Goal: Task Accomplishment & Management: Manage account settings

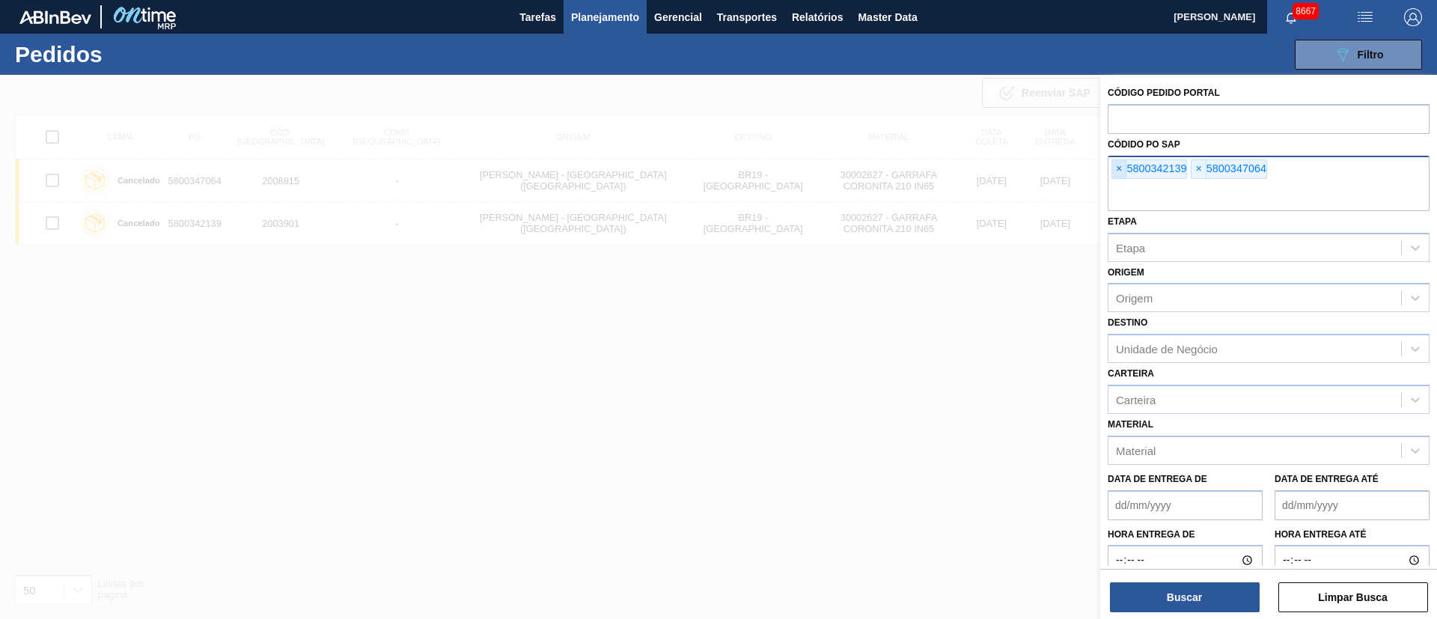
click at [1113, 172] on span "×" at bounding box center [1119, 169] width 14 height 18
click at [1115, 171] on span "×" at bounding box center [1119, 169] width 14 height 18
click at [1115, 183] on input "text" at bounding box center [1269, 197] width 322 height 28
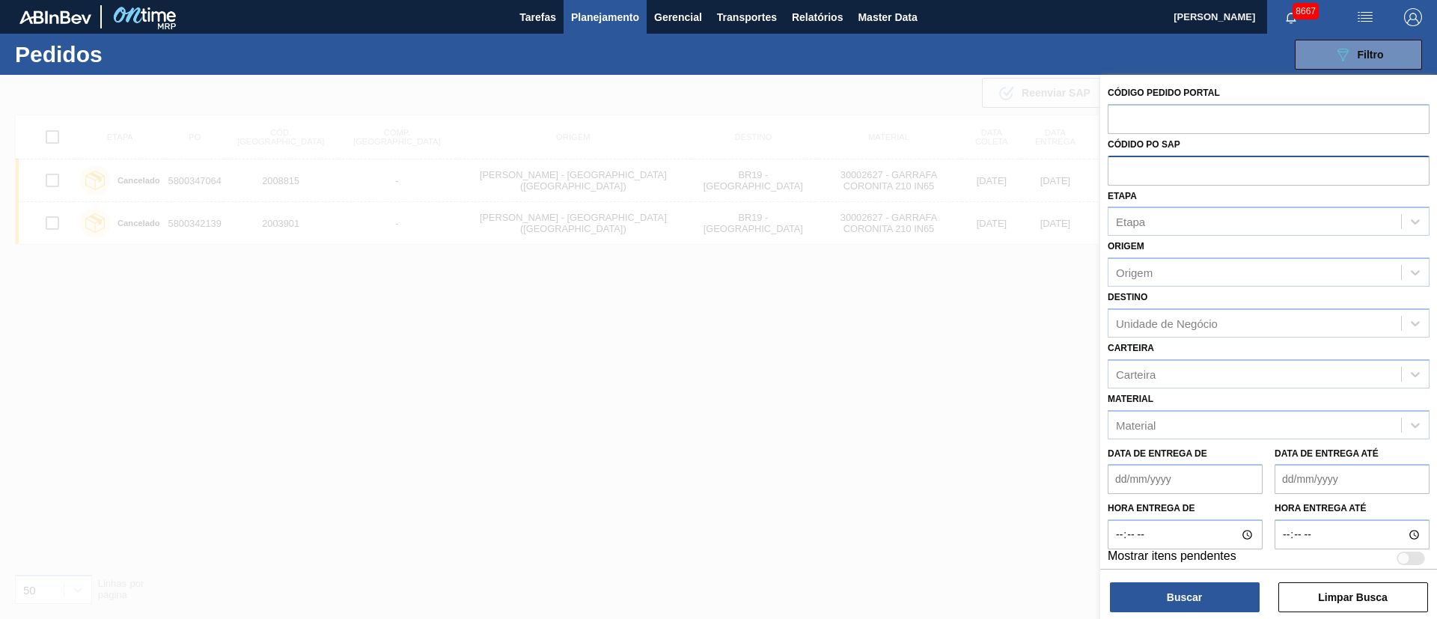
click at [1144, 168] on input "text" at bounding box center [1269, 170] width 322 height 28
click at [1159, 272] on div "Origem" at bounding box center [1255, 273] width 293 height 22
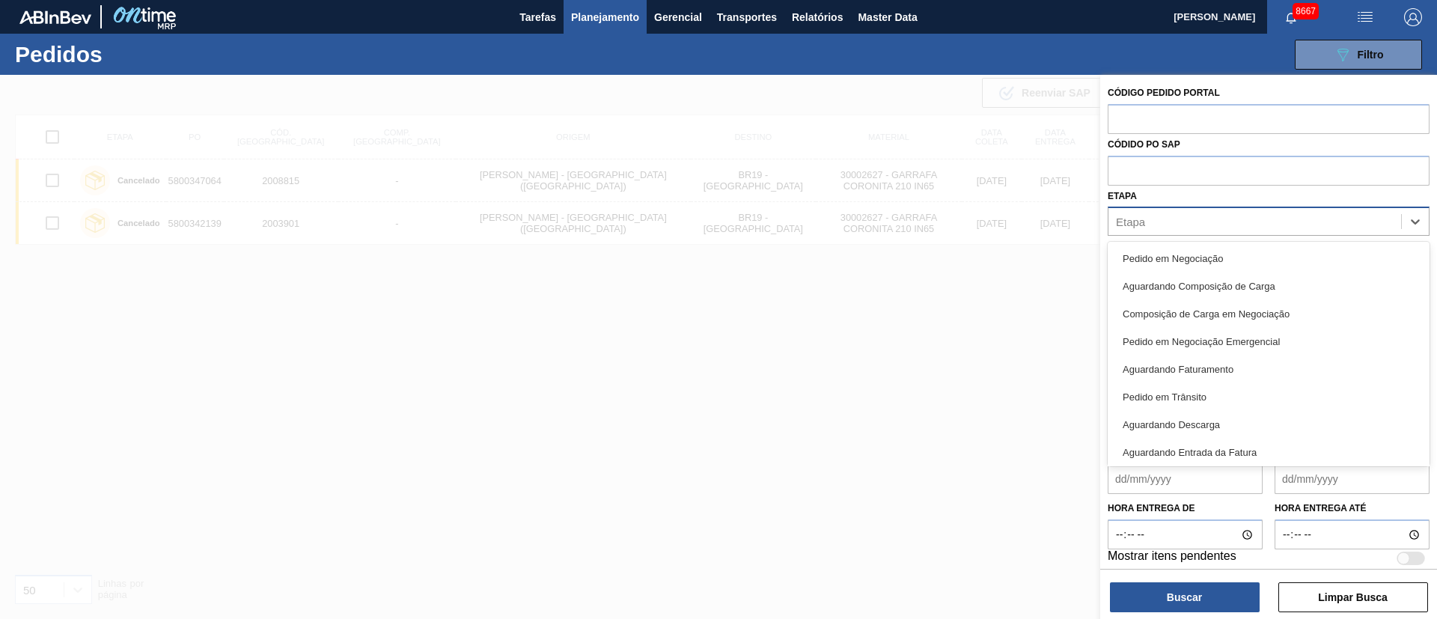
click at [1168, 229] on div "Etapa" at bounding box center [1255, 222] width 293 height 22
click at [1073, 297] on div at bounding box center [718, 384] width 1437 height 619
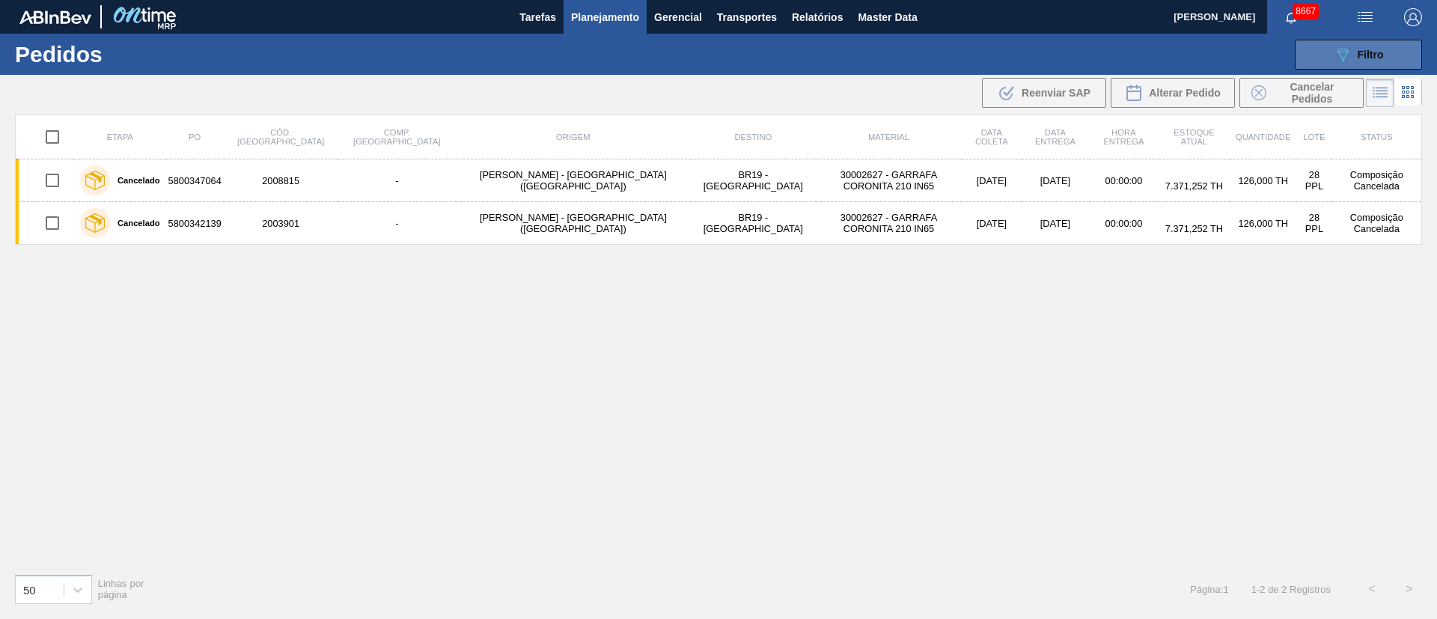
click at [1359, 52] on span "Filtro" at bounding box center [1371, 55] width 26 height 12
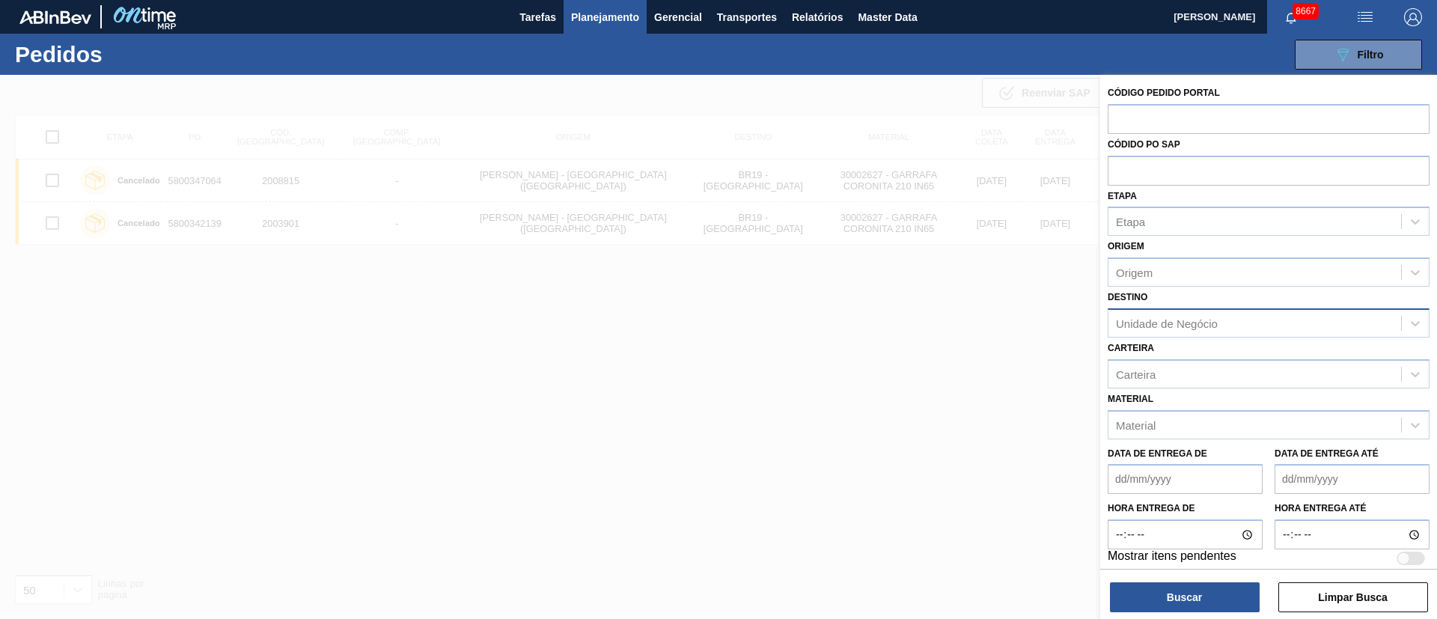
click at [1136, 318] on div "Unidade de Negócio" at bounding box center [1167, 323] width 102 height 13
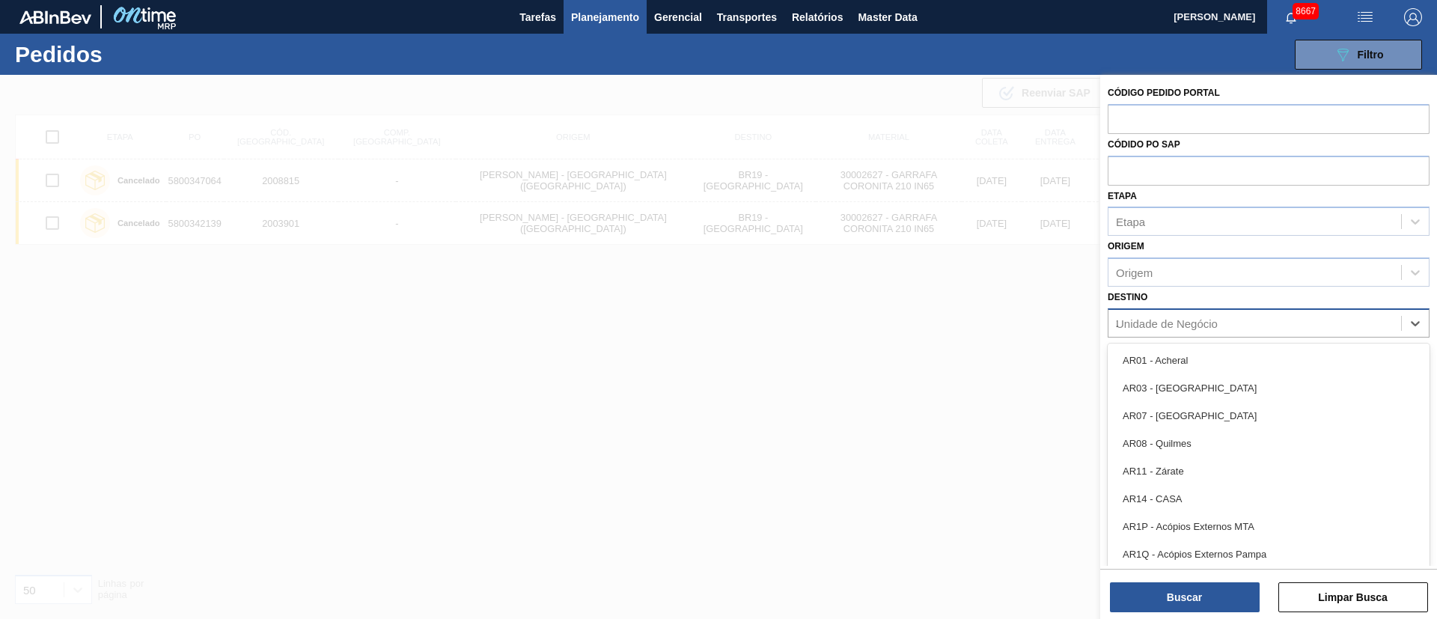
type input "26"
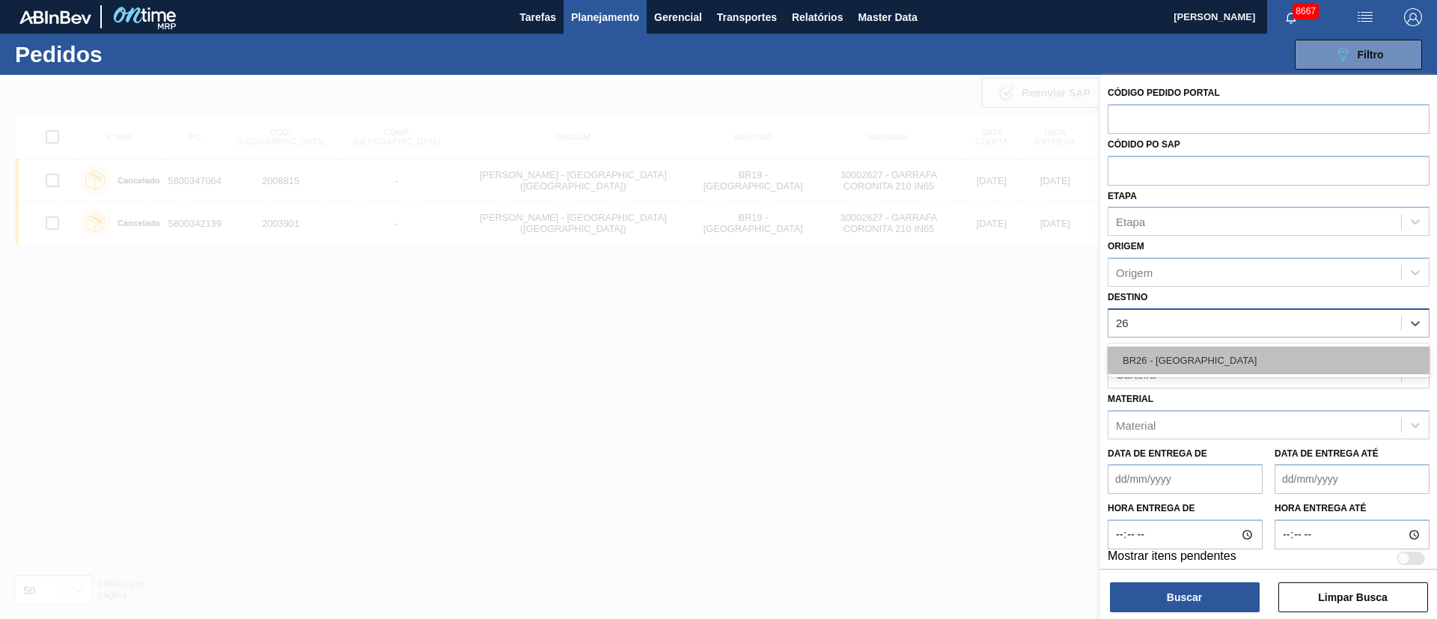
click at [1166, 369] on div "BR26 - [GEOGRAPHIC_DATA]" at bounding box center [1269, 361] width 322 height 28
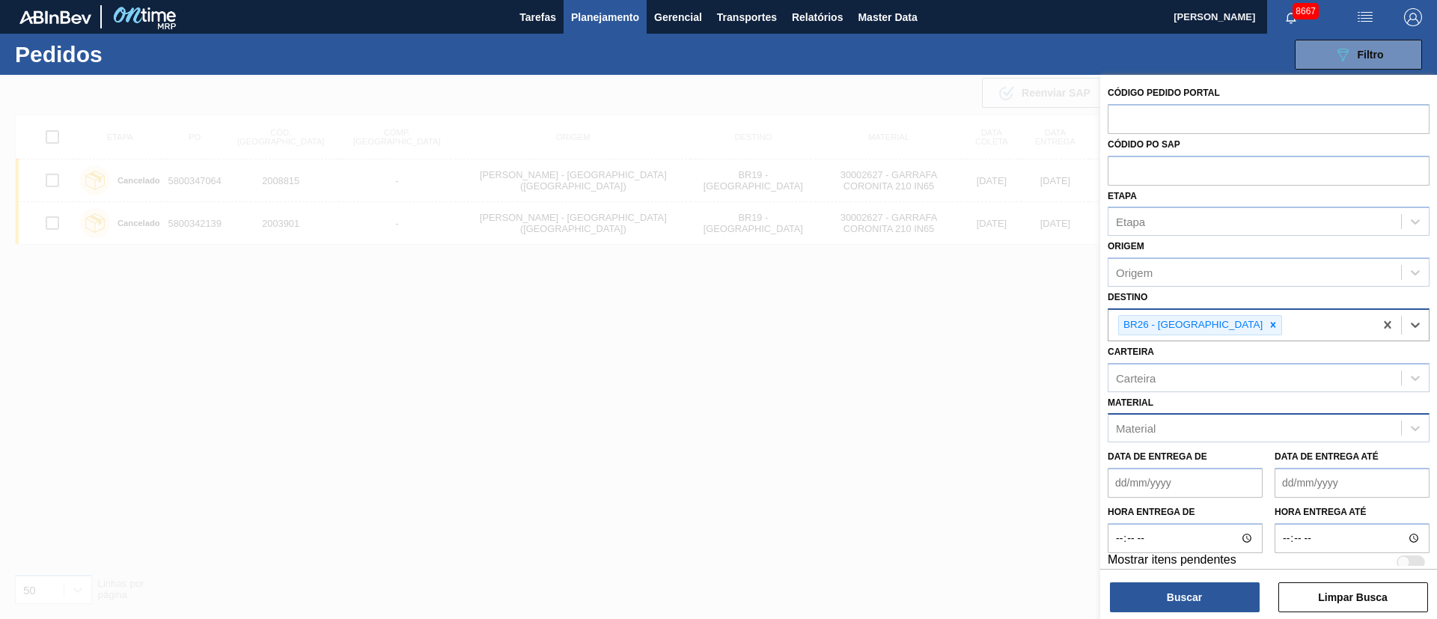
click at [1143, 435] on div "Material" at bounding box center [1255, 429] width 293 height 22
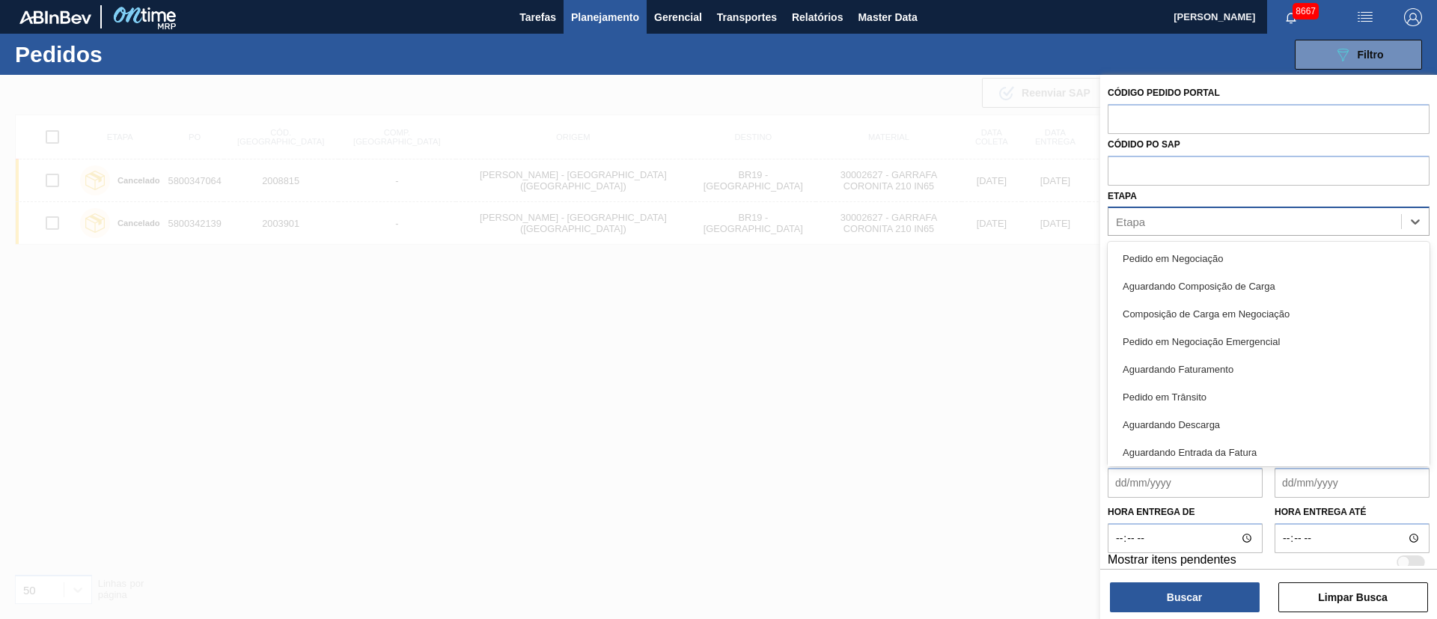
click at [1147, 223] on div "Etapa" at bounding box center [1255, 222] width 293 height 22
click at [1150, 177] on input "text" at bounding box center [1269, 170] width 322 height 28
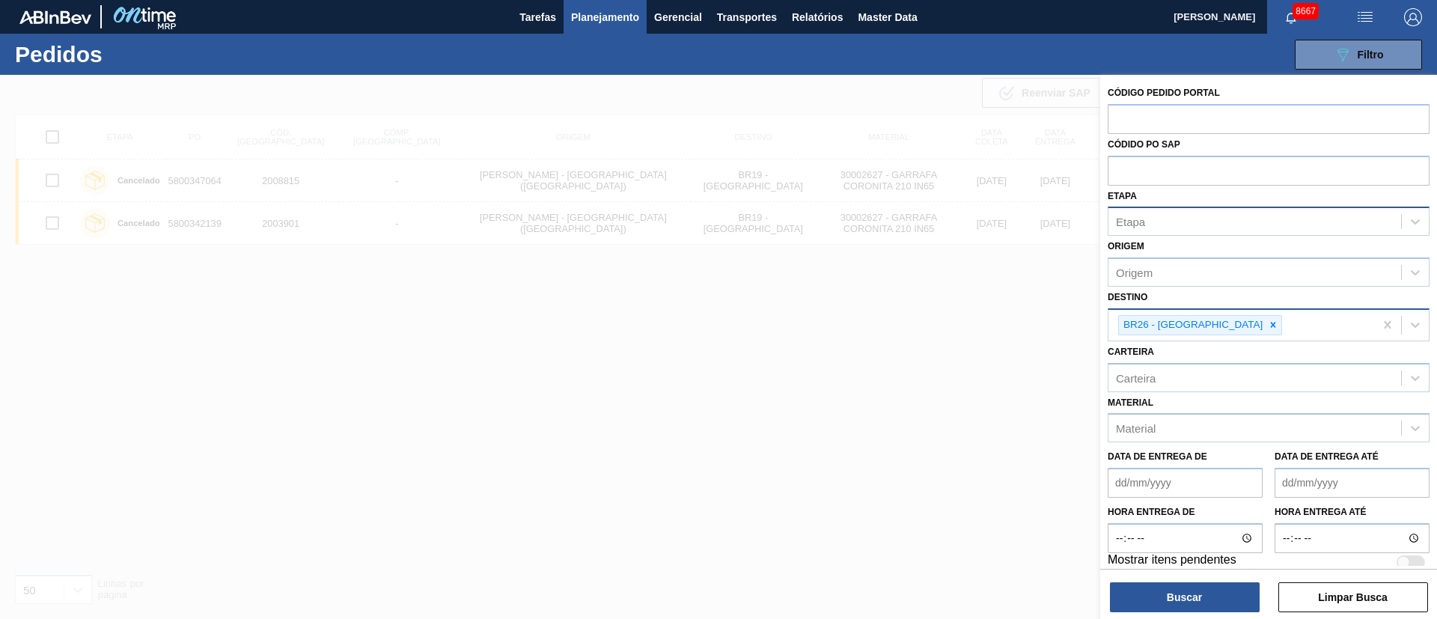
click at [1137, 224] on div "Etapa" at bounding box center [1130, 222] width 29 height 13
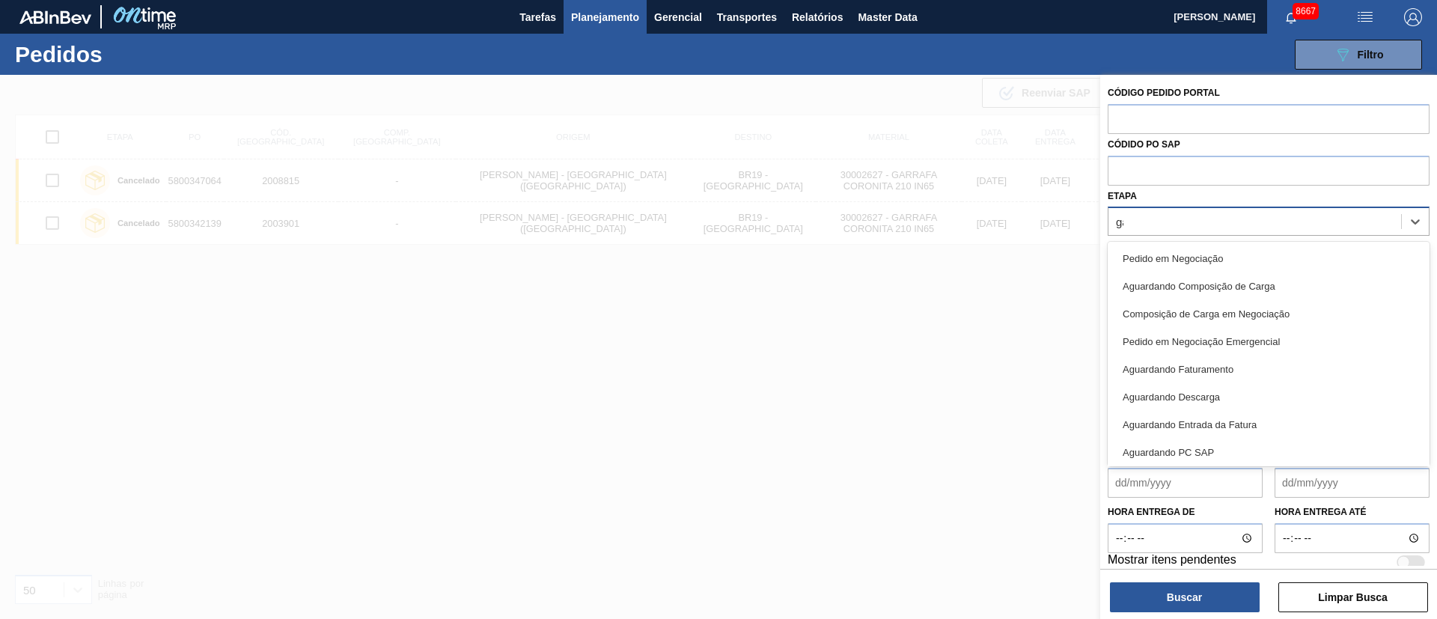
type input "g"
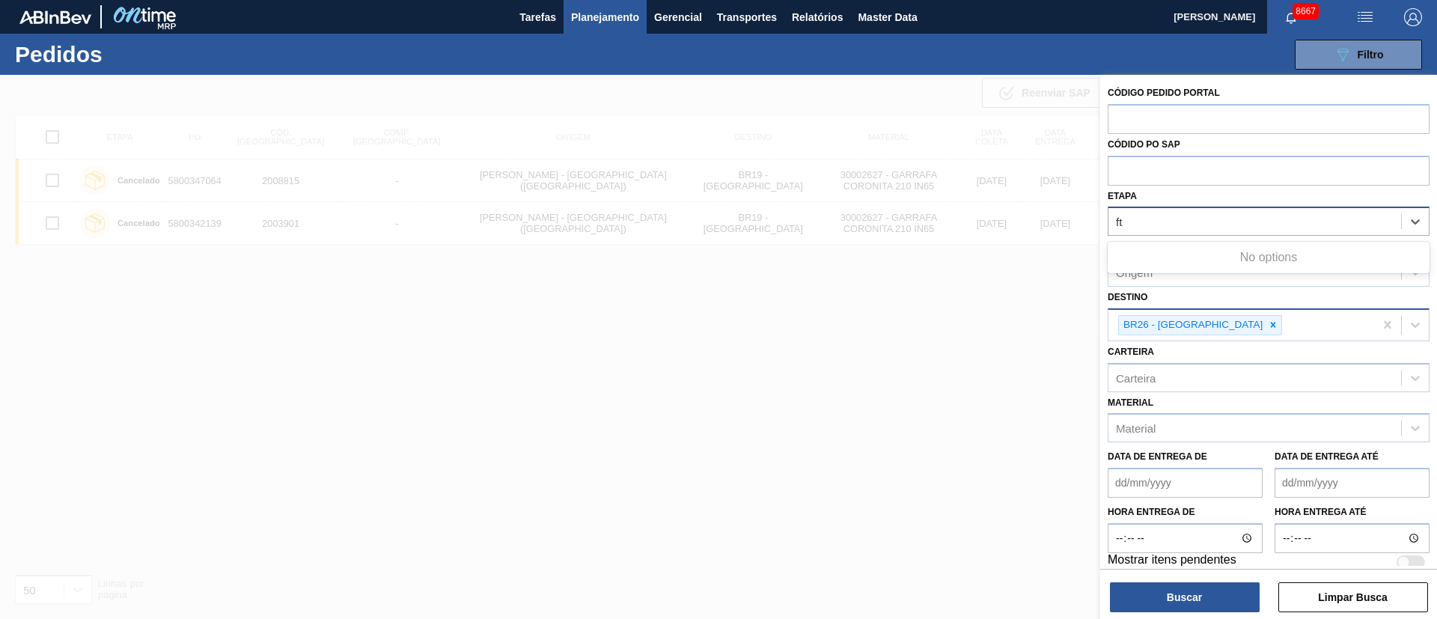
type input "f"
type input "fat"
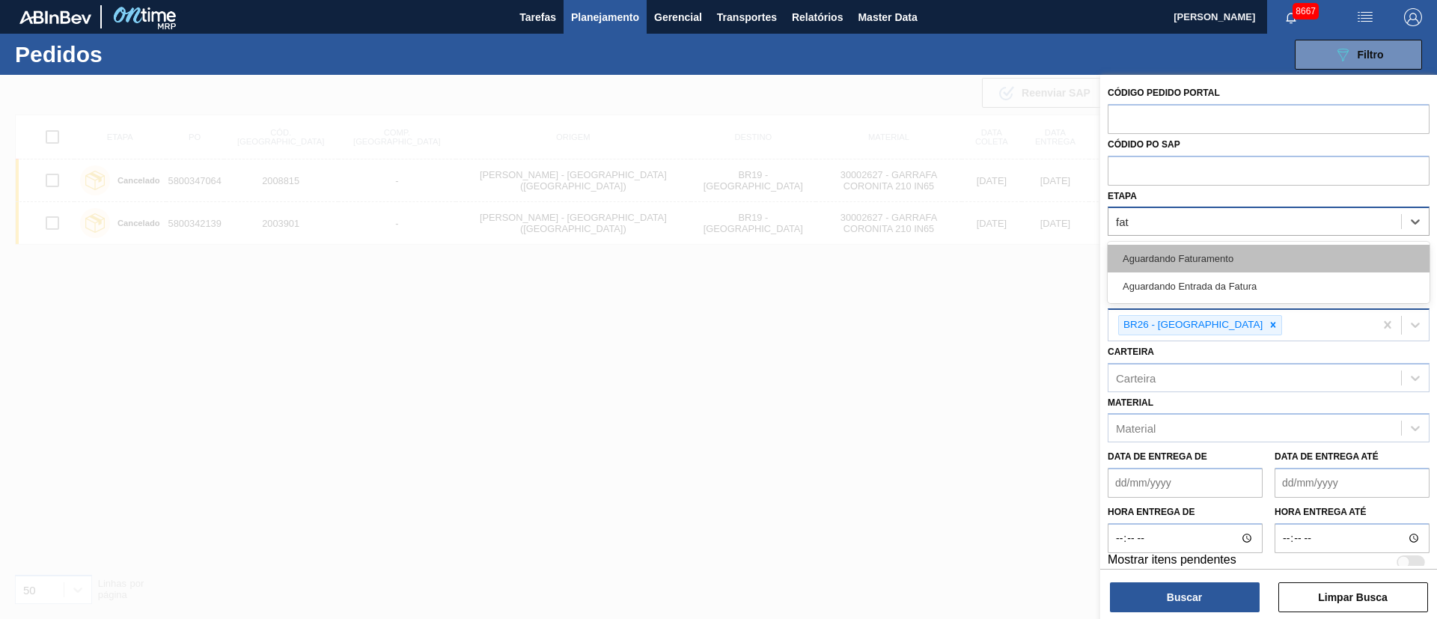
click at [1208, 250] on div "Aguardando Faturamento" at bounding box center [1269, 259] width 322 height 28
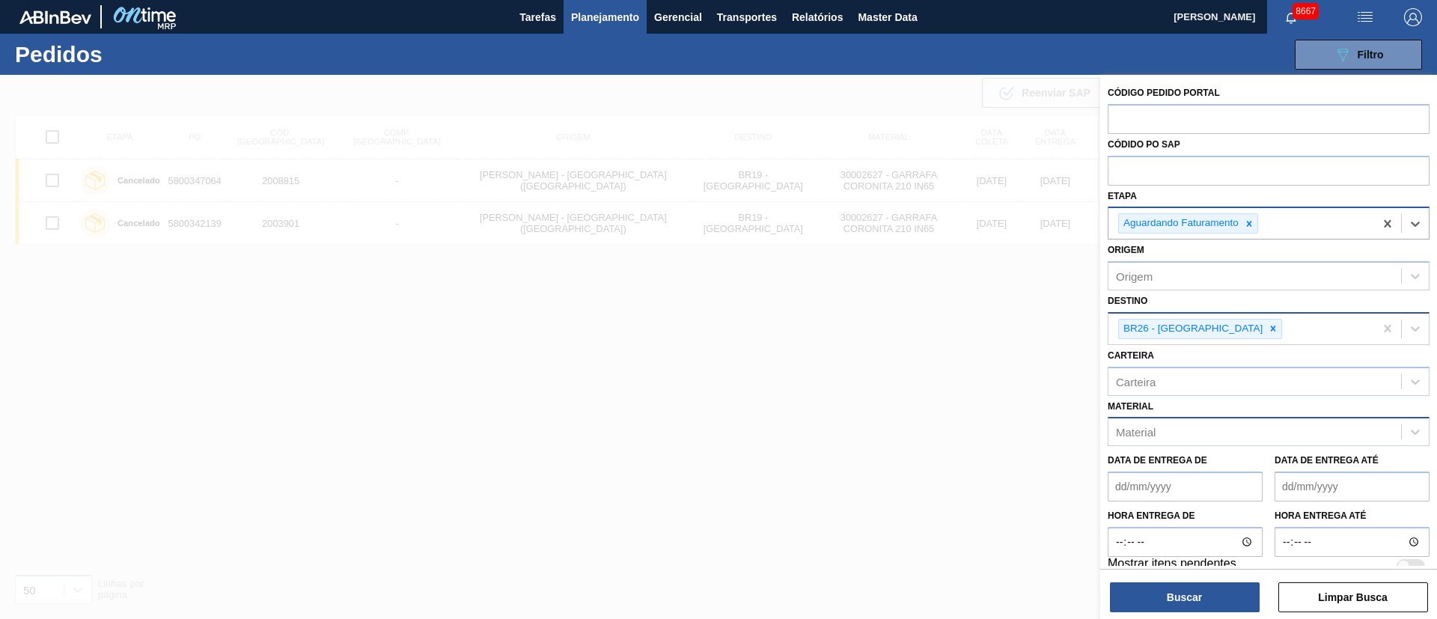
click at [1163, 427] on div "Material" at bounding box center [1255, 432] width 293 height 22
type input "j"
click at [1164, 429] on div "Material" at bounding box center [1255, 432] width 293 height 22
click at [1171, 389] on div "Carteira" at bounding box center [1255, 382] width 293 height 22
click at [1182, 356] on div "Carteira option Garrafa de Vidro focused, 1 of 1. 1 result available. Use Up an…" at bounding box center [1269, 370] width 322 height 51
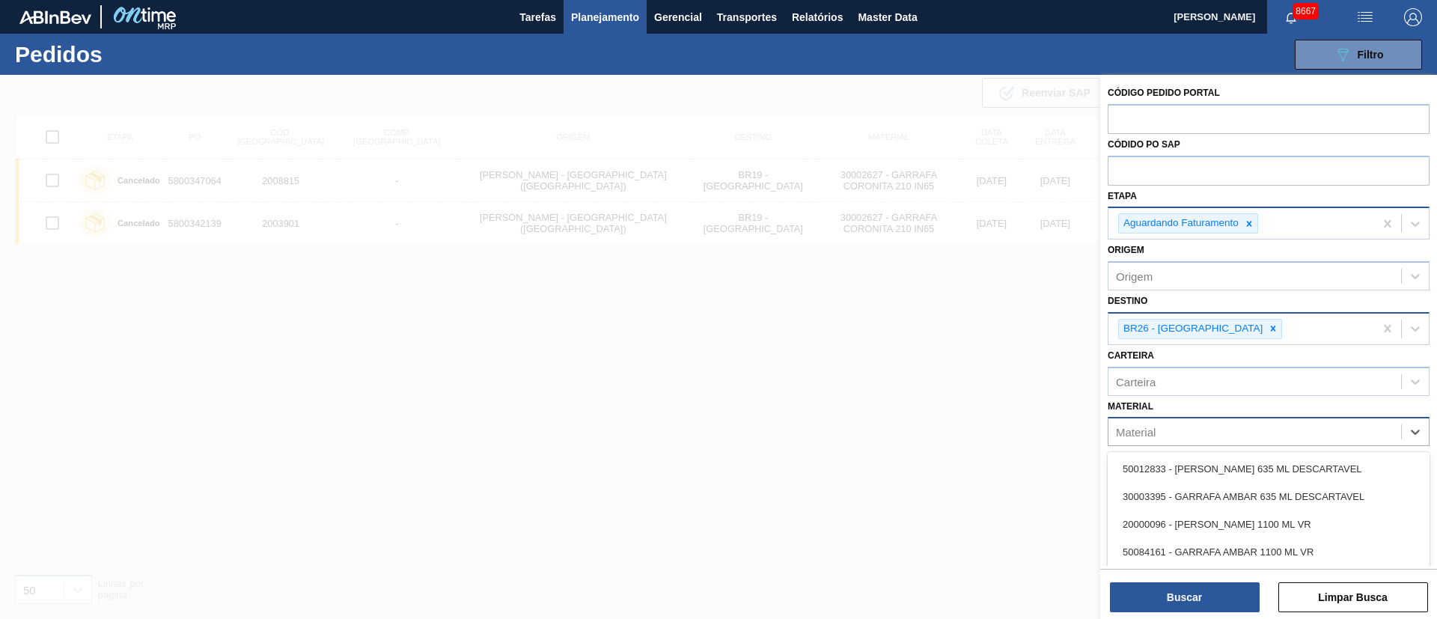
click at [1126, 432] on div "Material" at bounding box center [1136, 432] width 40 height 13
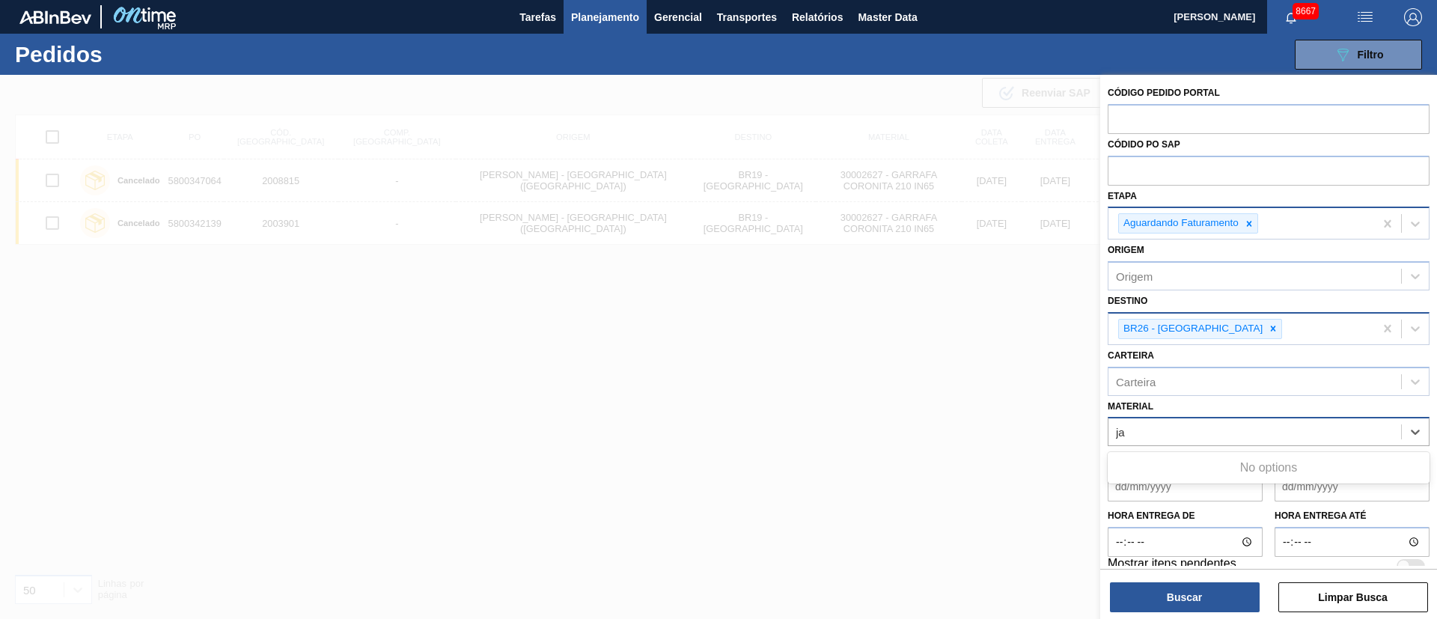
type input "j"
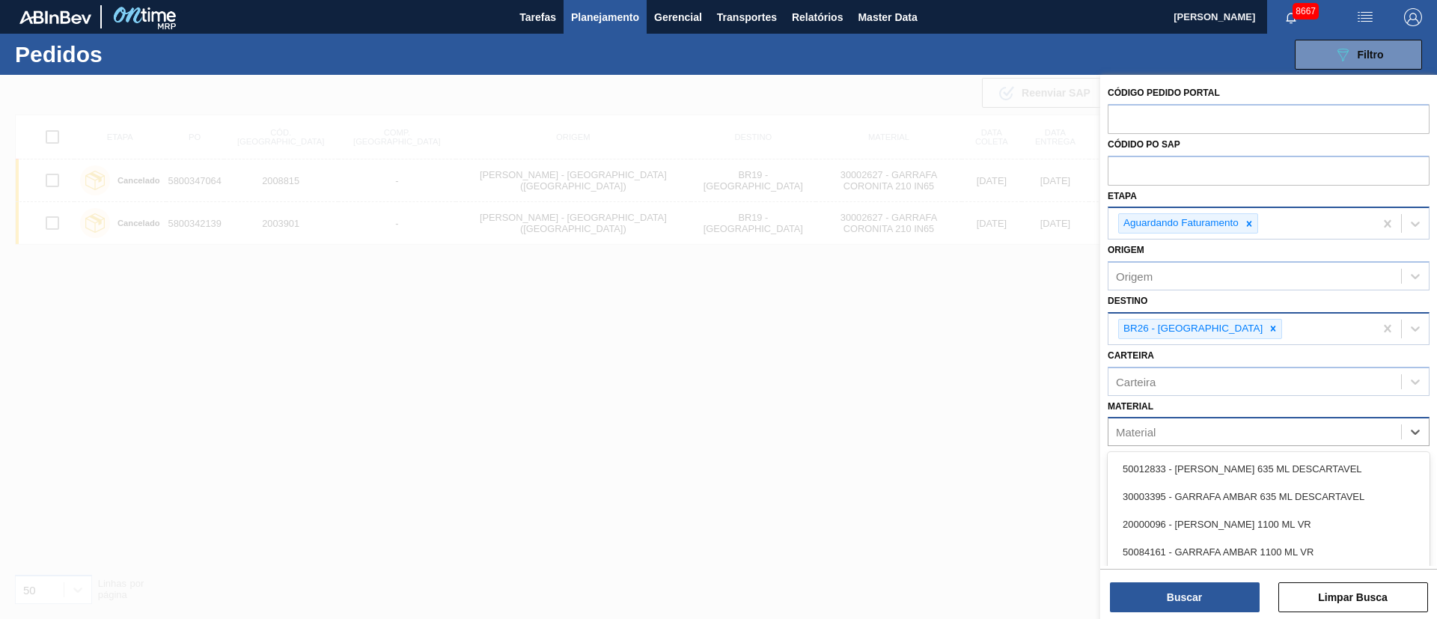
type input "s"
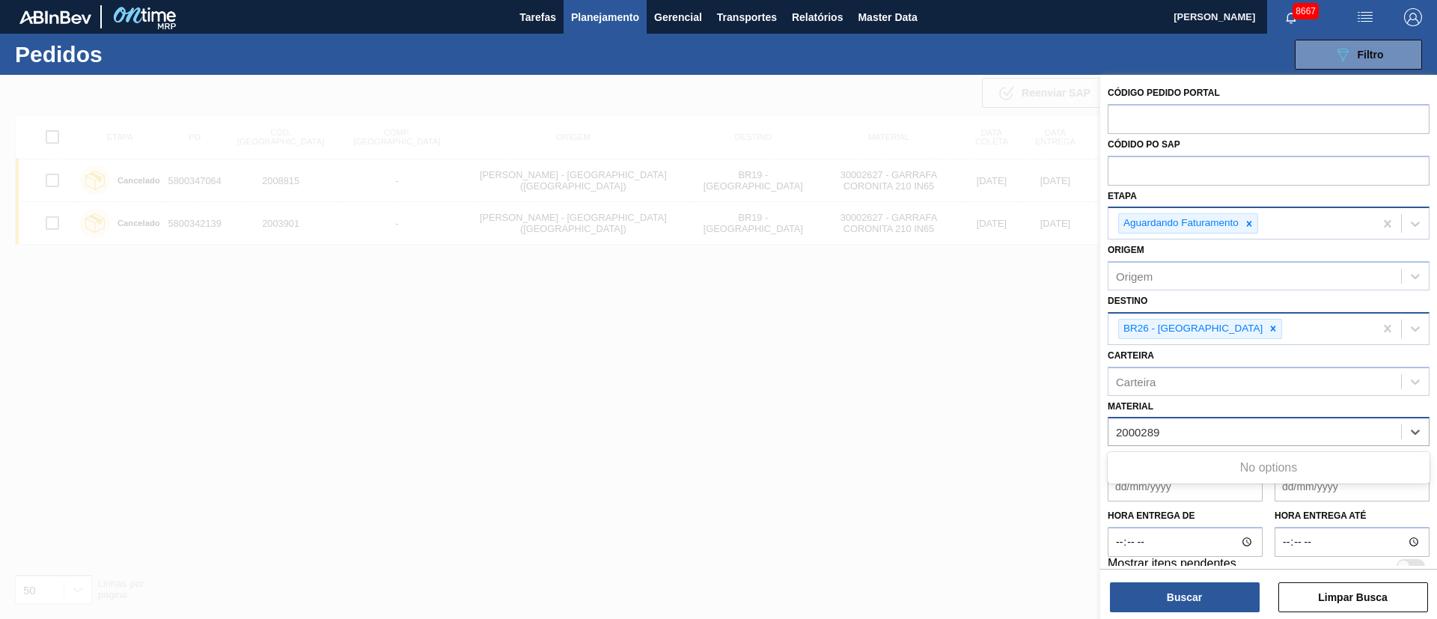
type input "200028"
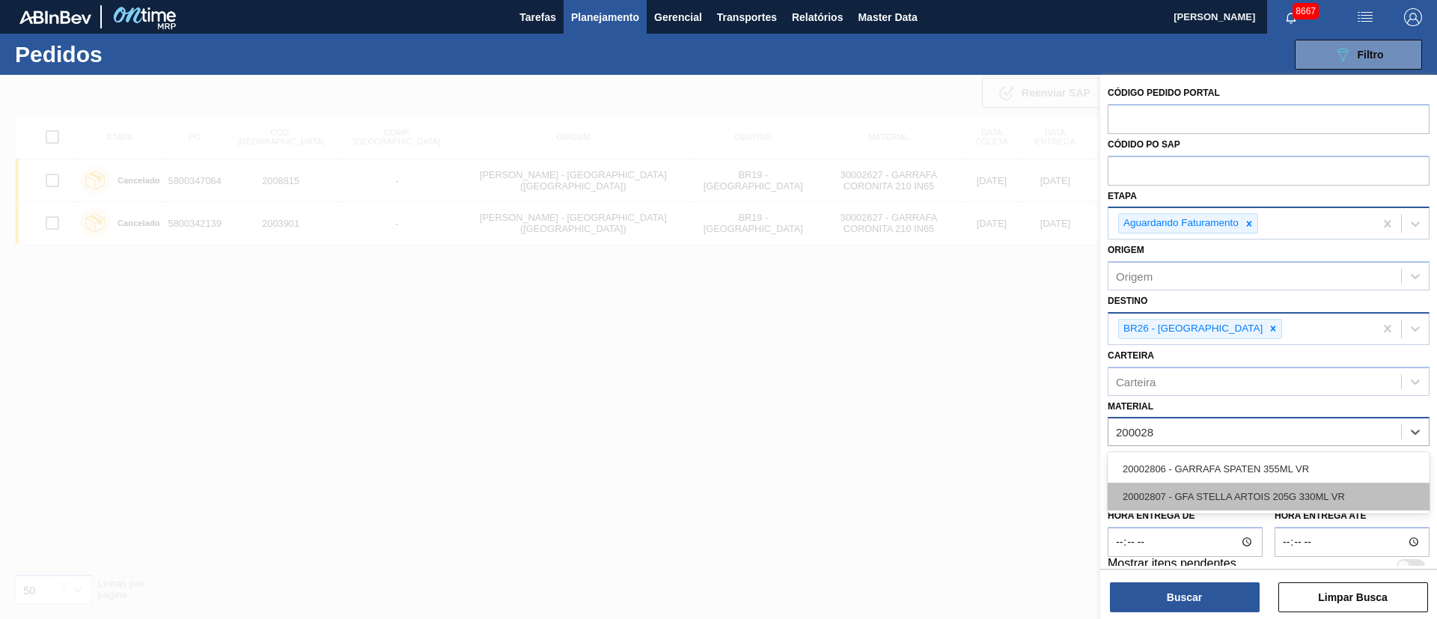
click at [1175, 484] on div "20002807 - GFA STELLA ARTOIS 205G 330ML VR" at bounding box center [1269, 497] width 322 height 28
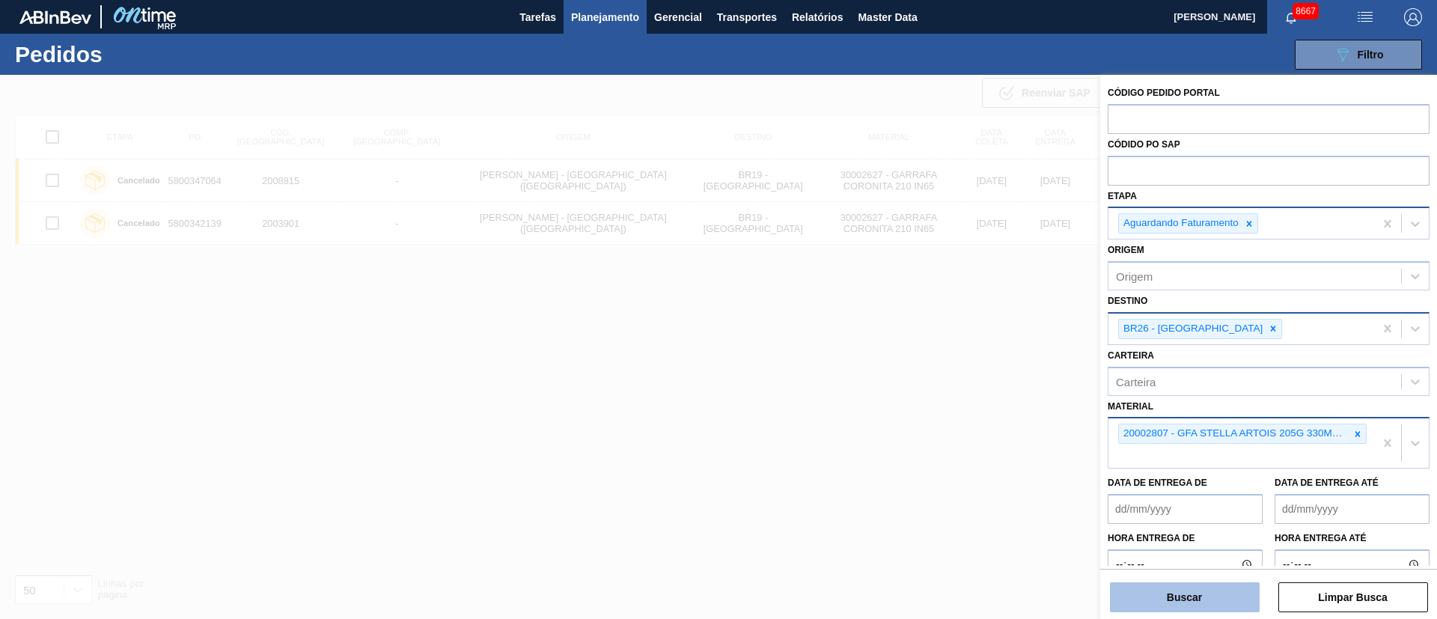
click at [1156, 594] on button "Buscar" at bounding box center [1185, 597] width 150 height 30
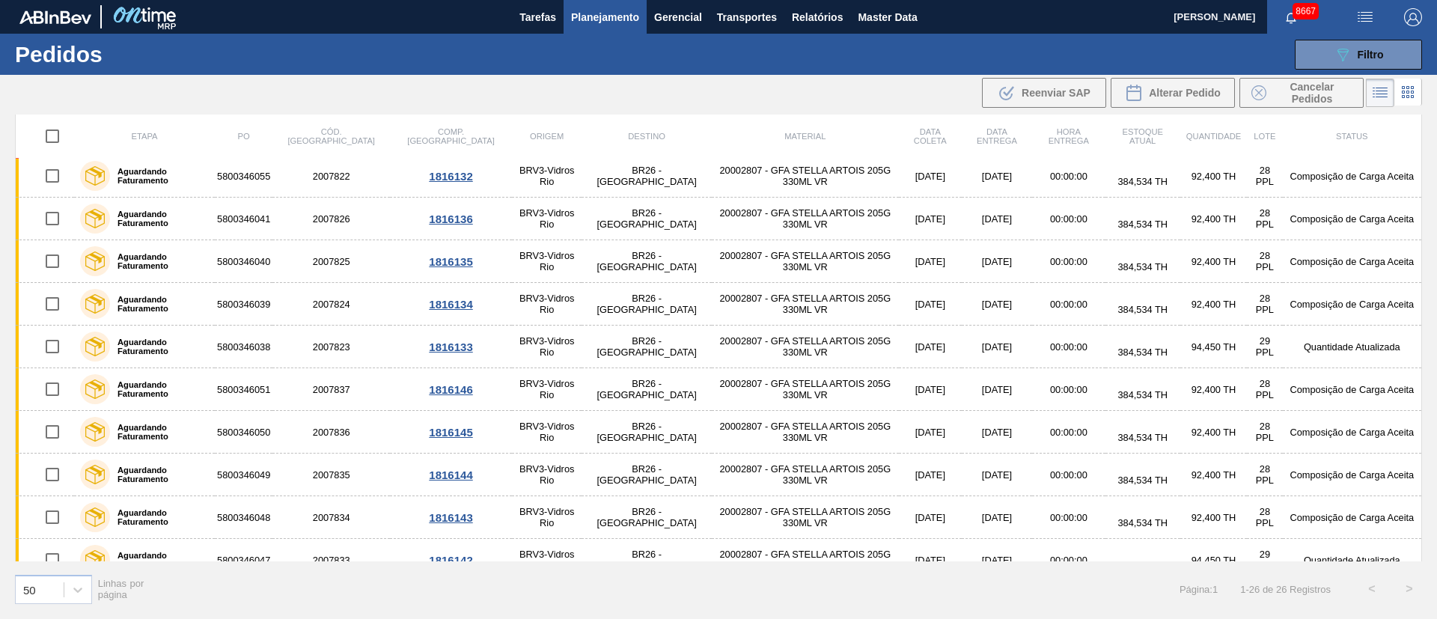
scroll to position [707, 0]
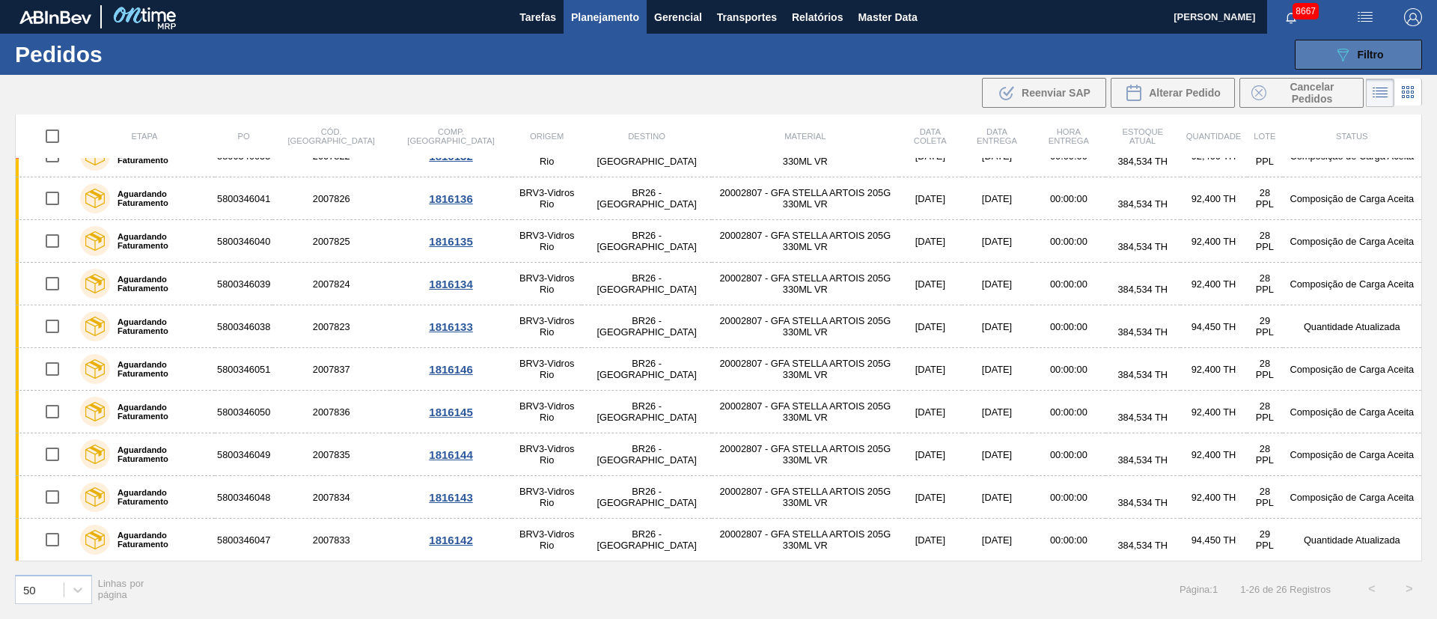
click at [1334, 55] on icon "089F7B8B-B2A5-4AFE-B5C0-19BA573D28AC" at bounding box center [1343, 55] width 18 height 18
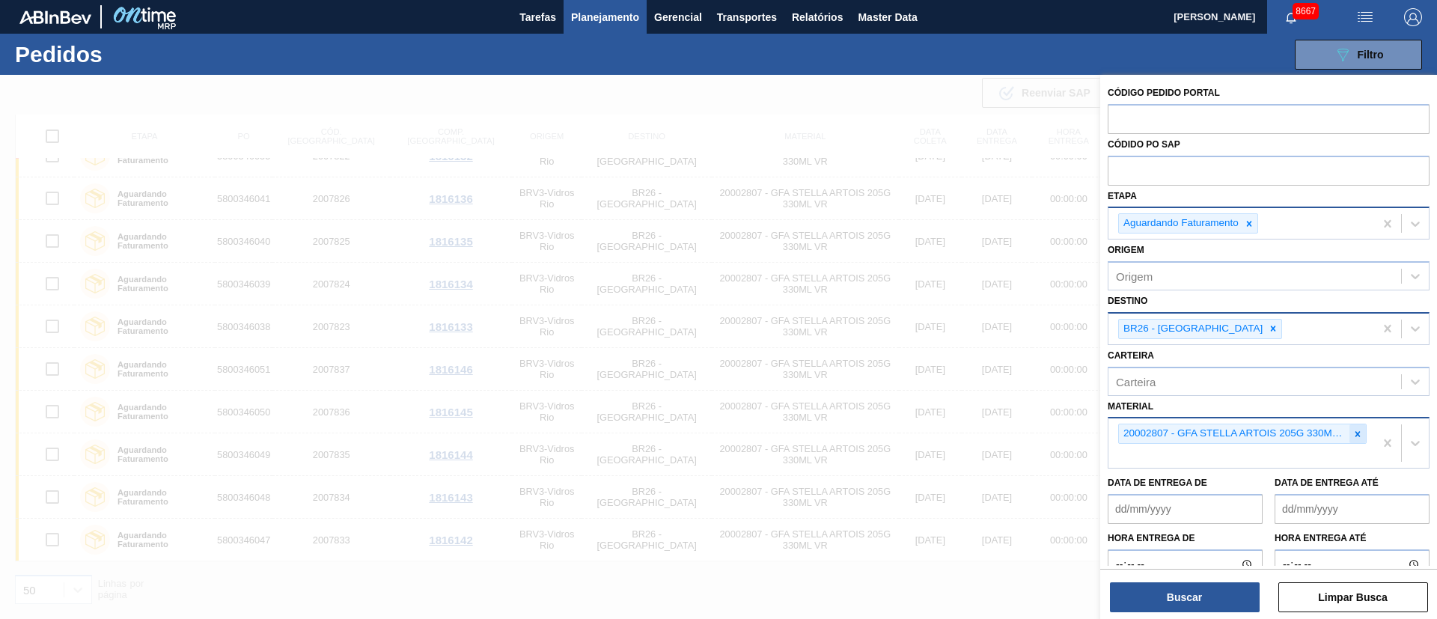
click at [1357, 434] on icon at bounding box center [1358, 434] width 10 height 10
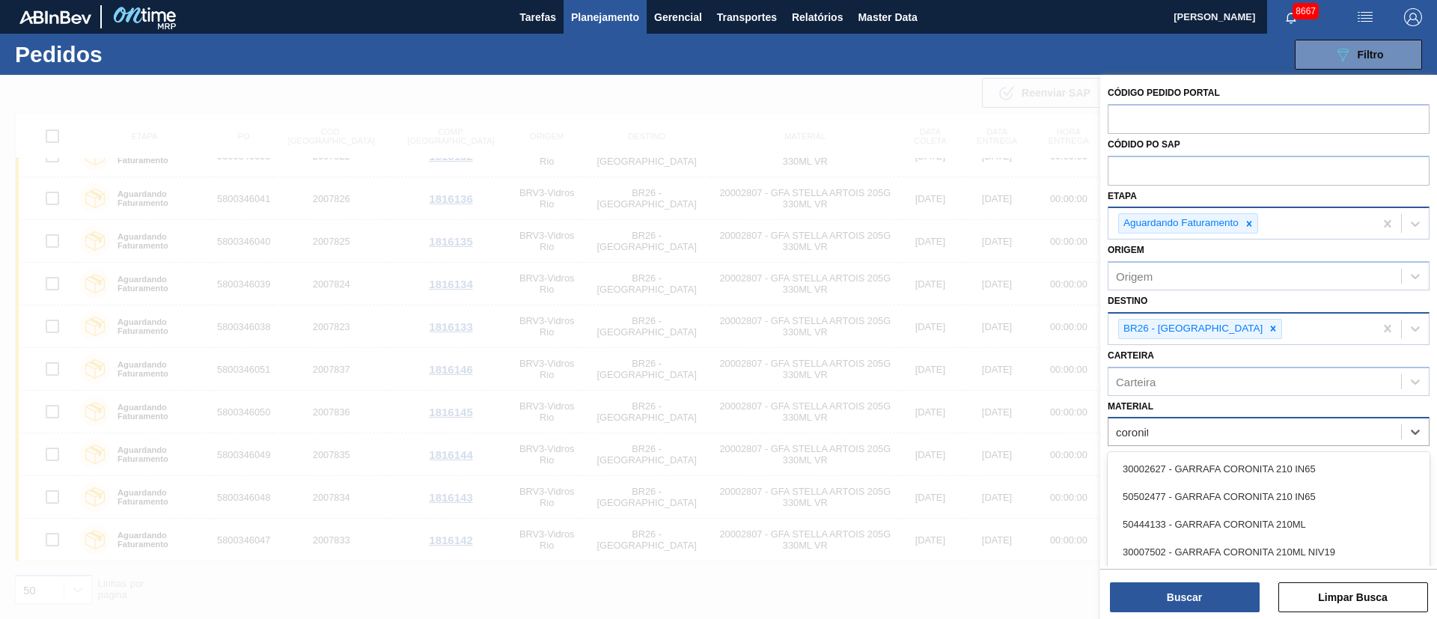
type input "coronita"
click at [1185, 470] on div "30002627 - GARRAFA CORONITA 210 IN65" at bounding box center [1269, 469] width 322 height 28
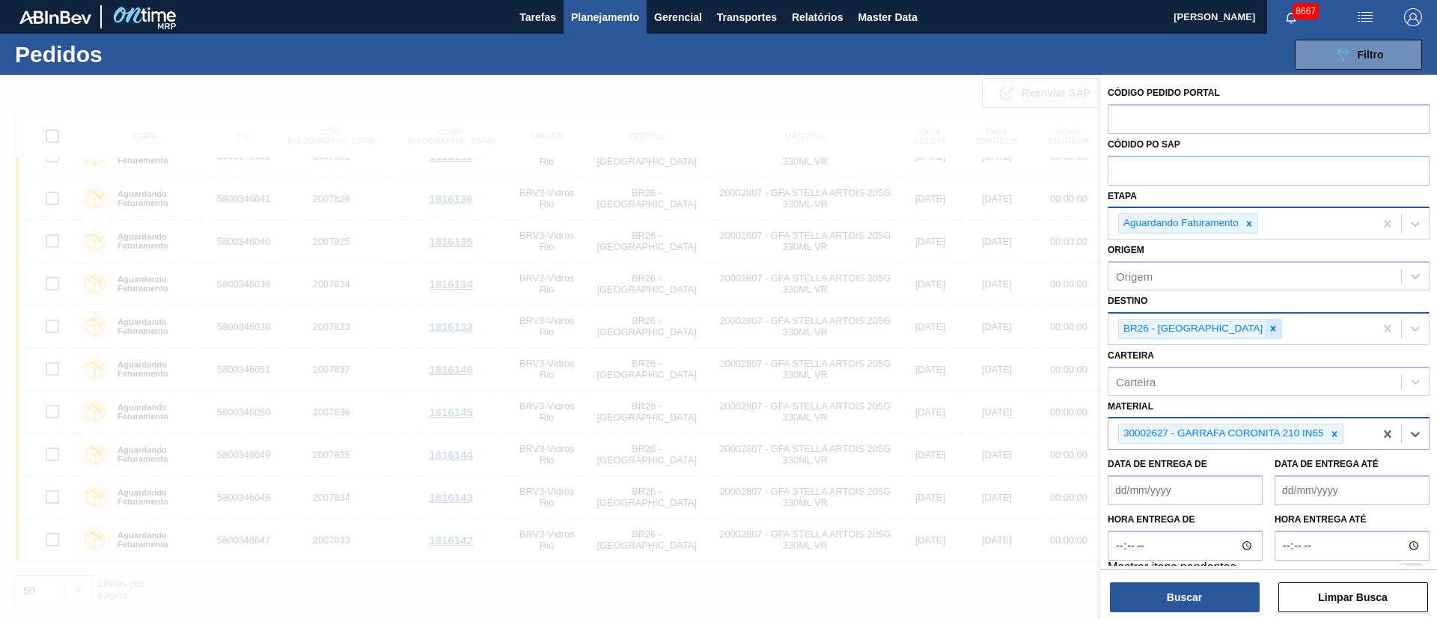
click at [1268, 332] on icon at bounding box center [1273, 328] width 10 height 10
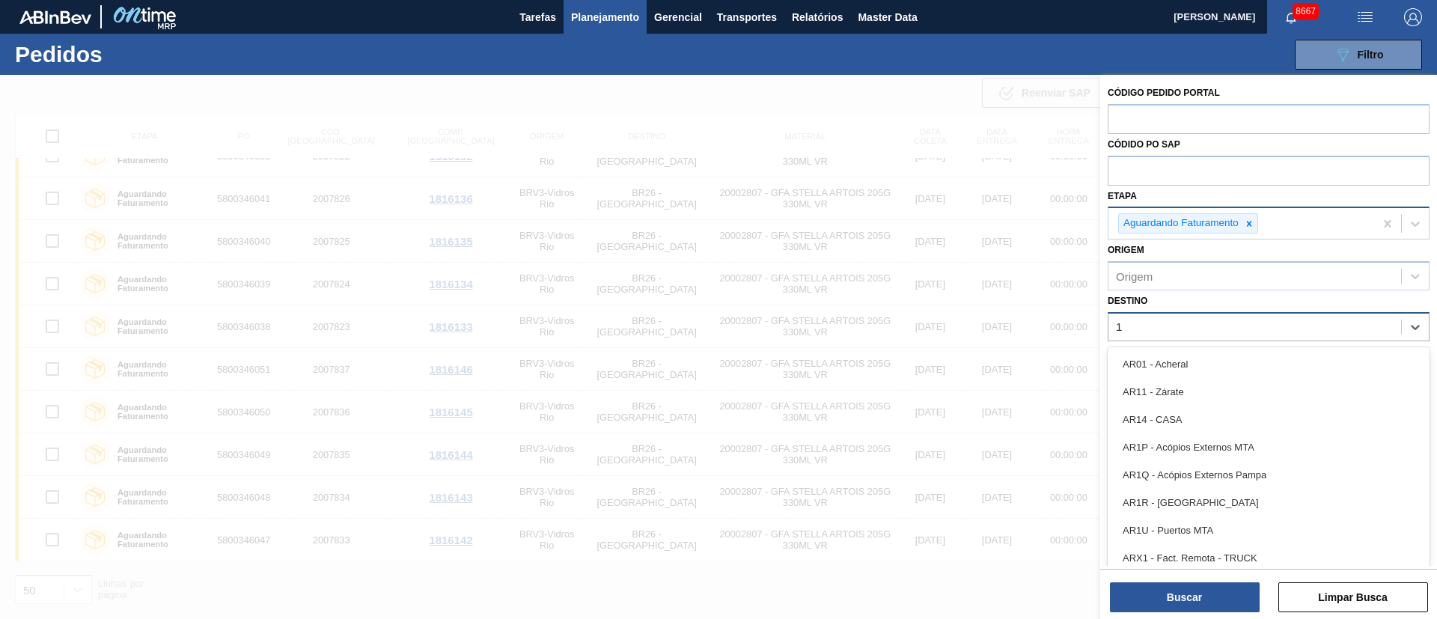
type input "19"
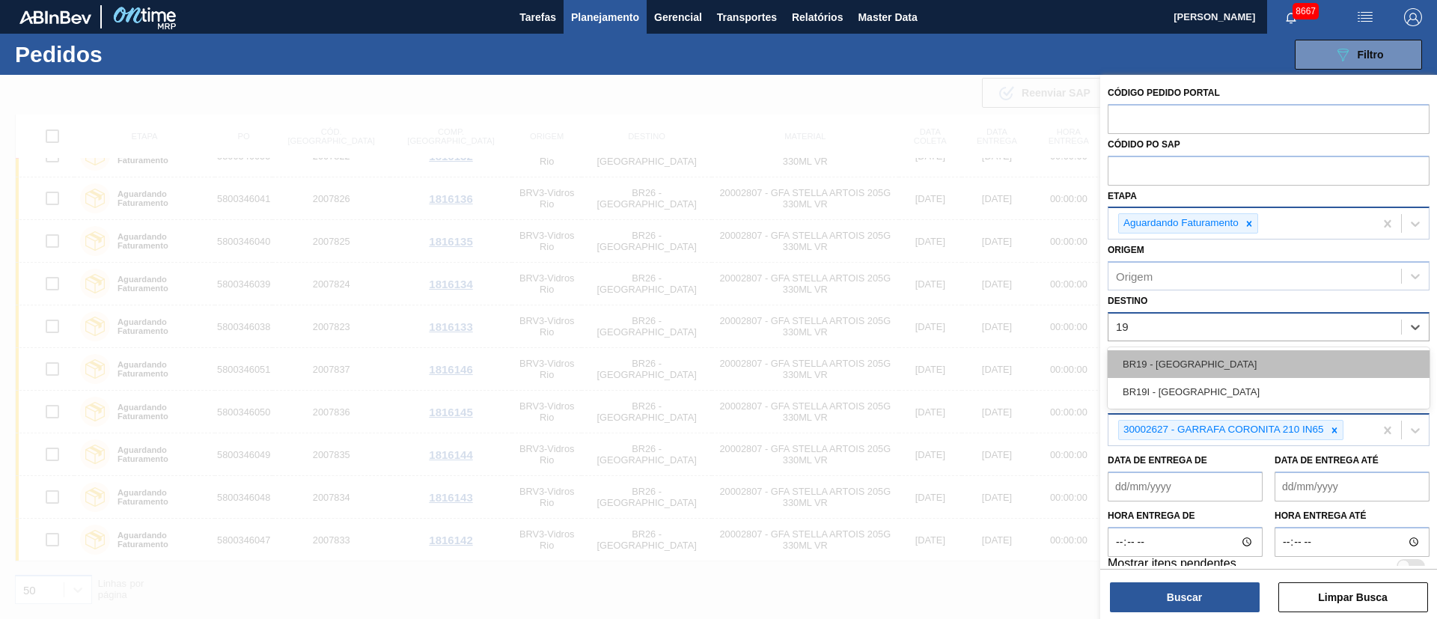
click at [1164, 362] on div "BR19 - [GEOGRAPHIC_DATA]" at bounding box center [1269, 364] width 322 height 28
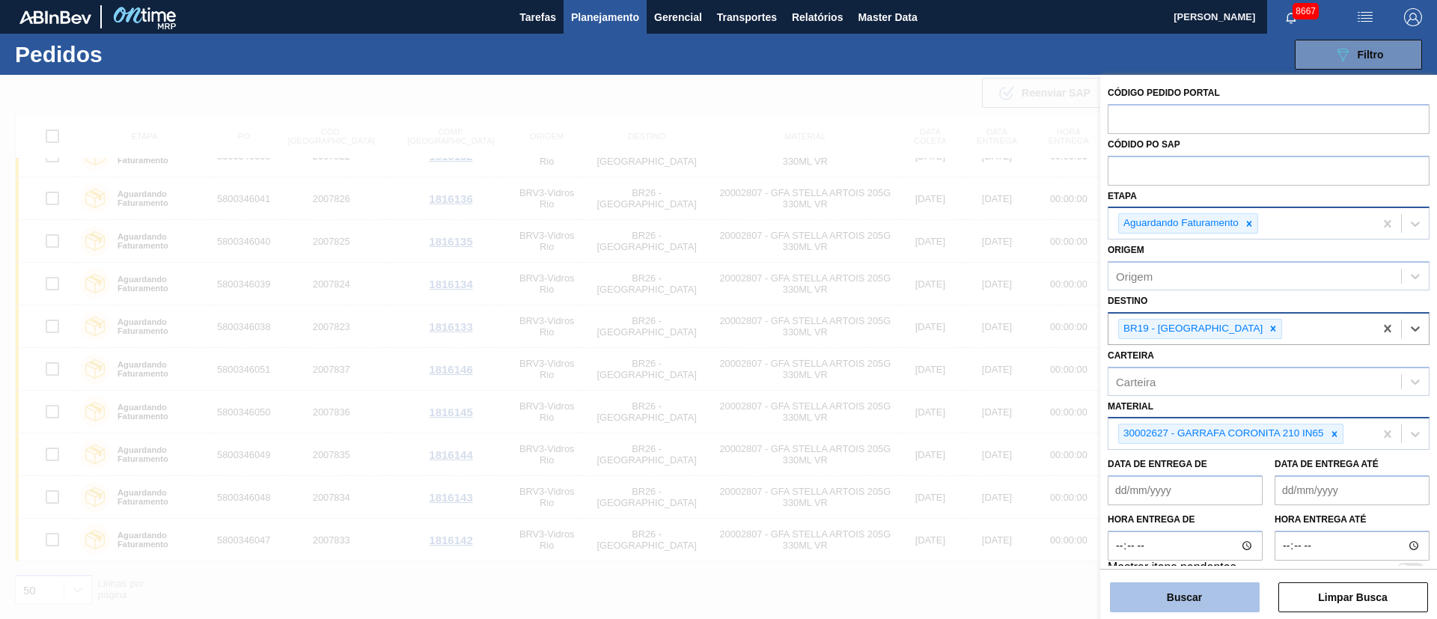
click at [1168, 593] on button "Buscar" at bounding box center [1185, 597] width 150 height 30
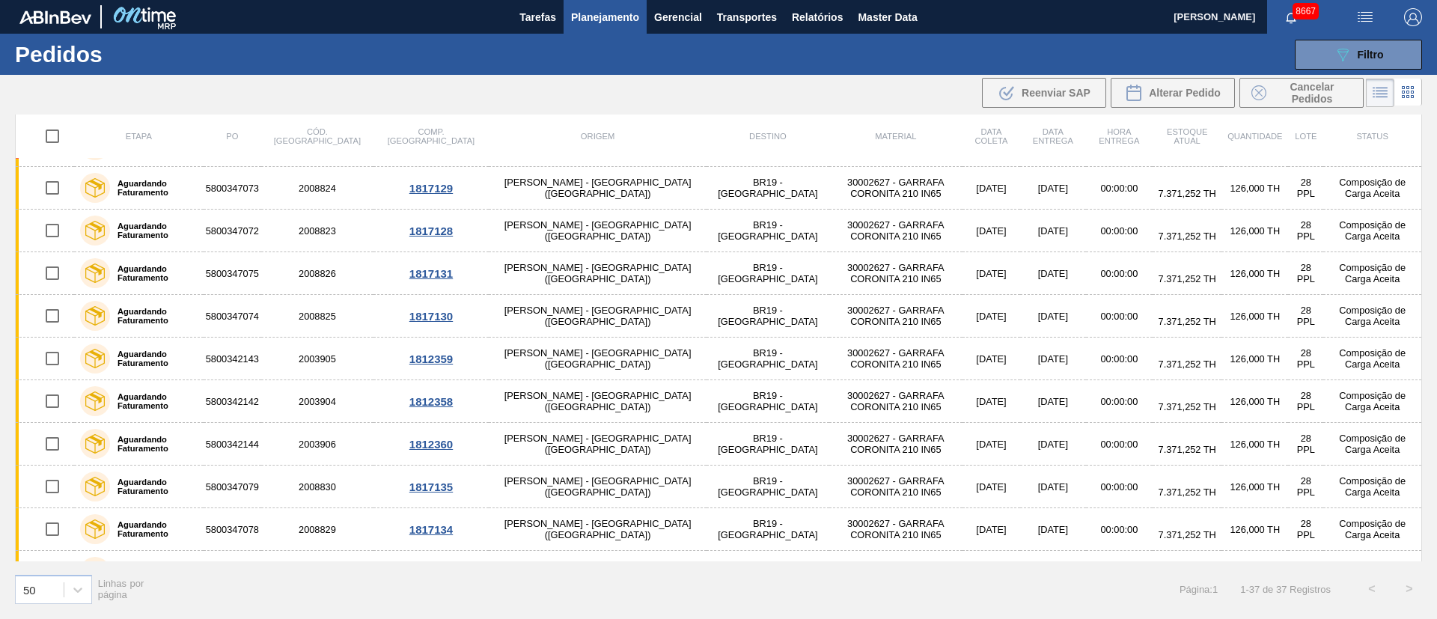
scroll to position [0, 0]
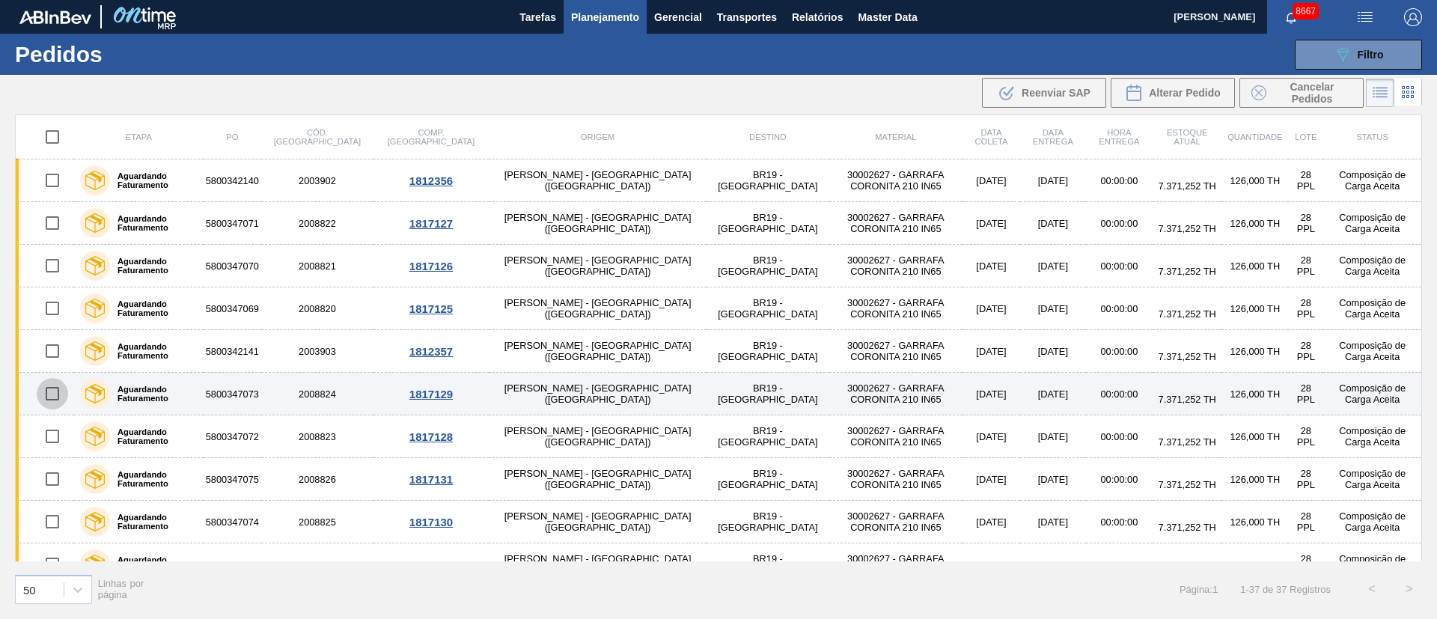
click at [58, 401] on input "checkbox" at bounding box center [52, 393] width 31 height 31
checkbox input "true"
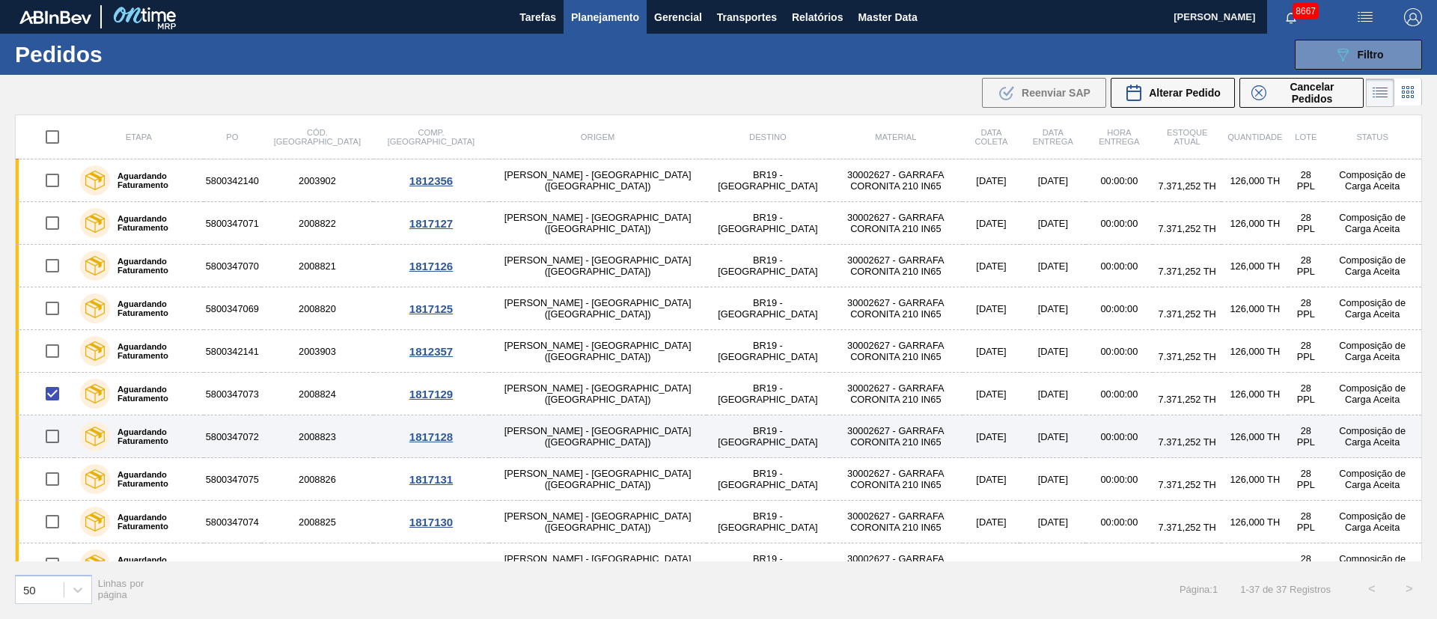
click at [58, 436] on input "checkbox" at bounding box center [52, 436] width 31 height 31
checkbox input "true"
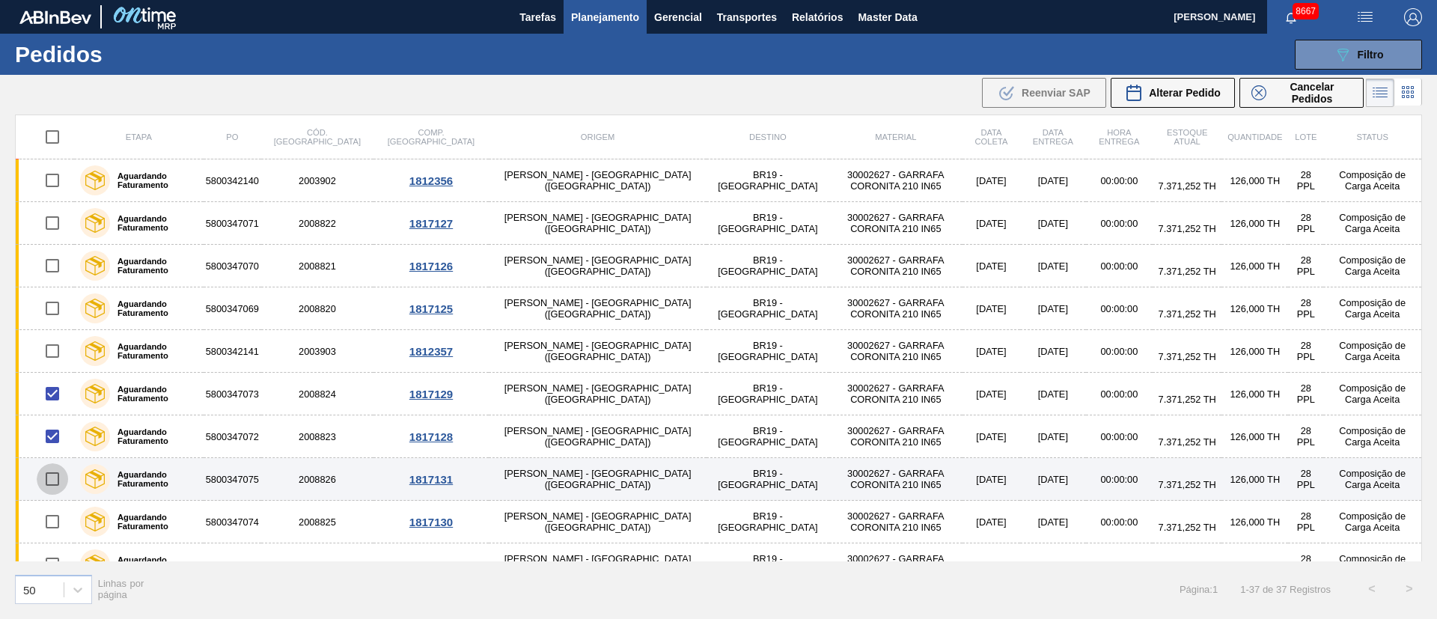
click at [55, 481] on input "checkbox" at bounding box center [52, 478] width 31 height 31
checkbox input "true"
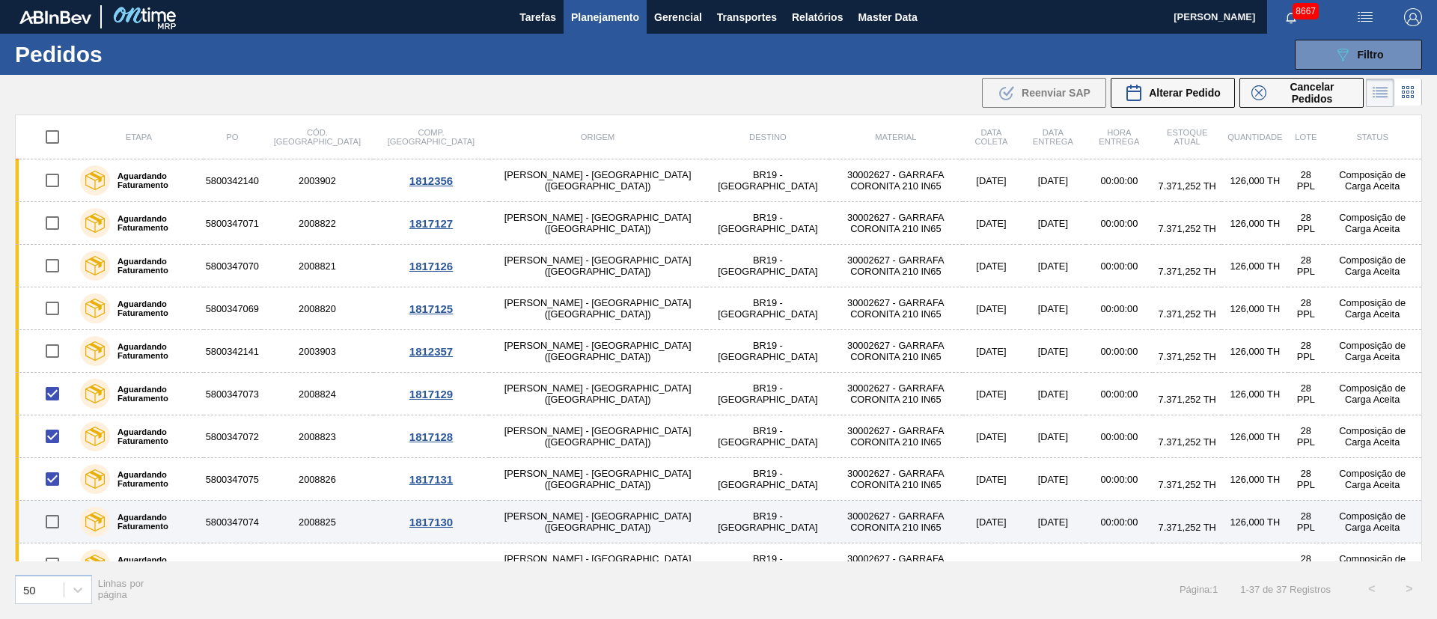
click at [52, 521] on input "checkbox" at bounding box center [52, 521] width 31 height 31
checkbox input "true"
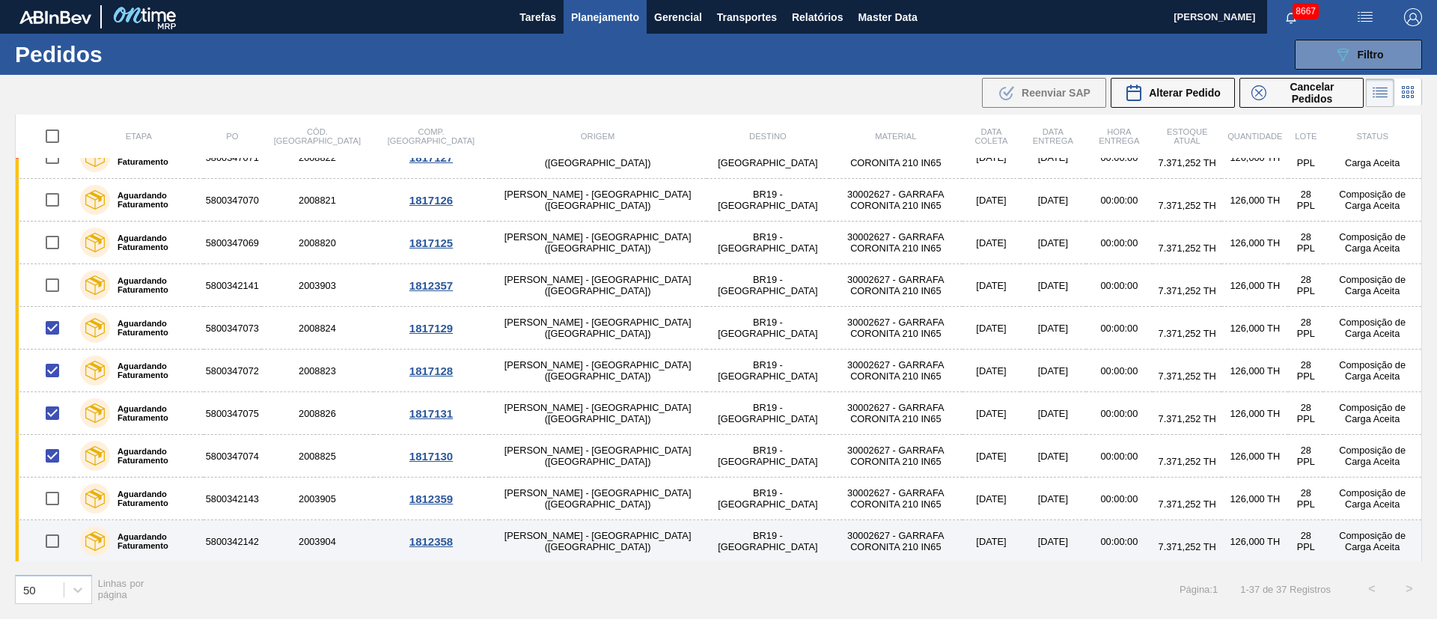
scroll to position [225, 0]
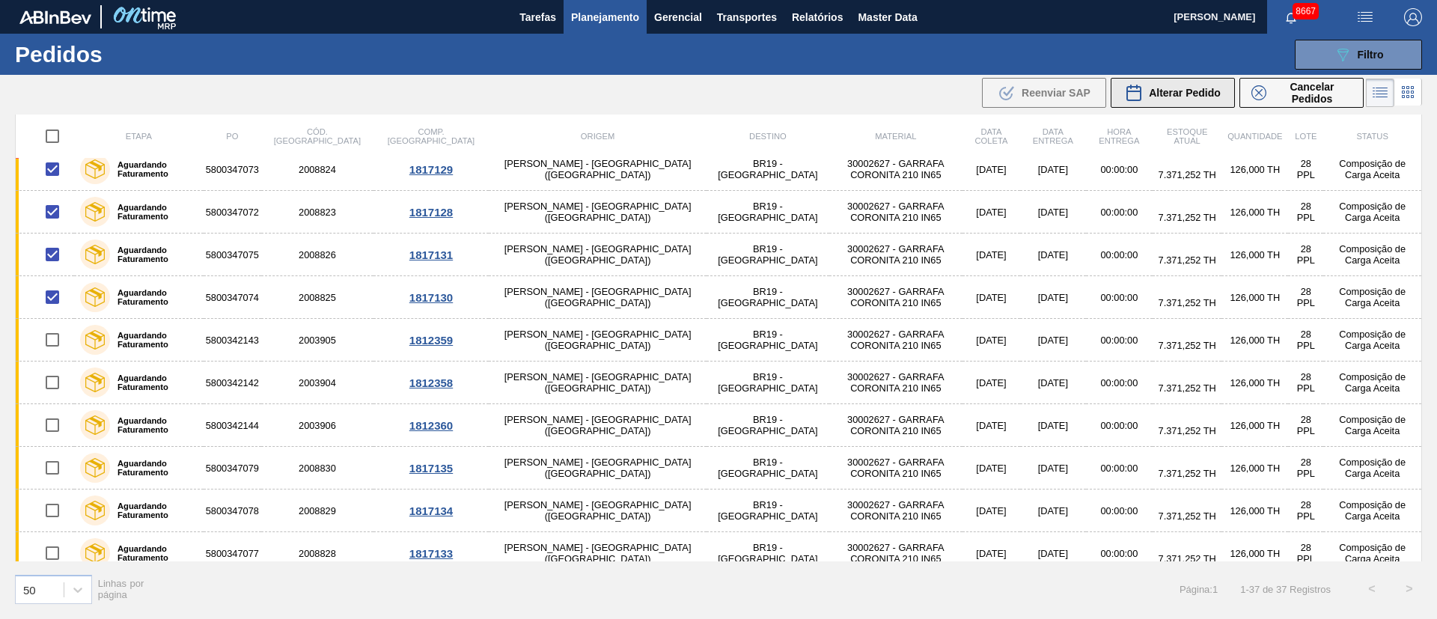
click at [1197, 97] on span "Alterar Pedido" at bounding box center [1185, 93] width 72 height 12
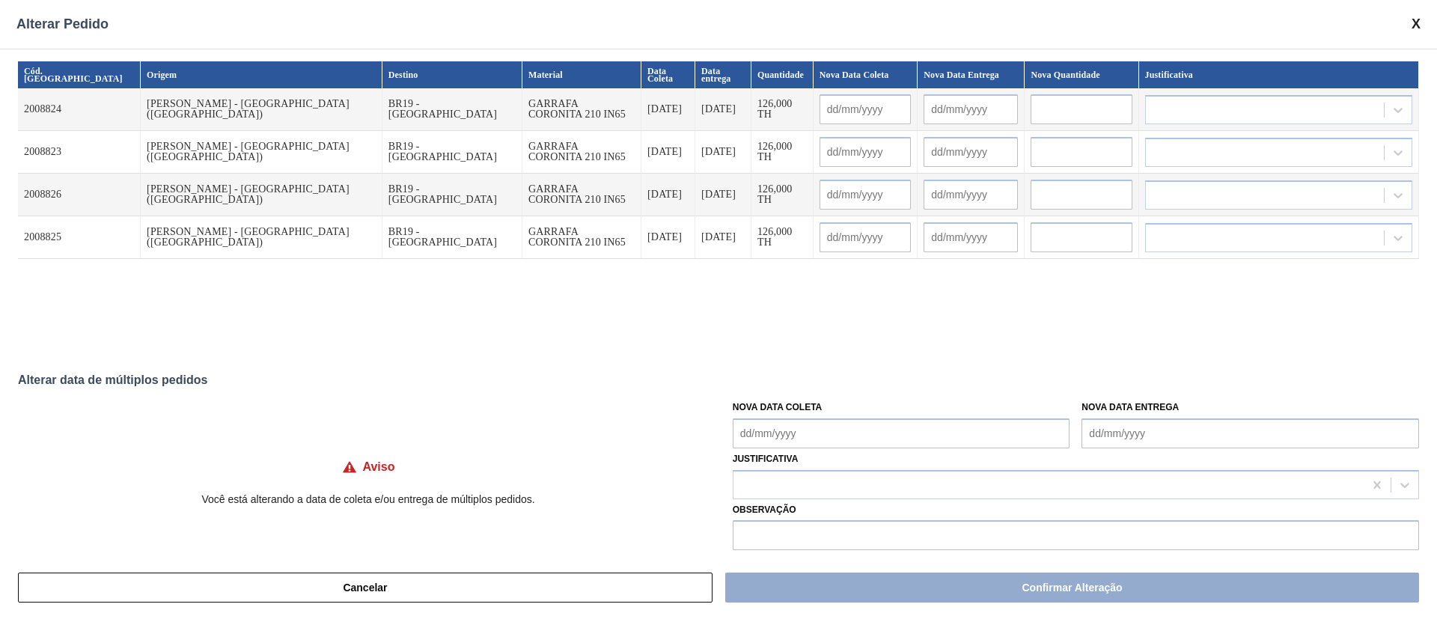
click at [833, 433] on Coleta "Nova Data Coleta" at bounding box center [902, 433] width 338 height 30
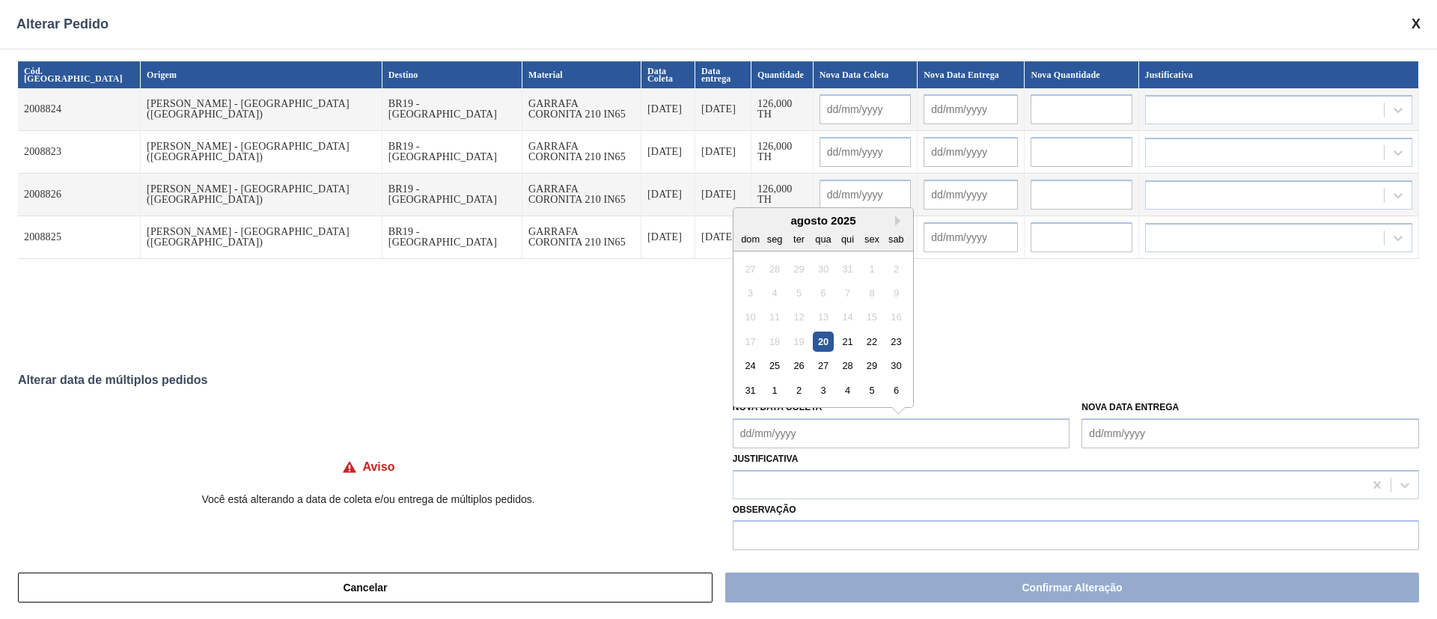
click at [815, 339] on div "20" at bounding box center [823, 342] width 20 height 20
type Coleta "[DATE]"
type input "[DATE]"
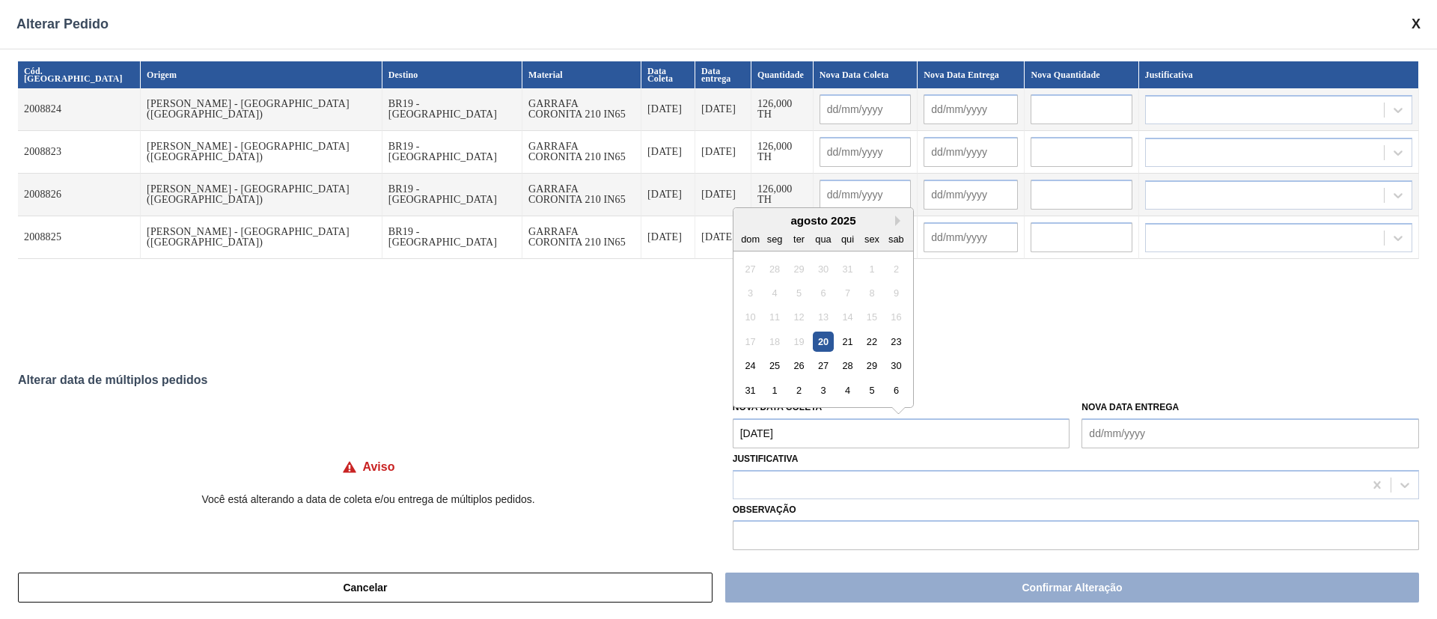
type input "[DATE]"
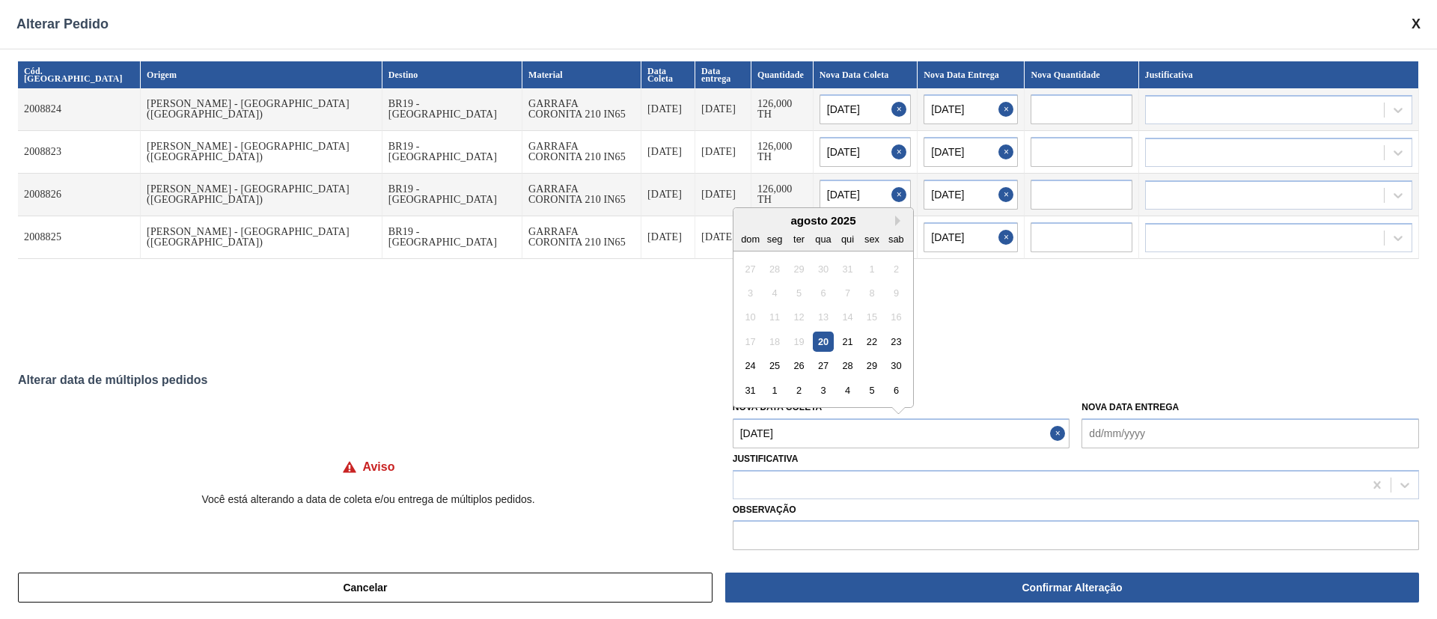
click at [804, 433] on Coleta "[DATE]" at bounding box center [902, 433] width 338 height 30
click at [894, 344] on div "23" at bounding box center [896, 342] width 20 height 20
type Coleta "[DATE]"
type input "[DATE]"
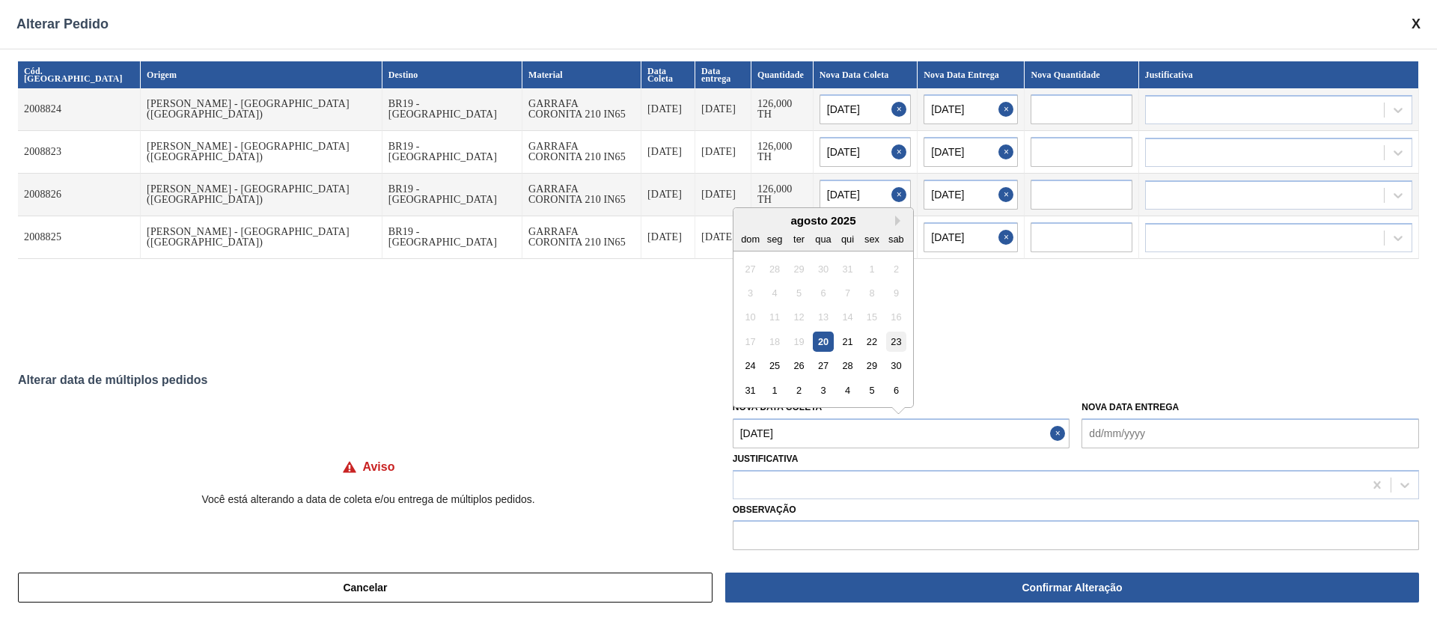
type input "[DATE]"
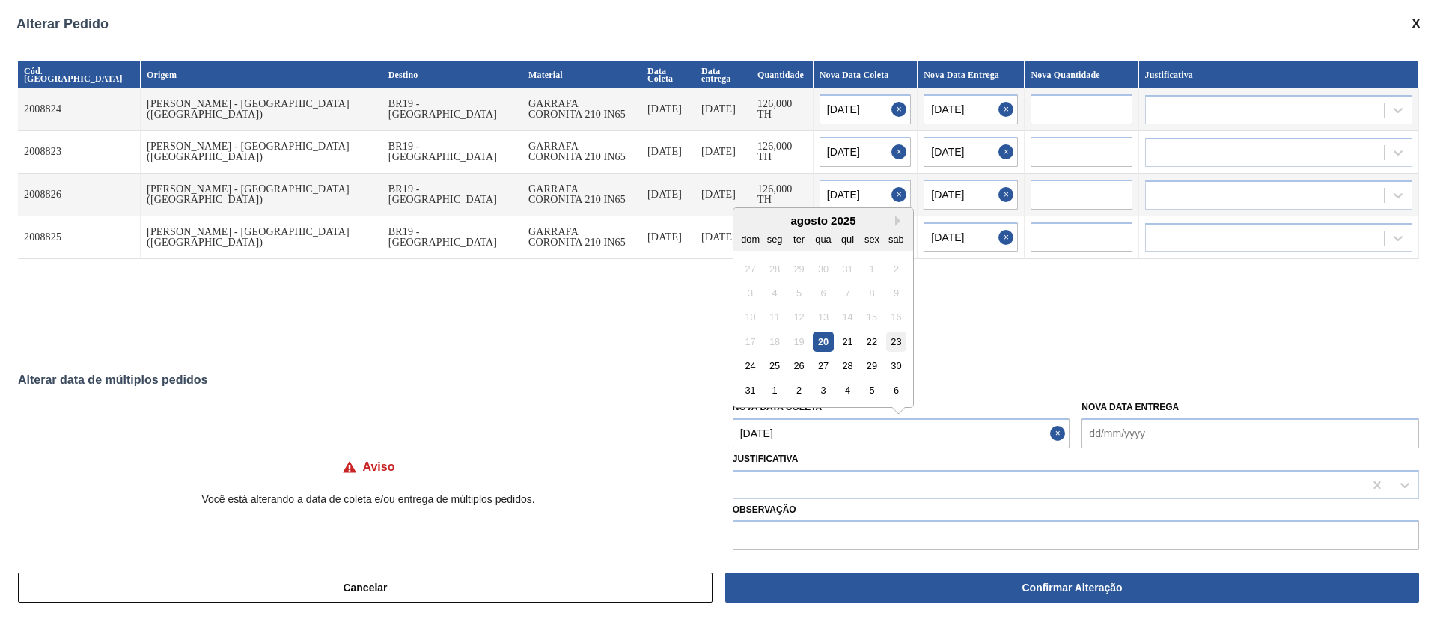
type input "[DATE]"
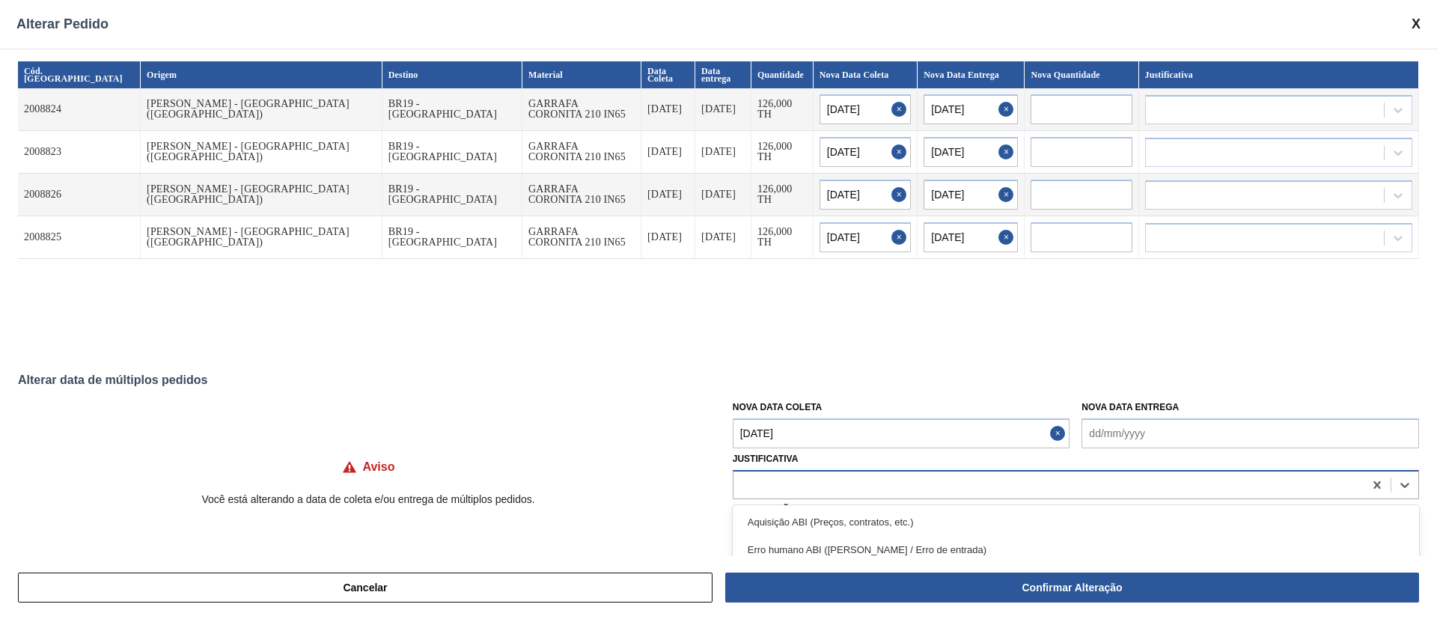
click at [817, 485] on div at bounding box center [1049, 485] width 630 height 22
type input "ou"
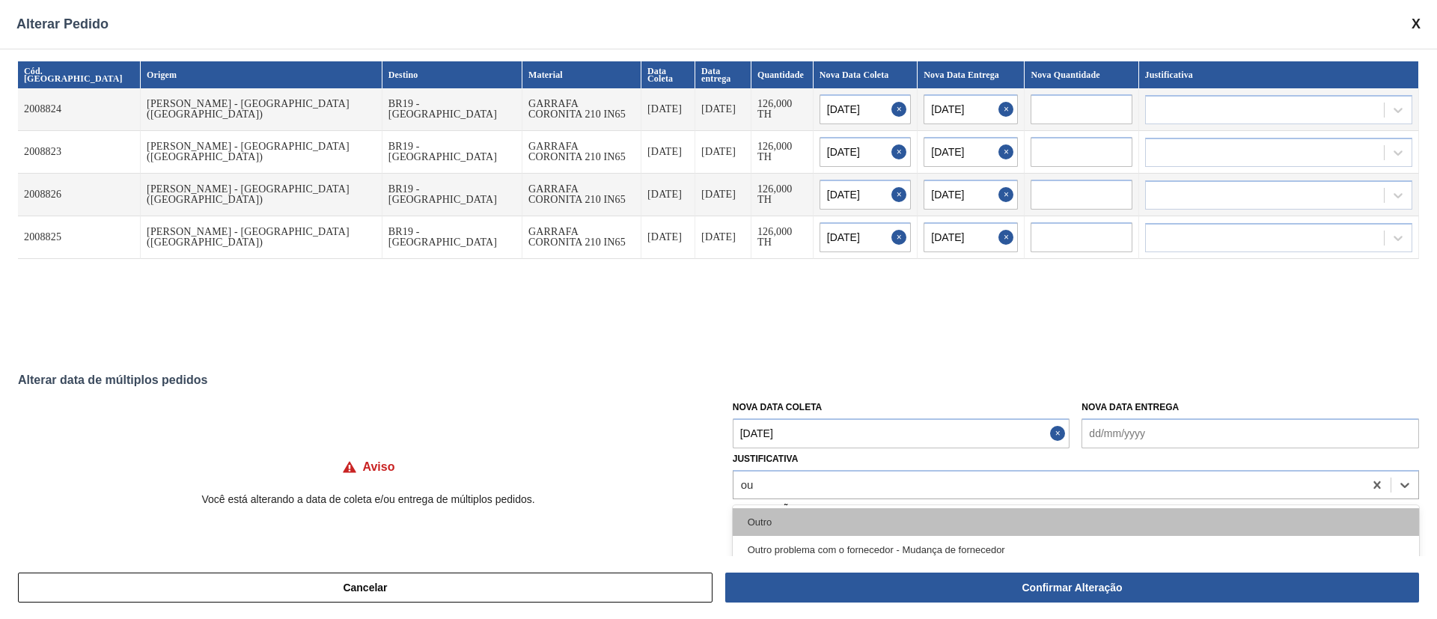
click at [794, 519] on div "Outro" at bounding box center [1076, 522] width 686 height 28
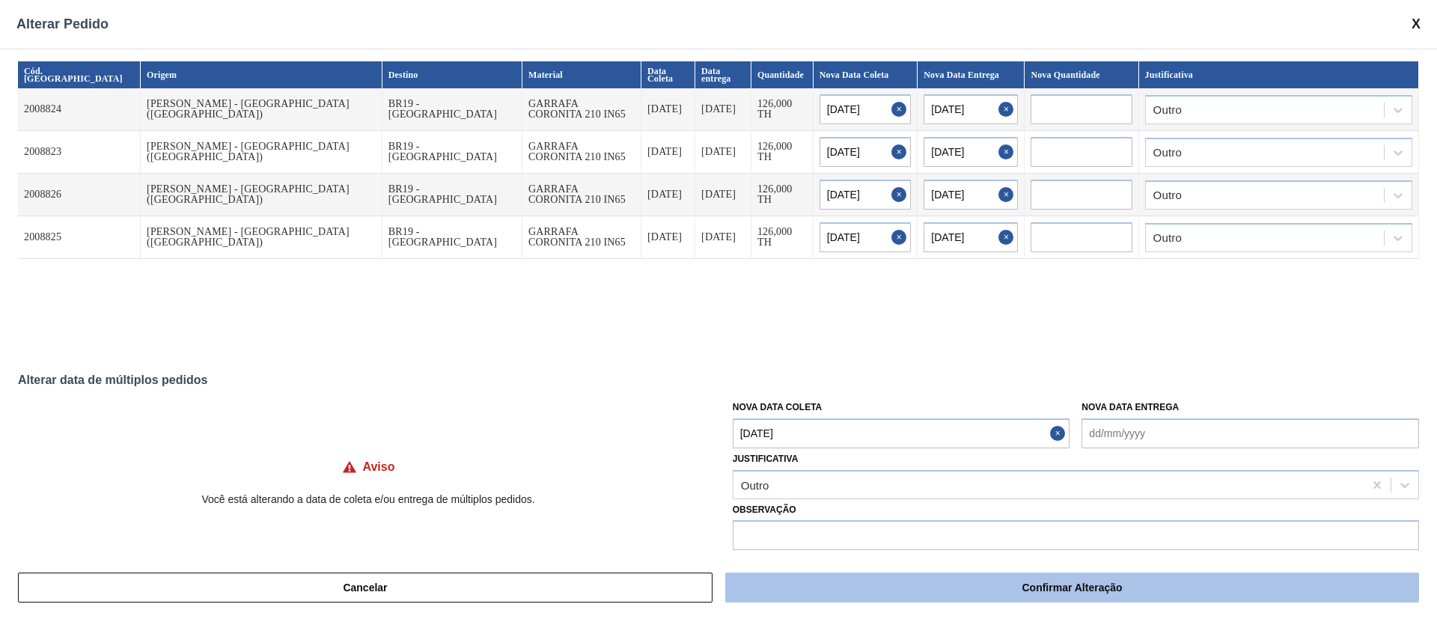
click at [889, 585] on button "Confirmar Alteração" at bounding box center [1072, 588] width 694 height 30
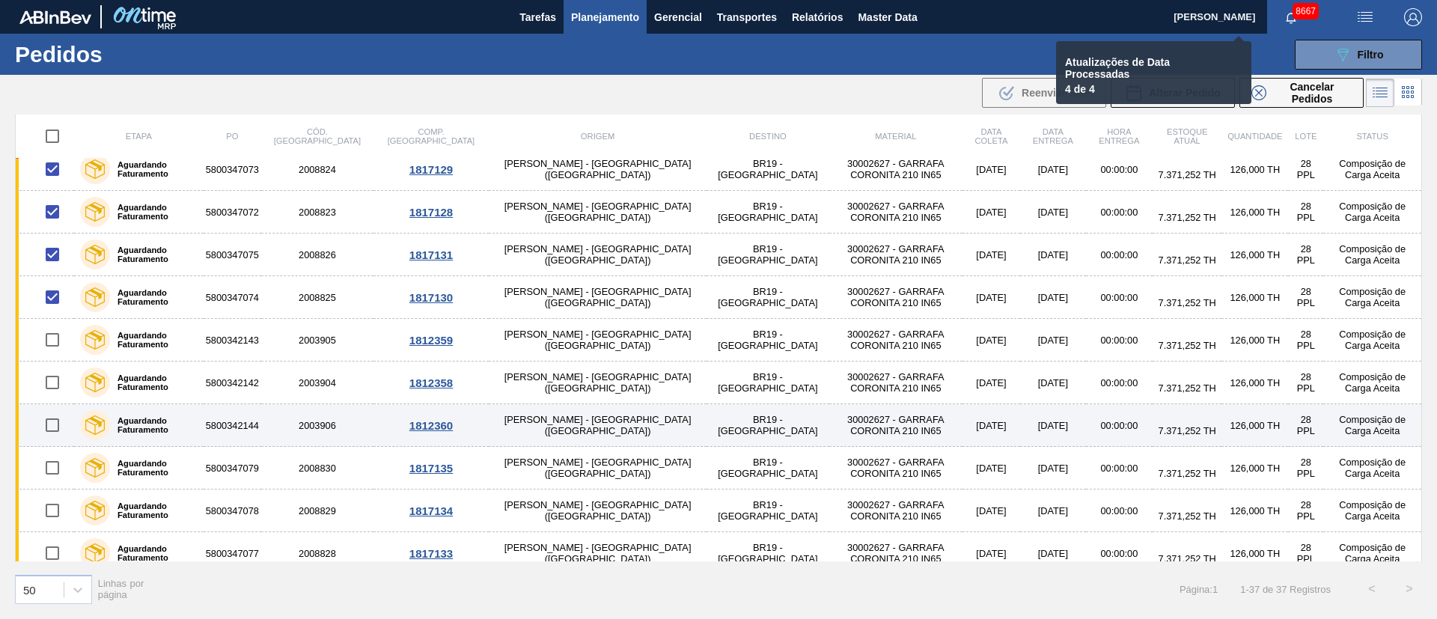
checkbox input "false"
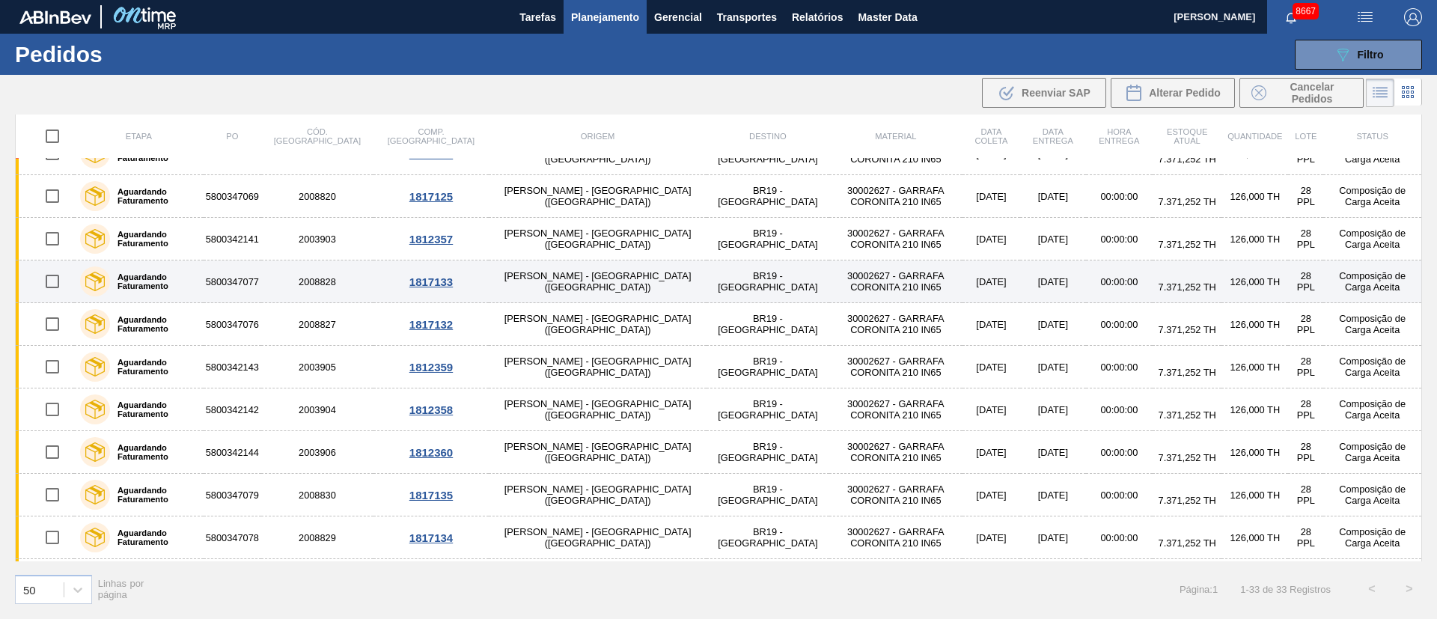
scroll to position [0, 0]
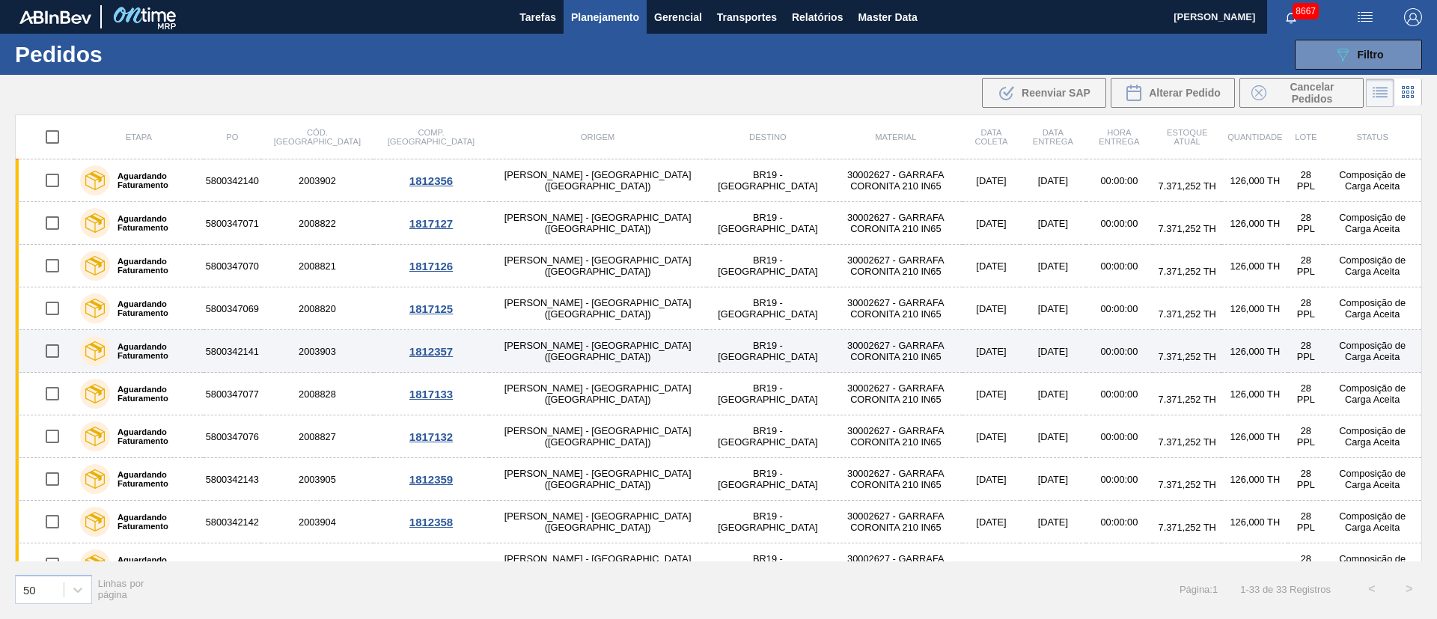
click at [52, 356] on input "checkbox" at bounding box center [52, 350] width 31 height 31
checkbox input "true"
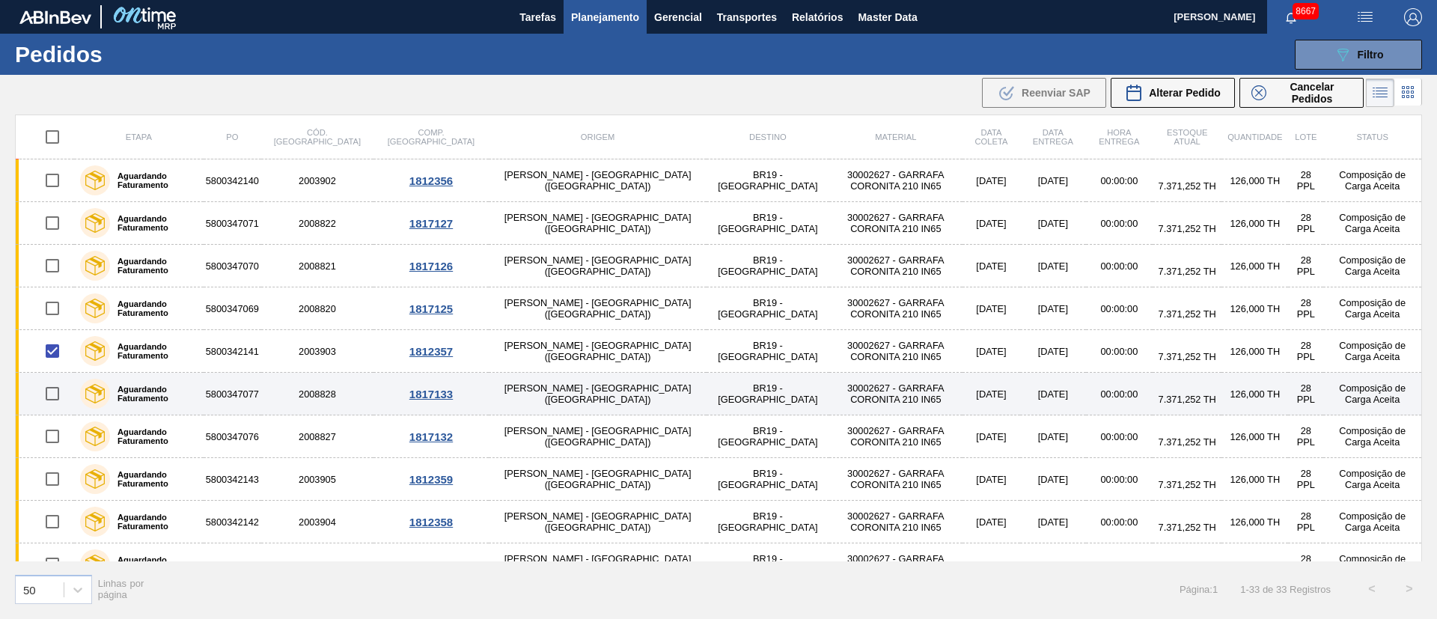
click at [60, 409] on input "checkbox" at bounding box center [52, 393] width 31 height 31
checkbox input "true"
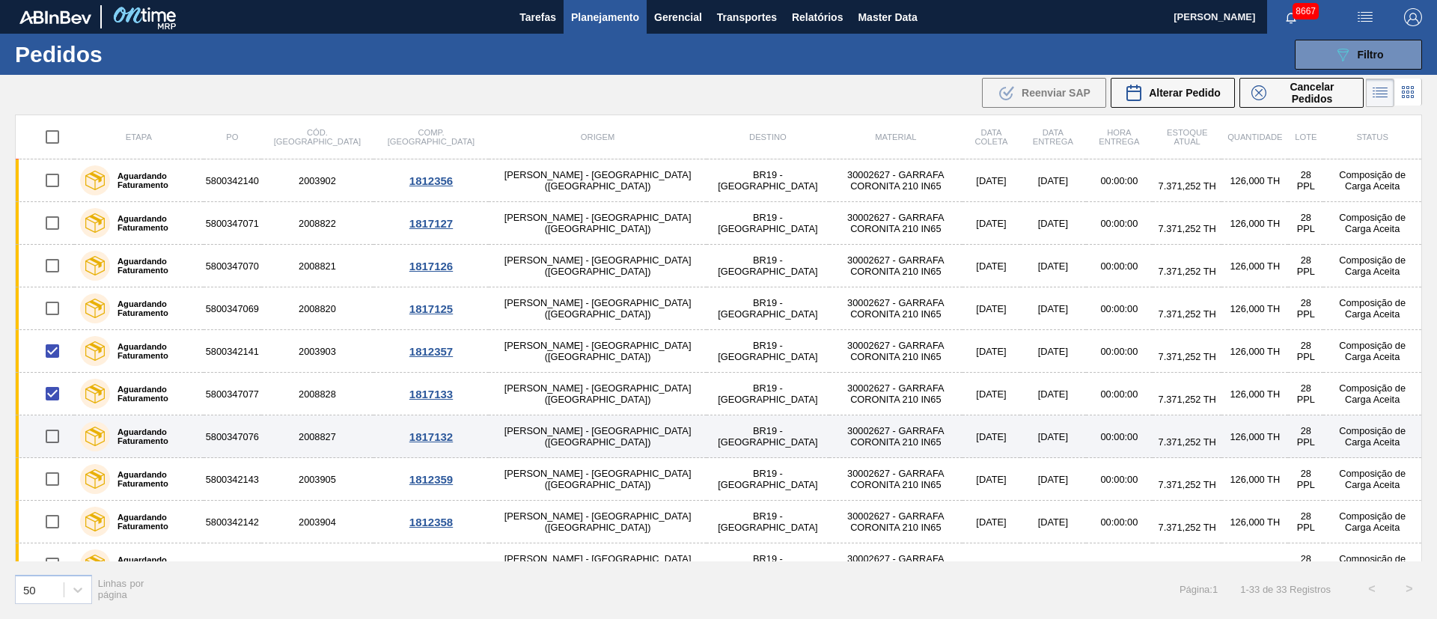
click at [54, 436] on input "checkbox" at bounding box center [52, 436] width 31 height 31
checkbox input "true"
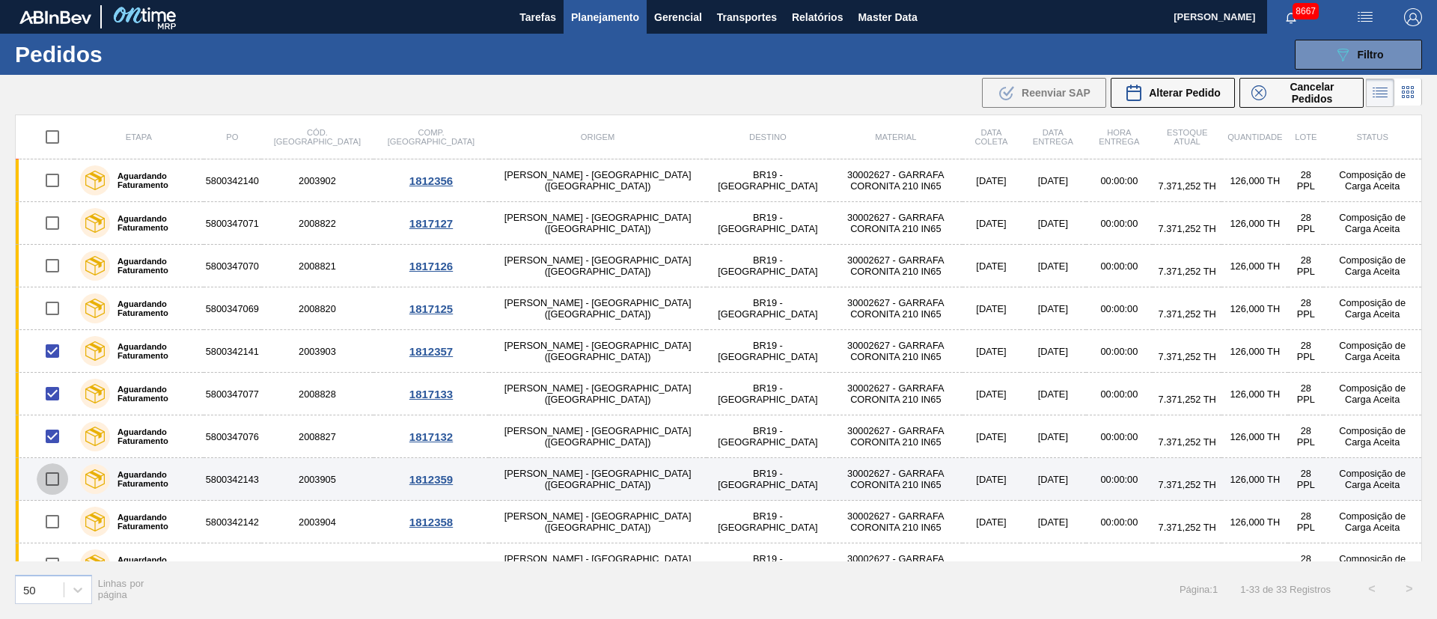
click at [54, 485] on input "checkbox" at bounding box center [52, 478] width 31 height 31
checkbox input "true"
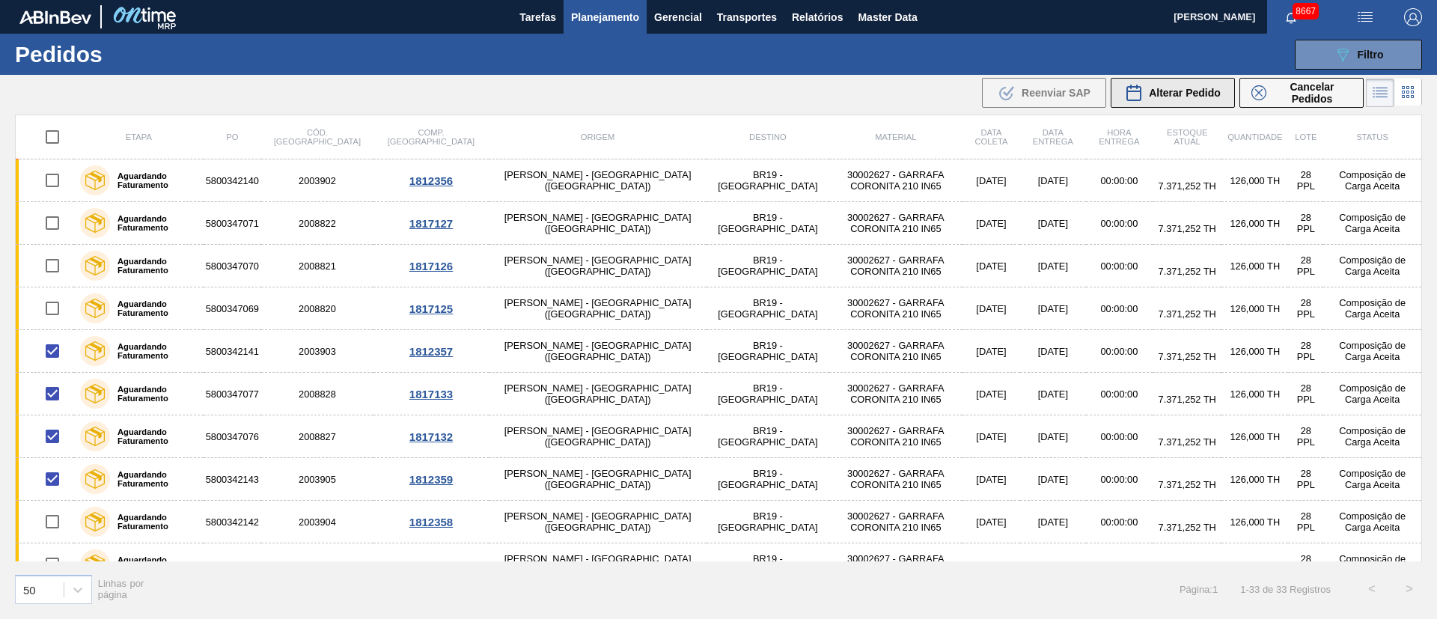
click at [1208, 91] on span "Alterar Pedido" at bounding box center [1185, 93] width 72 height 12
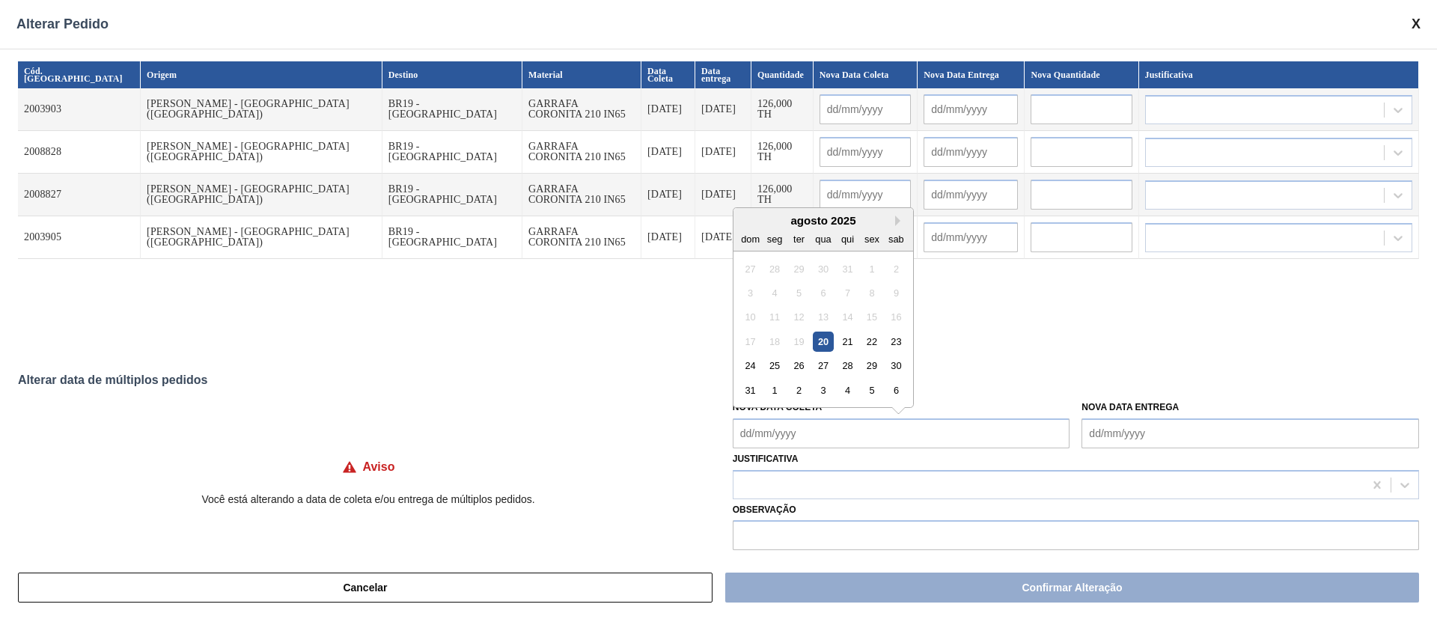
click at [798, 436] on Coleta "Nova Data Coleta" at bounding box center [902, 433] width 338 height 30
click at [827, 348] on div "20" at bounding box center [823, 342] width 20 height 20
type Coleta "[DATE]"
type input "[DATE]"
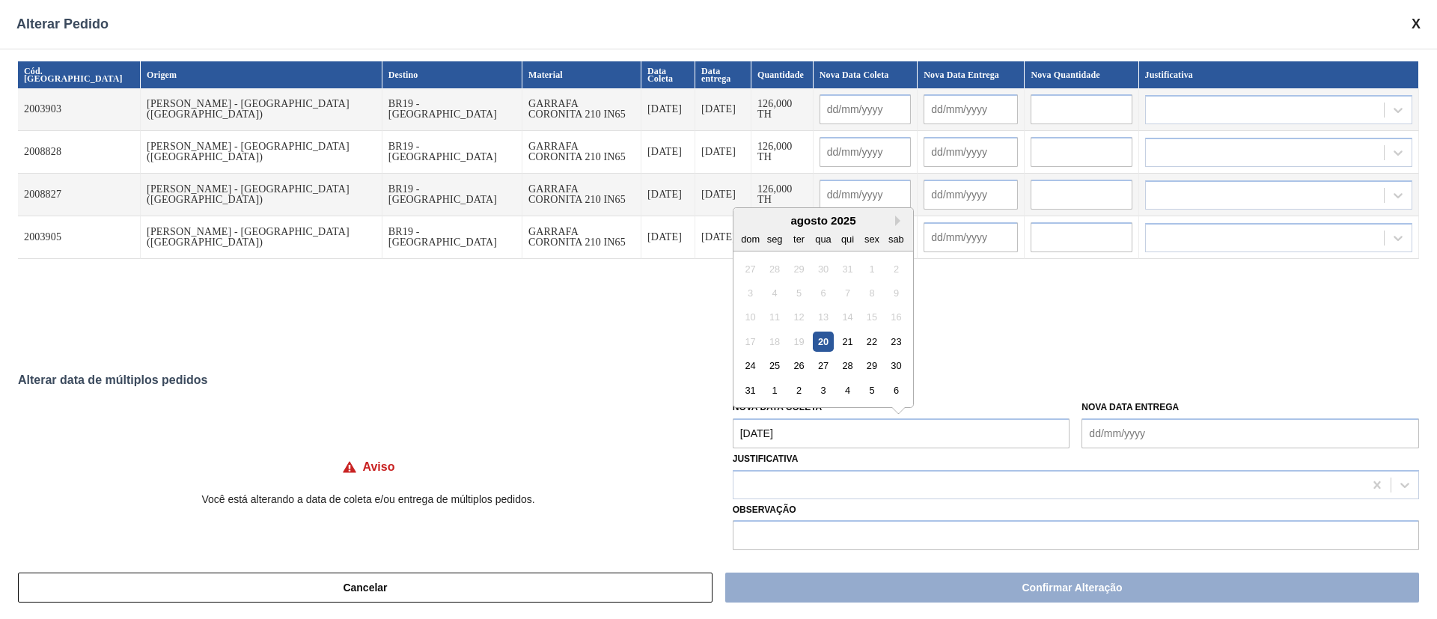
type input "[DATE]"
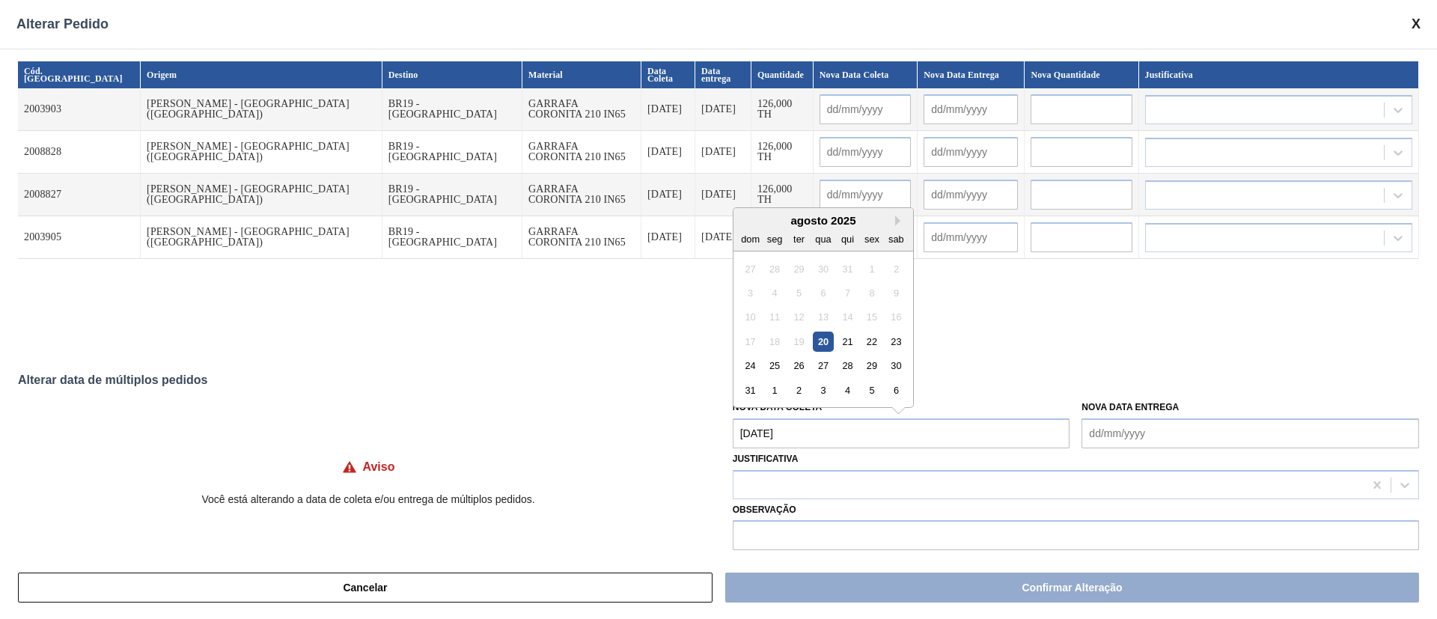
type input "[DATE]"
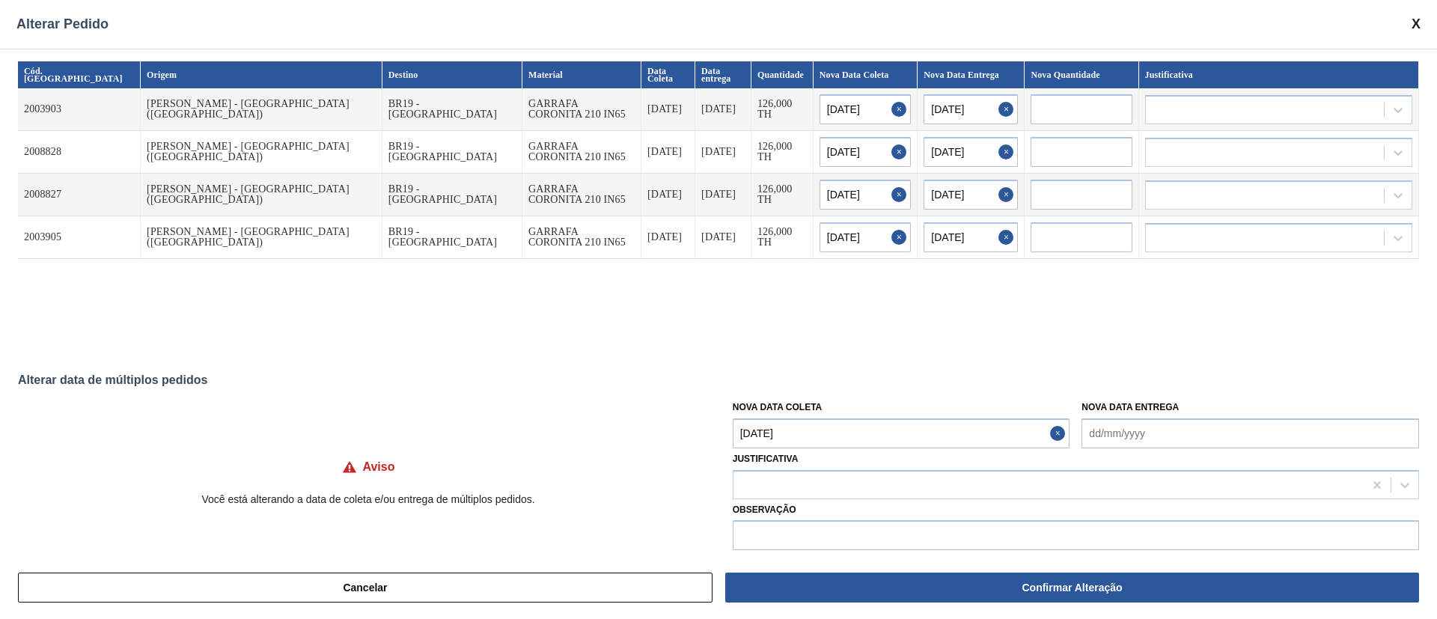
click at [811, 433] on Coleta "[DATE]" at bounding box center [902, 433] width 338 height 30
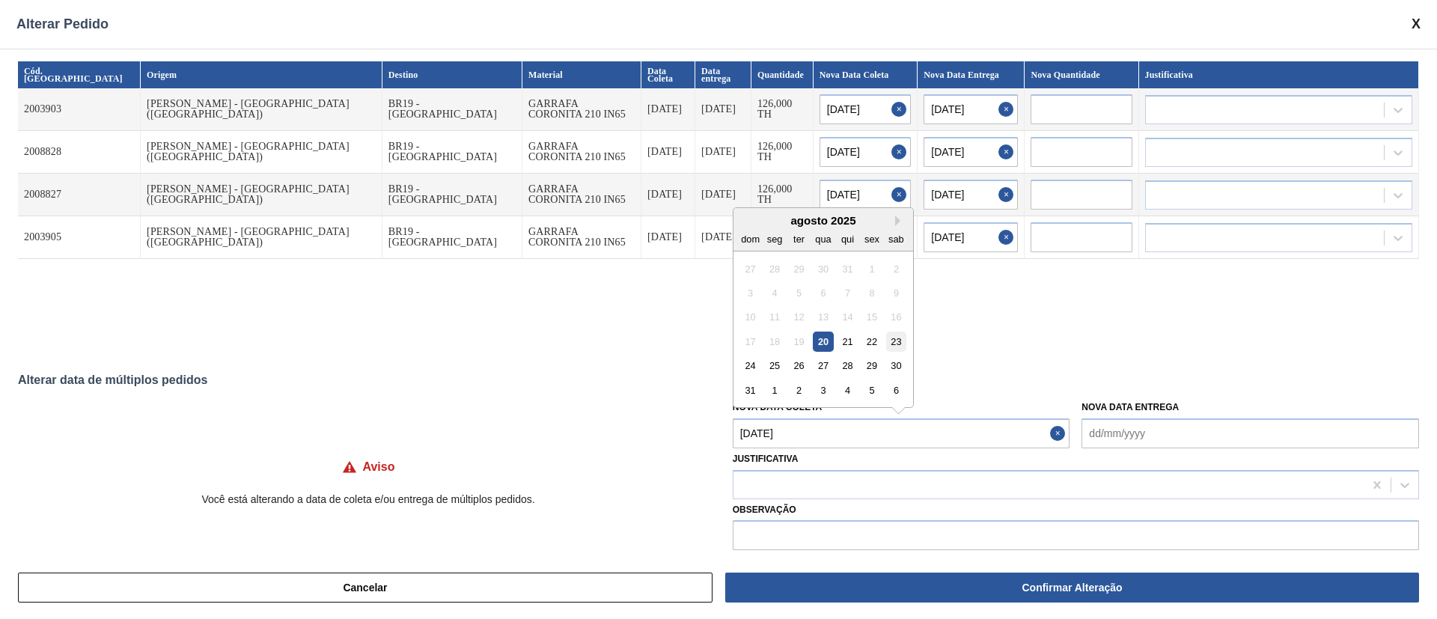
click at [894, 341] on div "23" at bounding box center [896, 342] width 20 height 20
type Coleta "[DATE]"
type input "[DATE]"
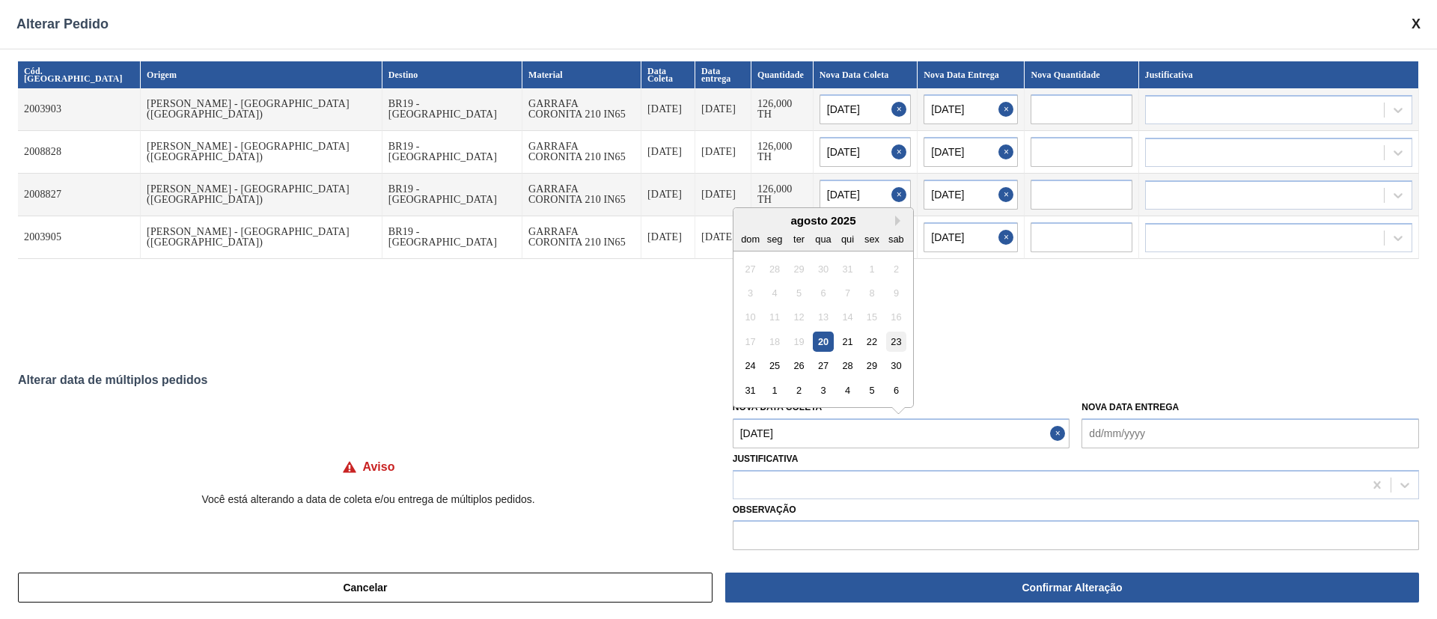
type input "[DATE]"
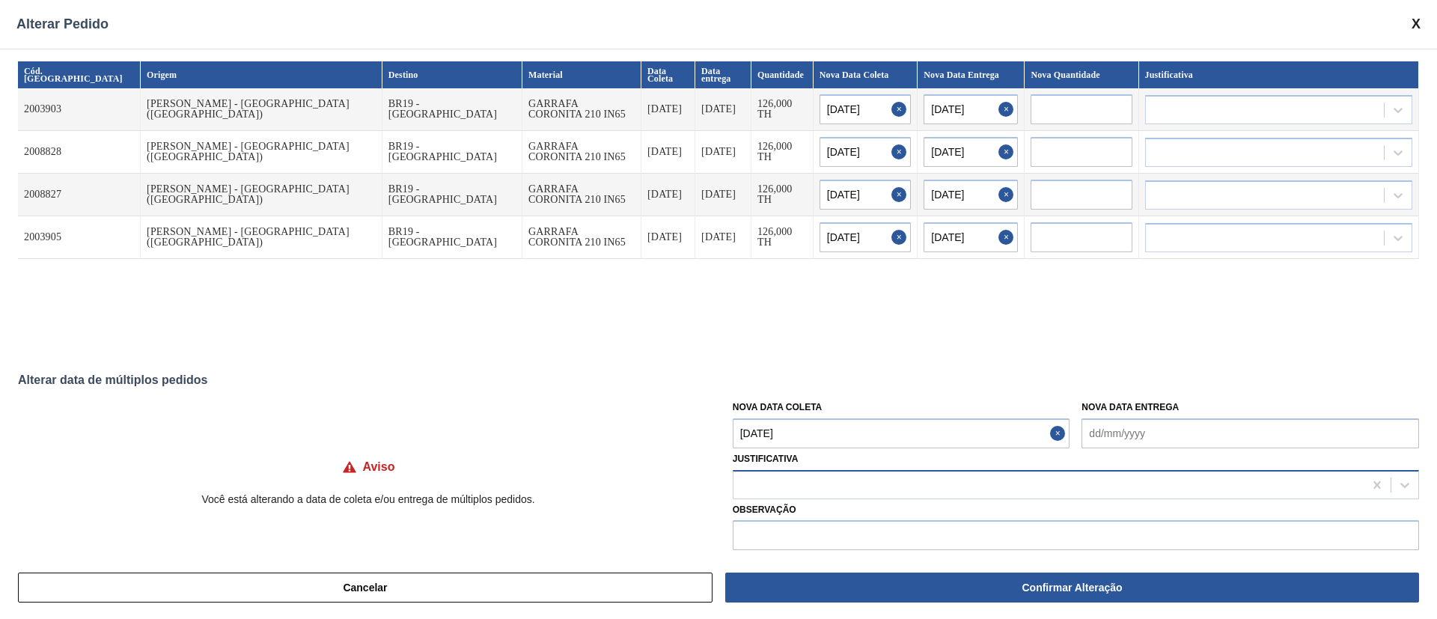
click at [803, 481] on div at bounding box center [1049, 485] width 630 height 22
type input "ou"
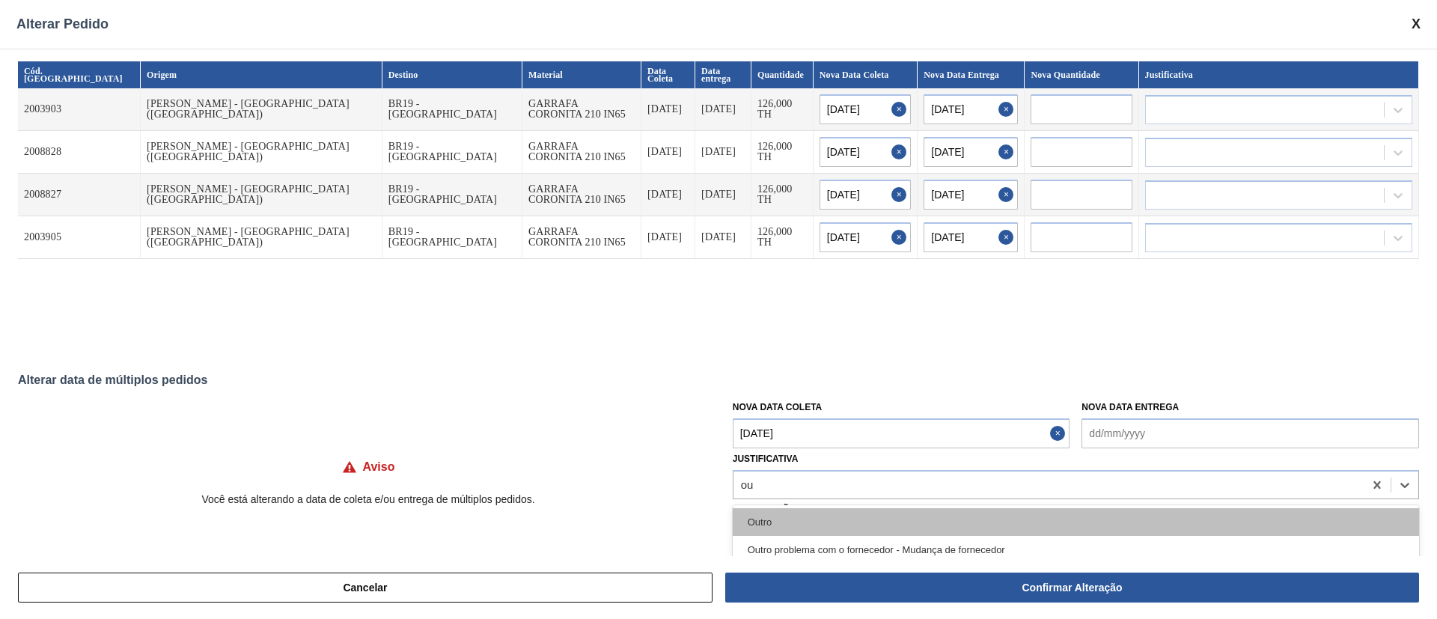
click at [791, 516] on div "Outro" at bounding box center [1076, 522] width 686 height 28
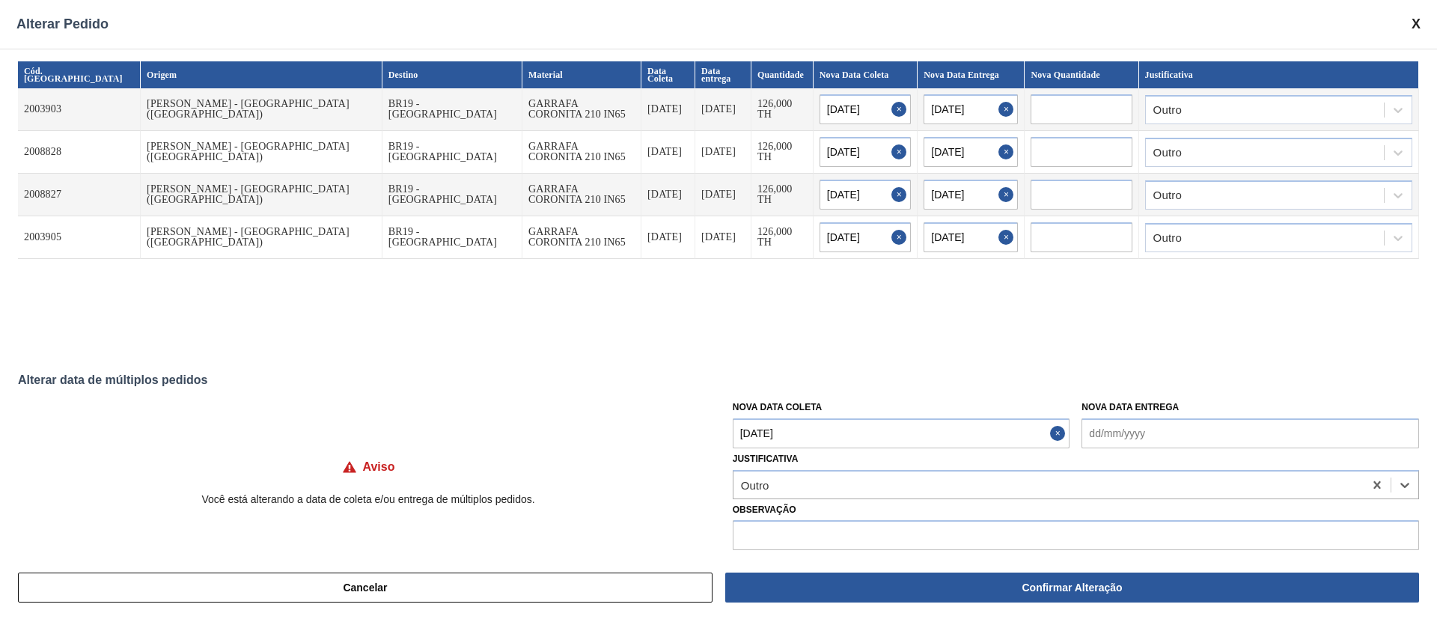
click at [936, 588] on button "Confirmar Alteração" at bounding box center [1072, 588] width 694 height 30
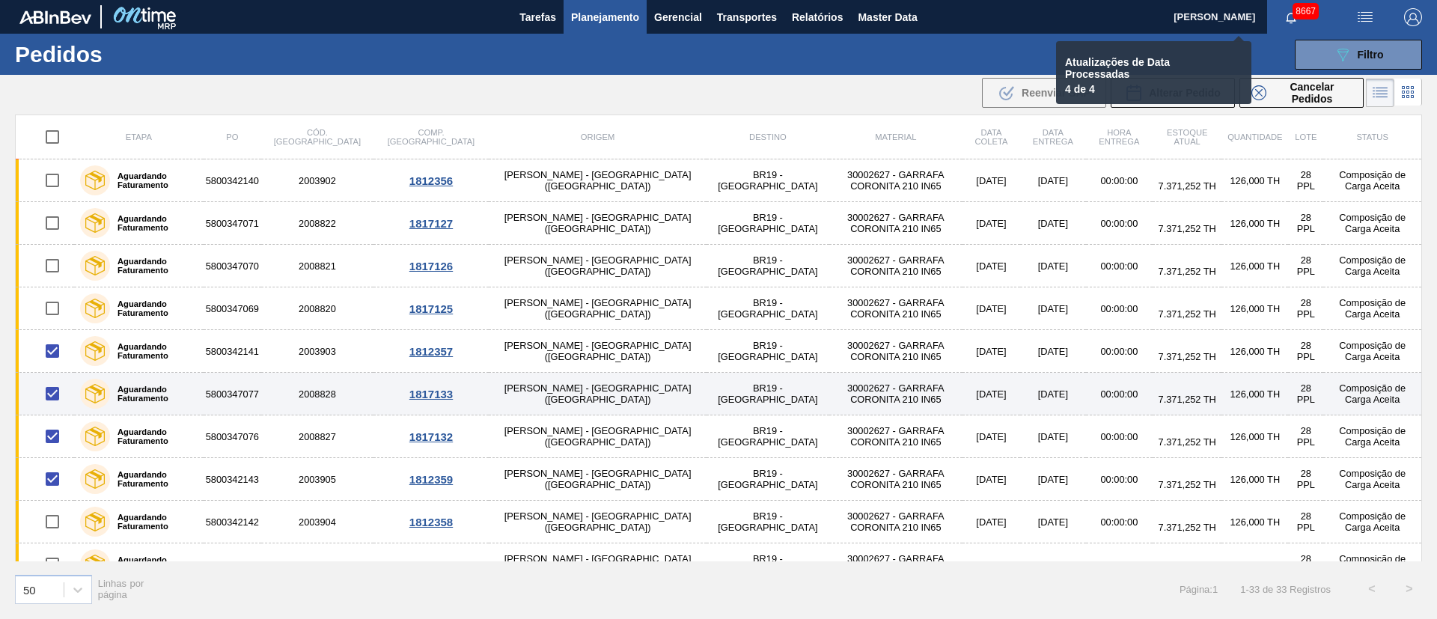
checkbox input "false"
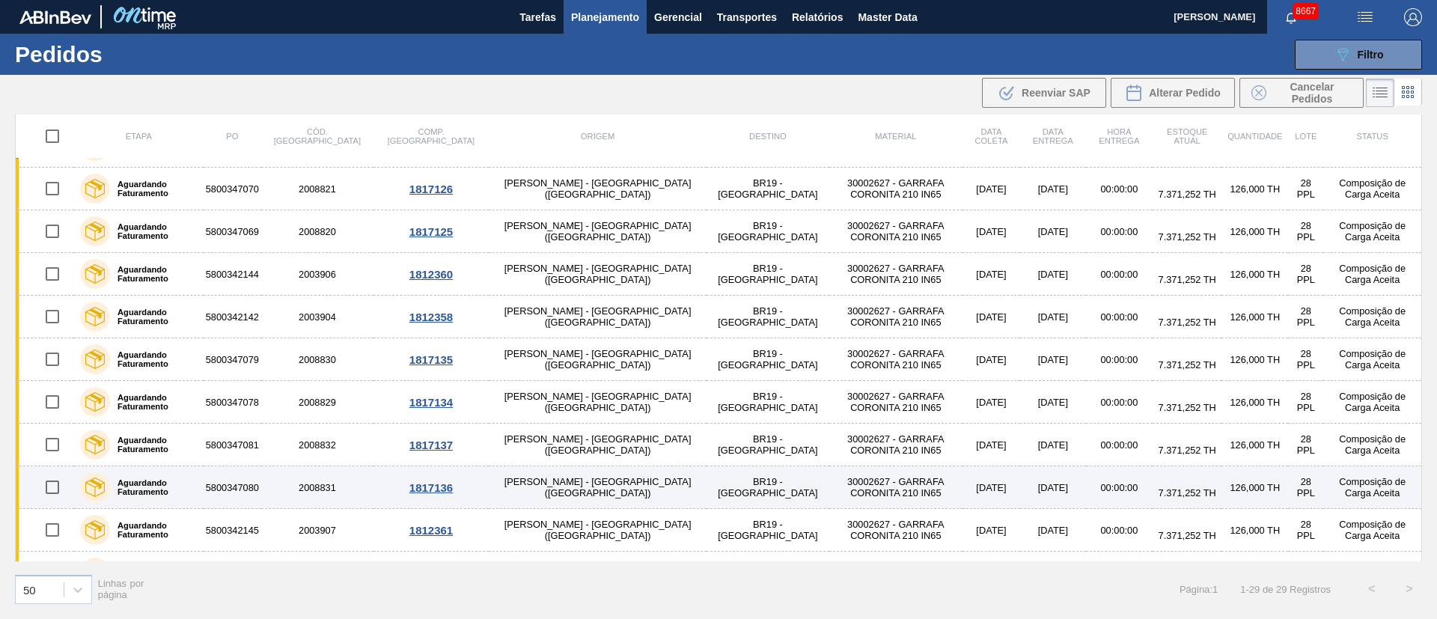
scroll to position [112, 0]
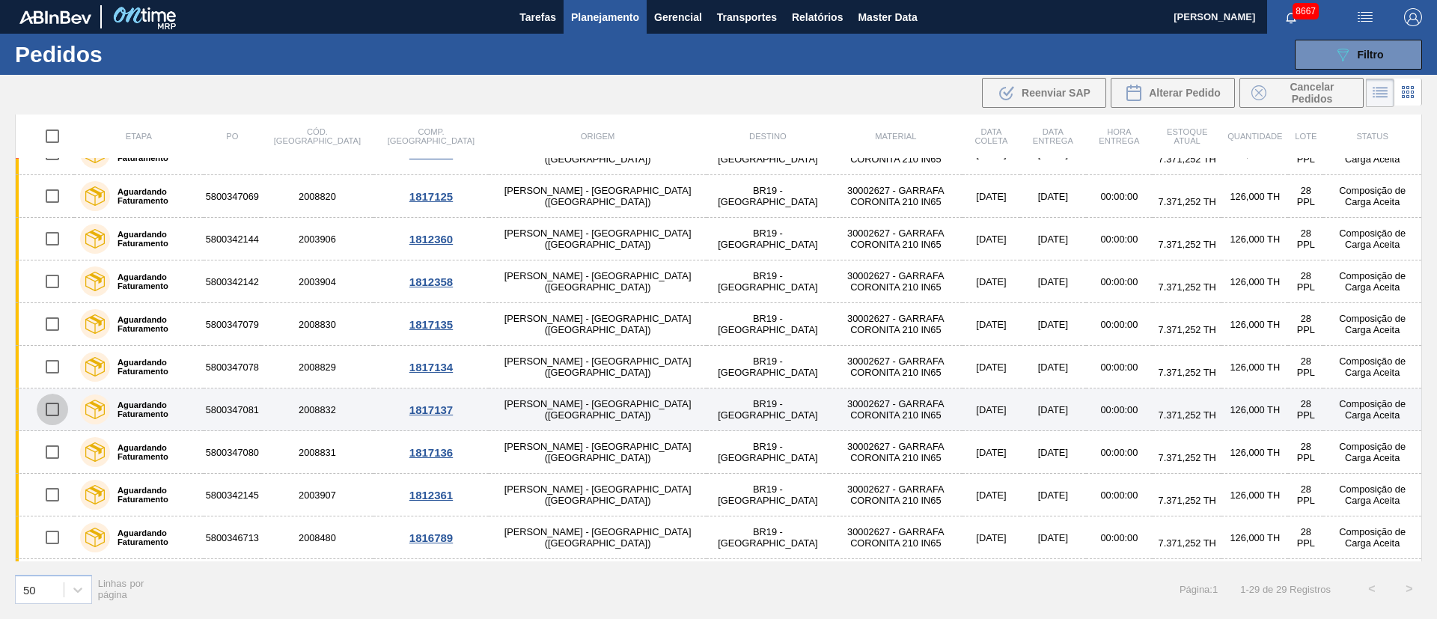
click at [59, 413] on input "checkbox" at bounding box center [52, 409] width 31 height 31
checkbox input "true"
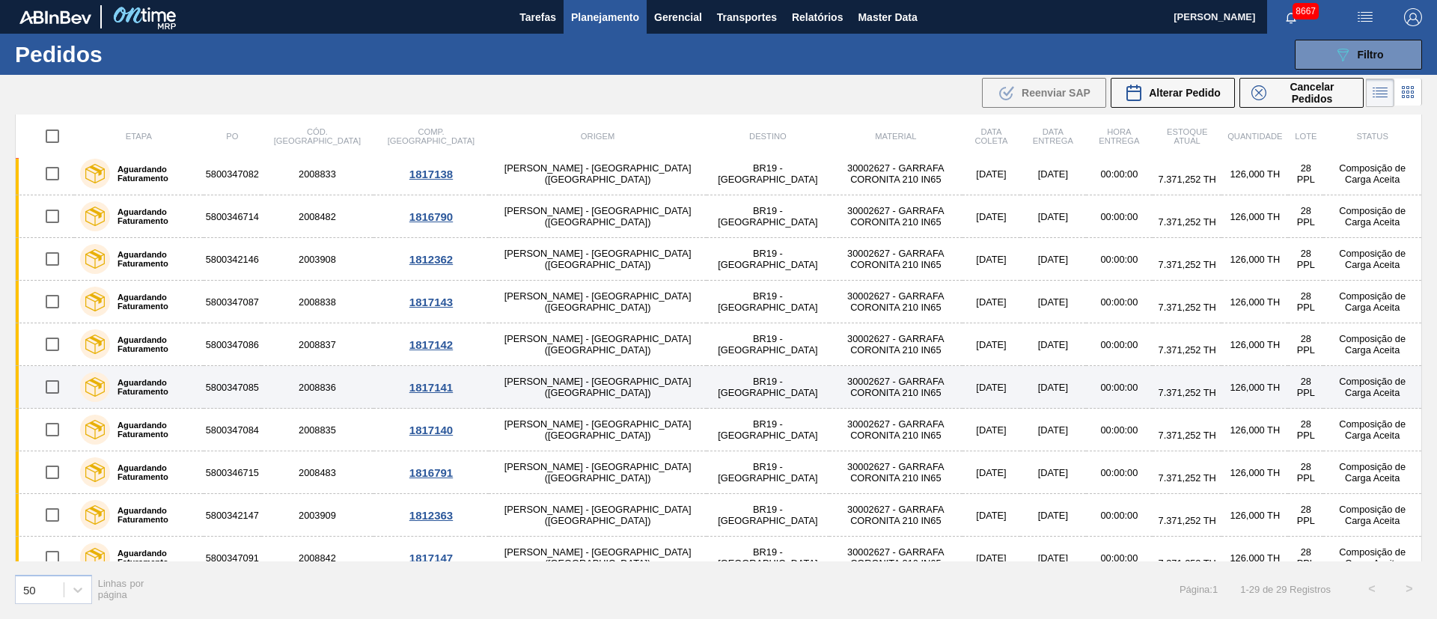
scroll to position [0, 0]
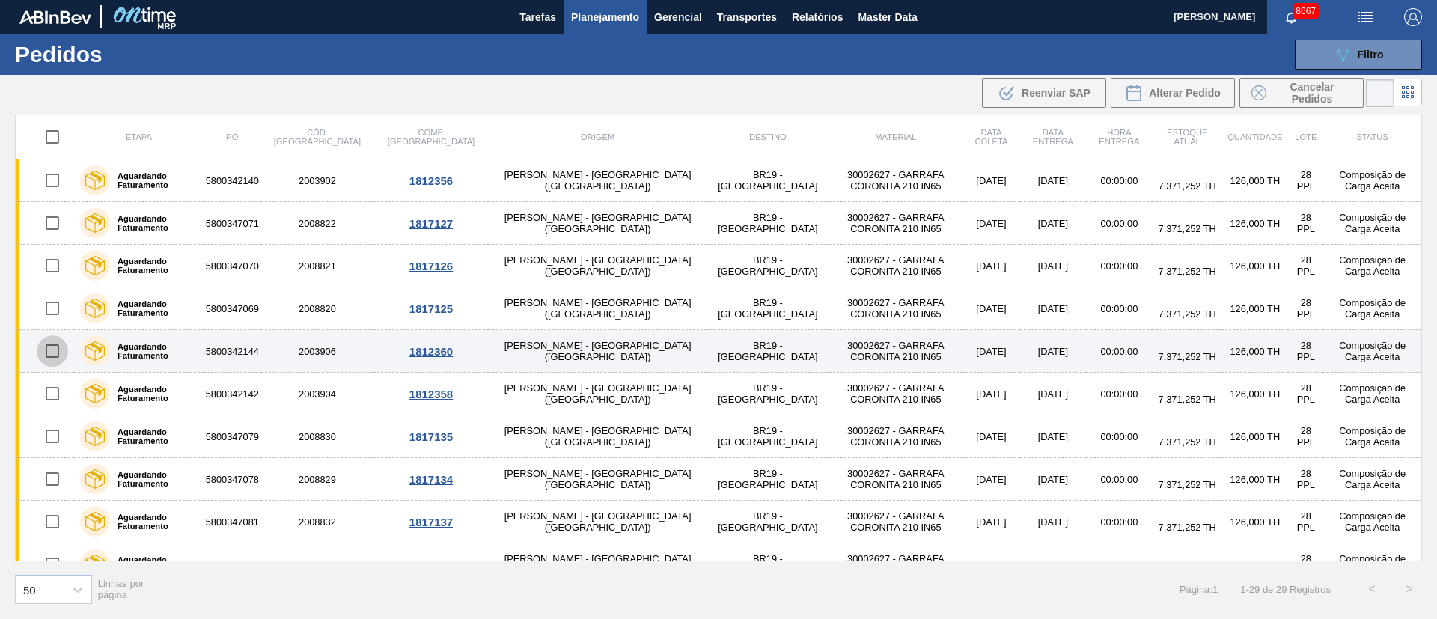
click at [52, 352] on input "checkbox" at bounding box center [52, 350] width 31 height 31
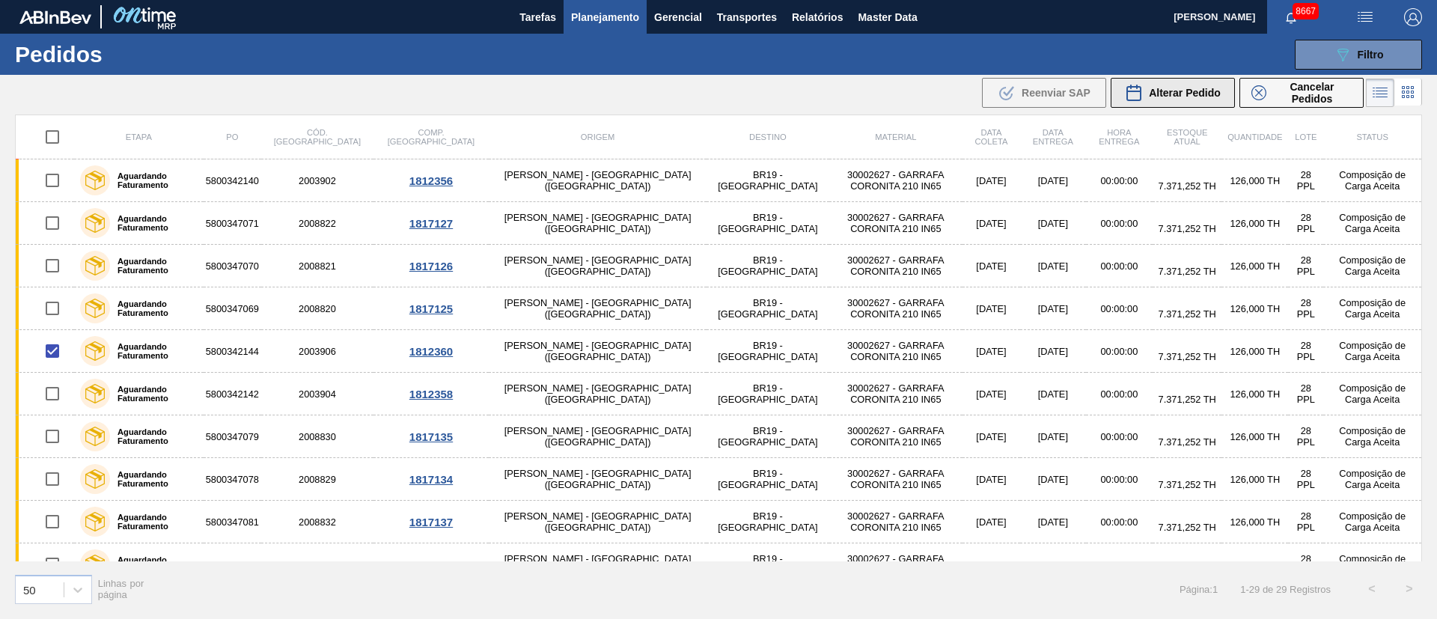
click at [1195, 95] on span "Alterar Pedido" at bounding box center [1185, 93] width 72 height 12
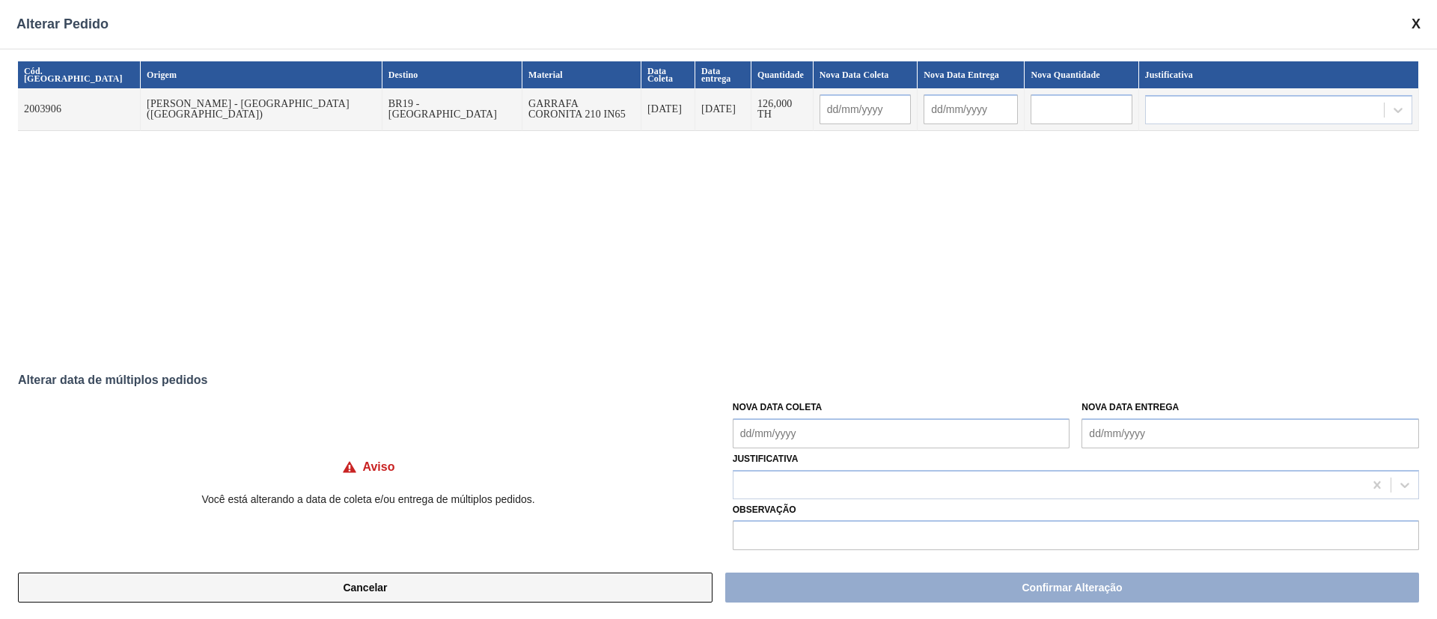
click at [466, 588] on button "Cancelar" at bounding box center [365, 588] width 695 height 30
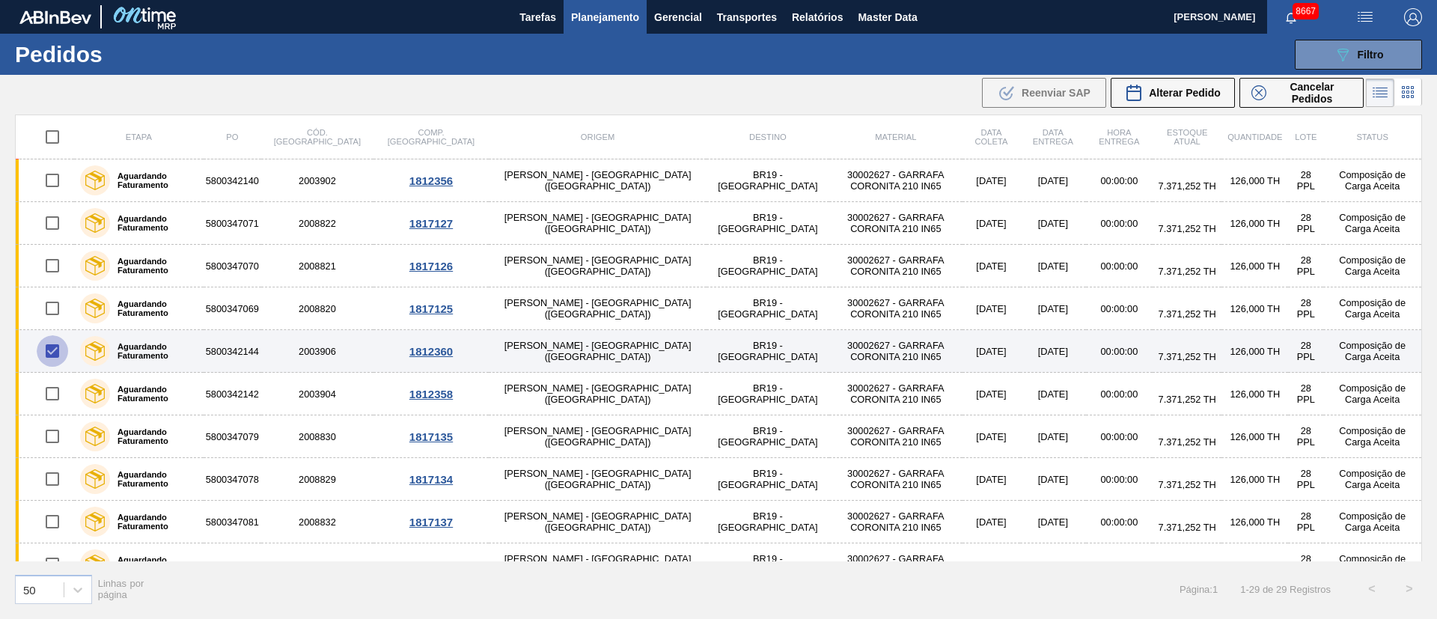
drag, startPoint x: 51, startPoint y: 346, endPoint x: 82, endPoint y: 361, distance: 34.8
click at [51, 346] on input "checkbox" at bounding box center [52, 350] width 31 height 31
checkbox input "false"
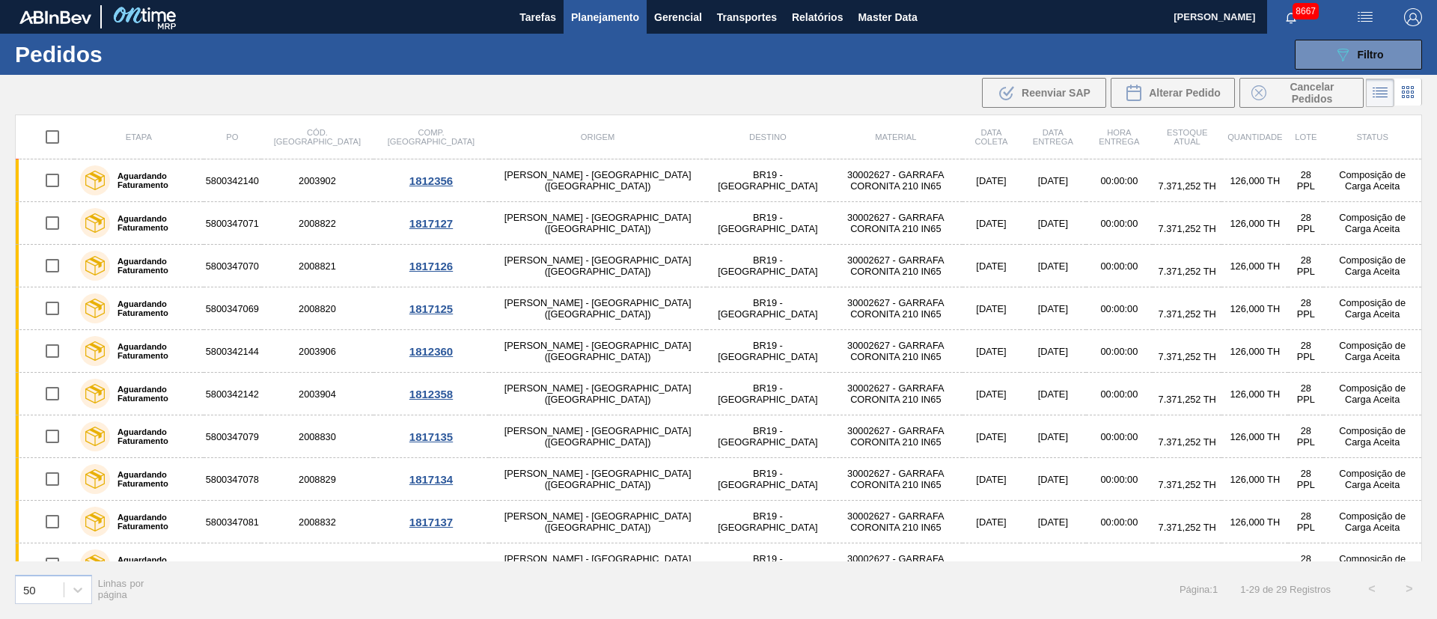
click at [591, 9] on span "Planejamento" at bounding box center [605, 17] width 68 height 18
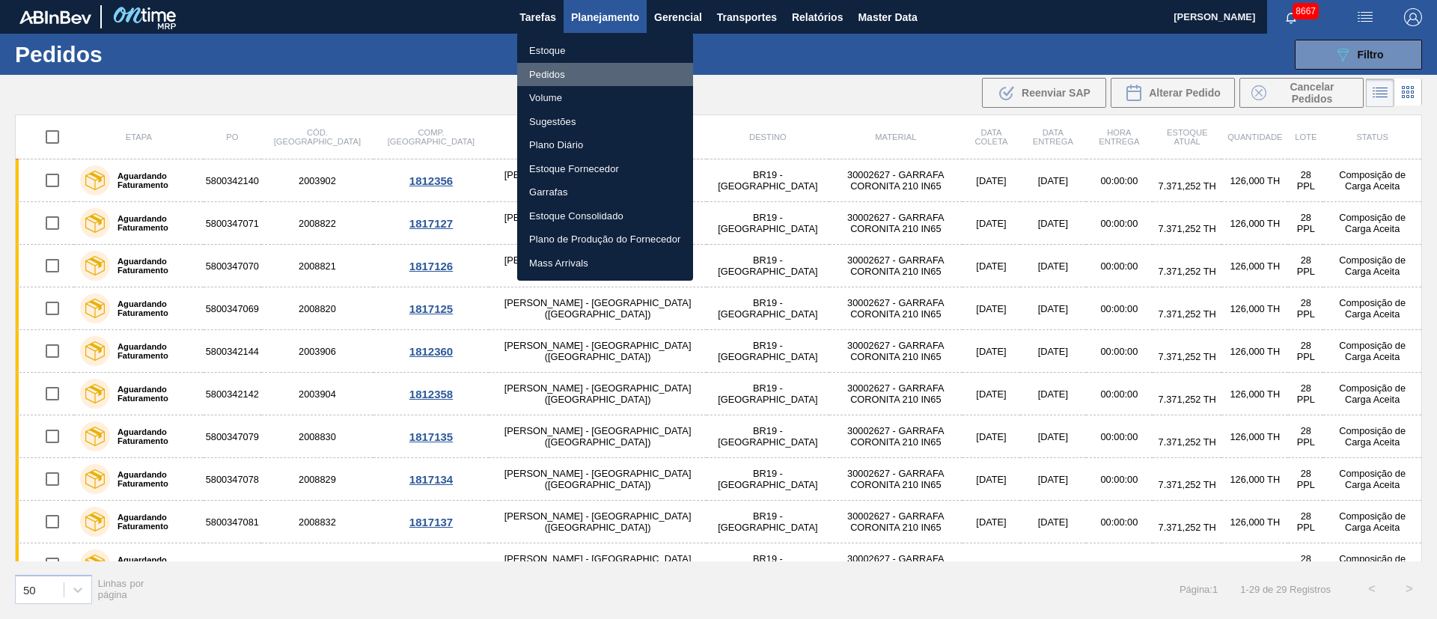
click at [549, 71] on li "Pedidos" at bounding box center [605, 75] width 176 height 24
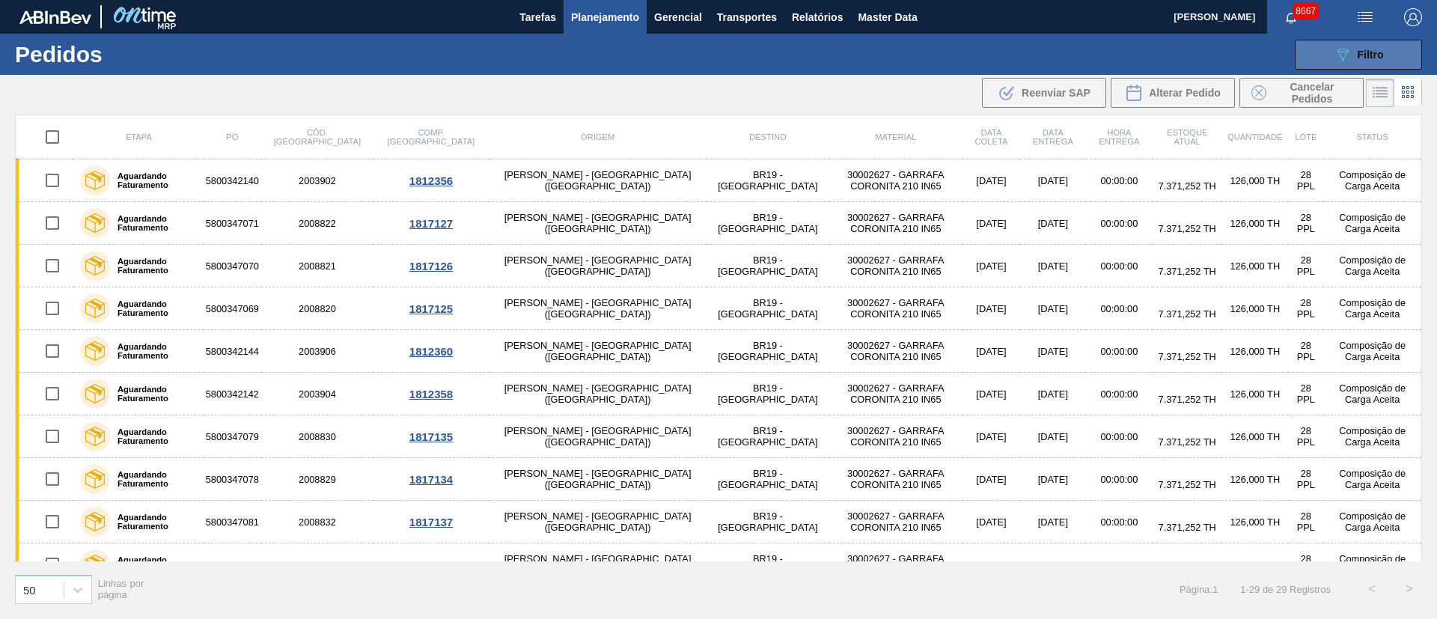
click at [1385, 52] on button "089F7B8B-B2A5-4AFE-B5C0-19BA573D28AC Filtro" at bounding box center [1358, 55] width 127 height 30
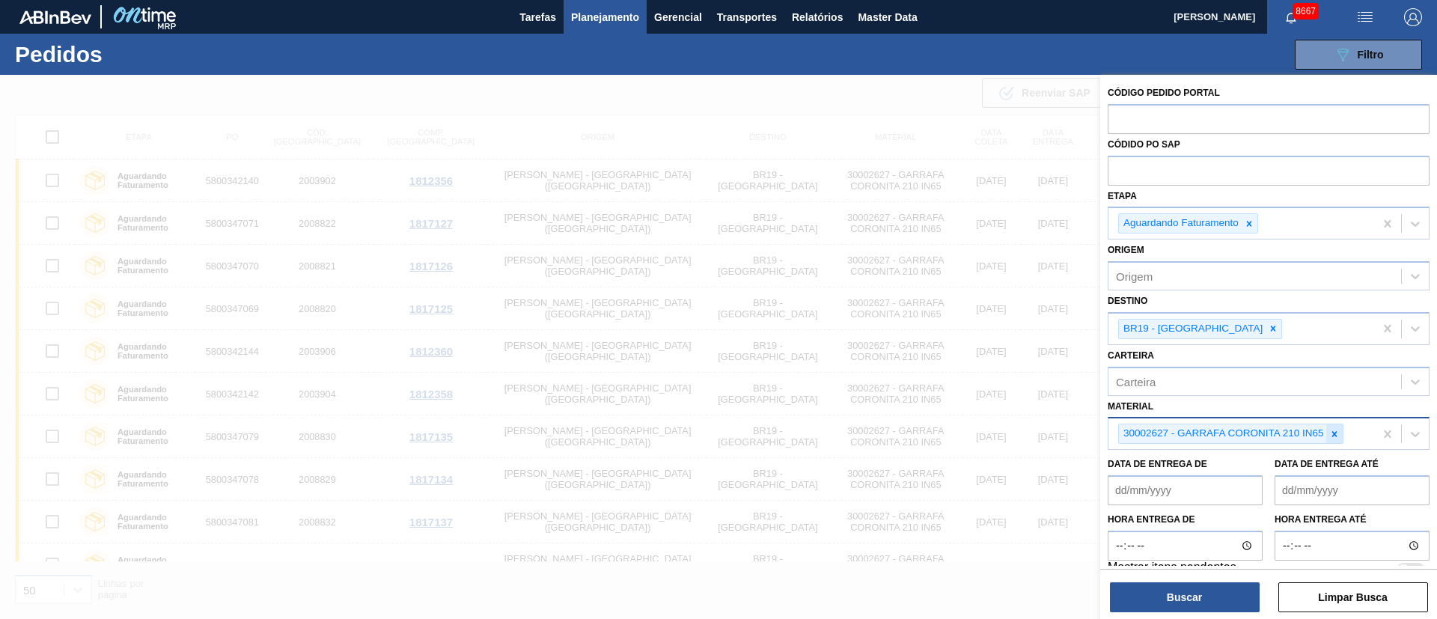
click at [1336, 430] on icon at bounding box center [1334, 434] width 10 height 10
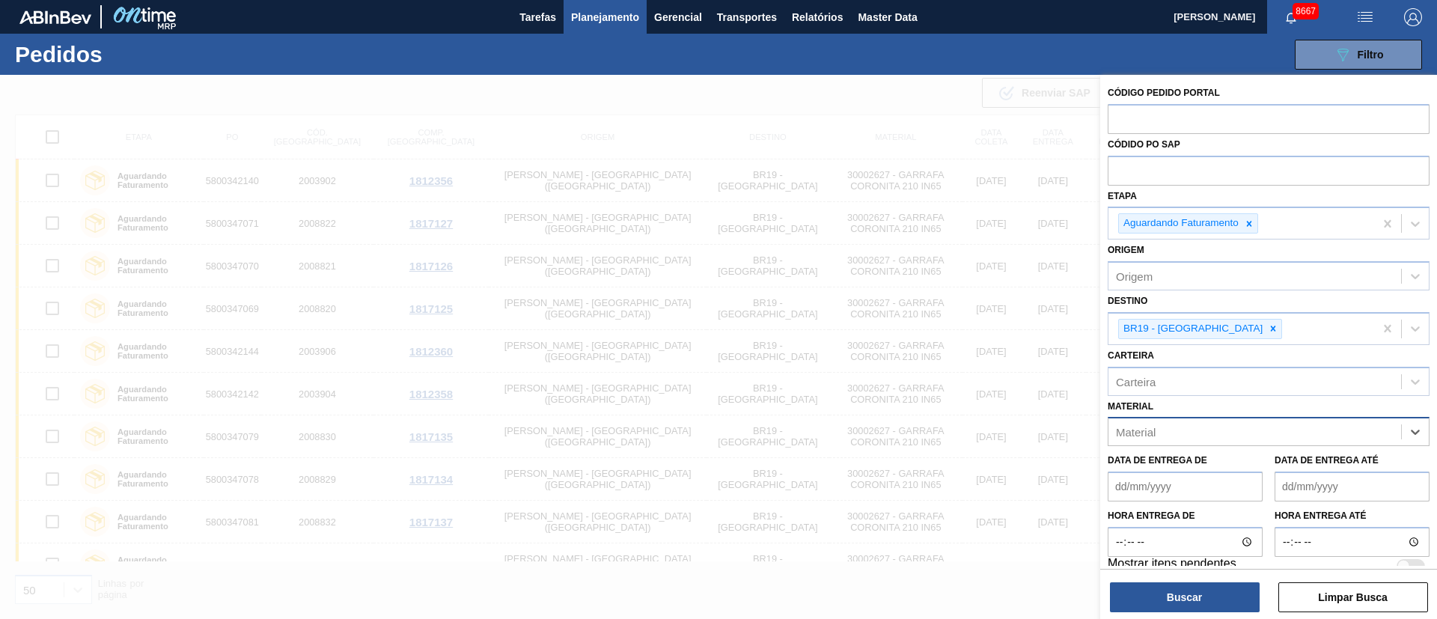
click at [1165, 427] on div "Material" at bounding box center [1255, 432] width 293 height 22
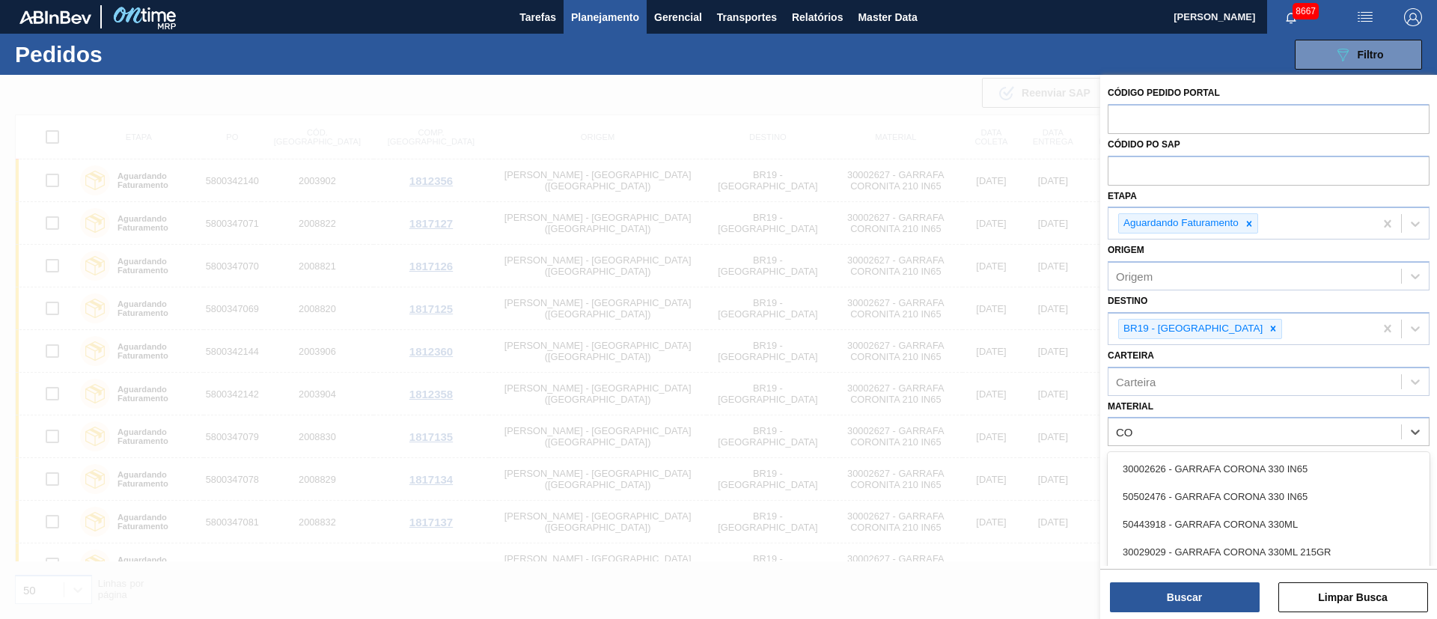
type input "C"
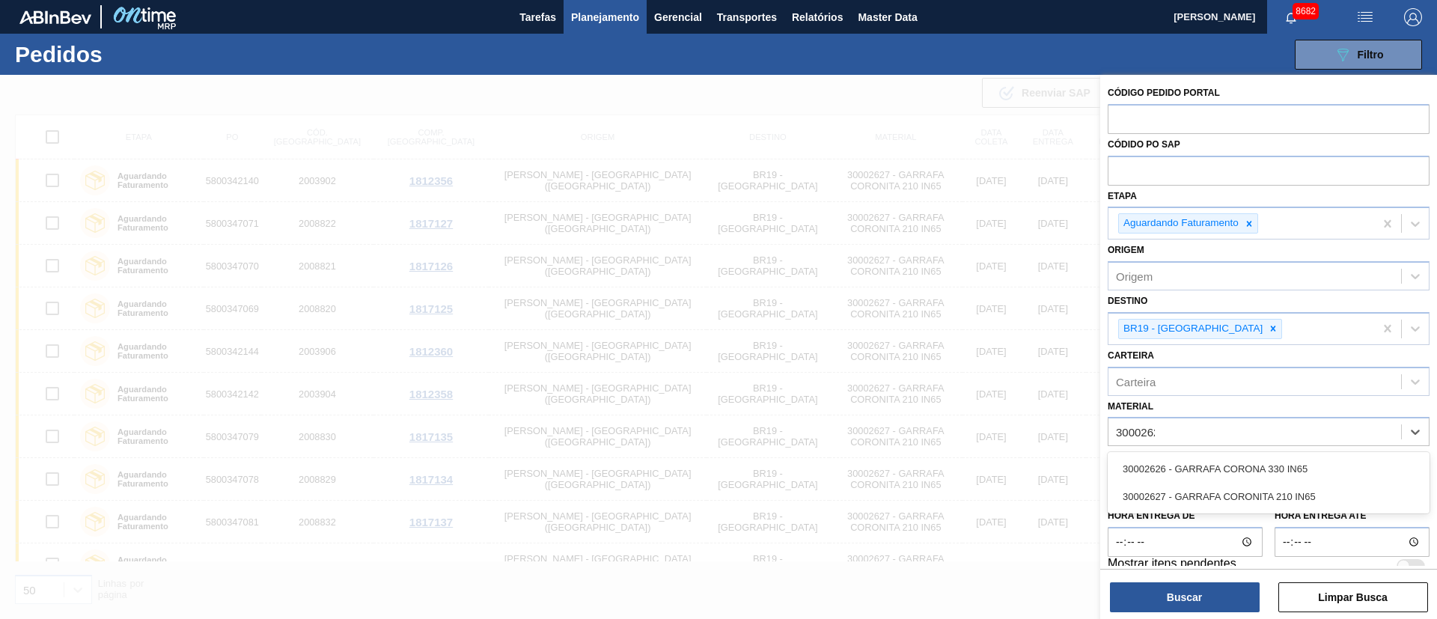
type input "30002626"
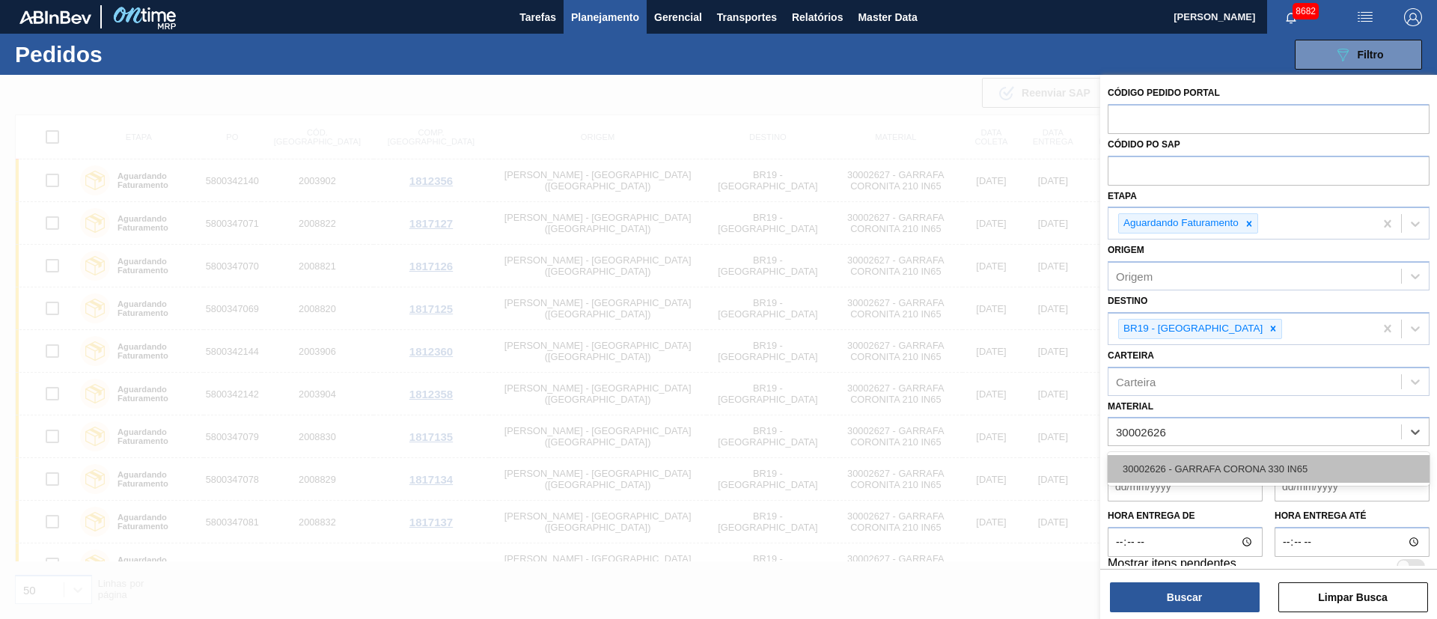
click at [1223, 466] on div "30002626 - GARRAFA CORONA 330 IN65" at bounding box center [1269, 469] width 322 height 28
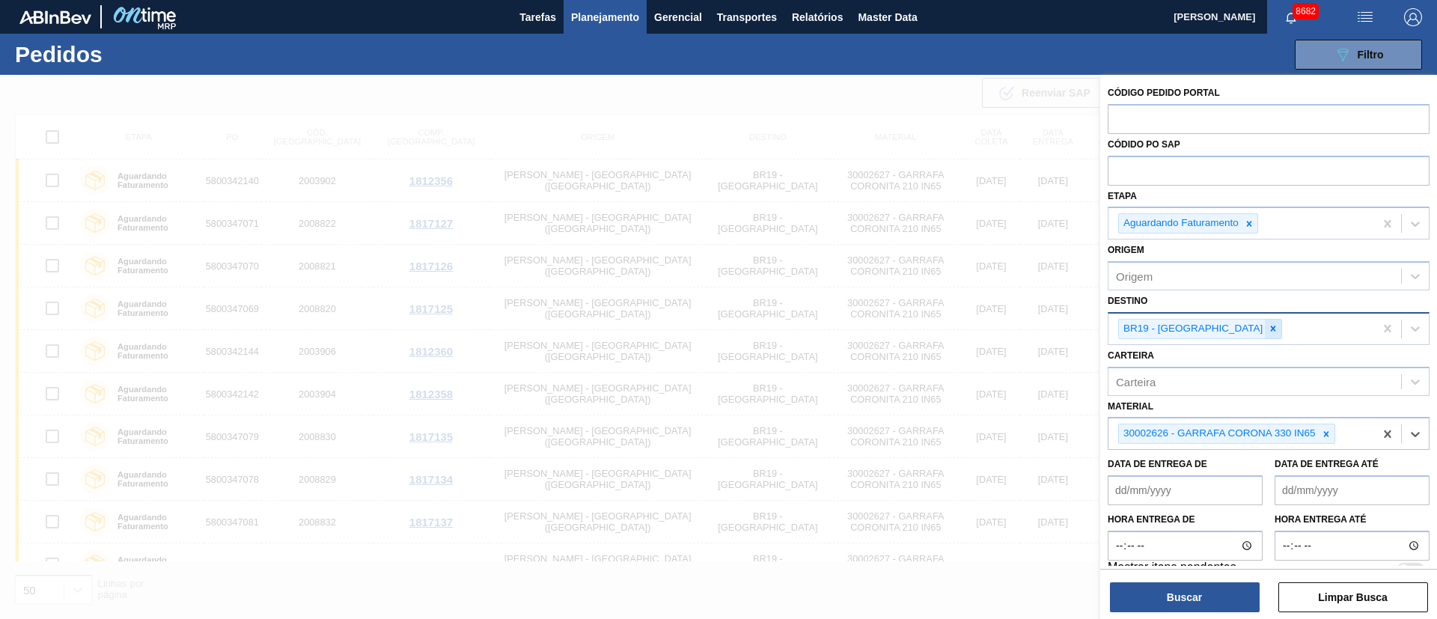
click at [1268, 324] on icon at bounding box center [1273, 328] width 10 height 10
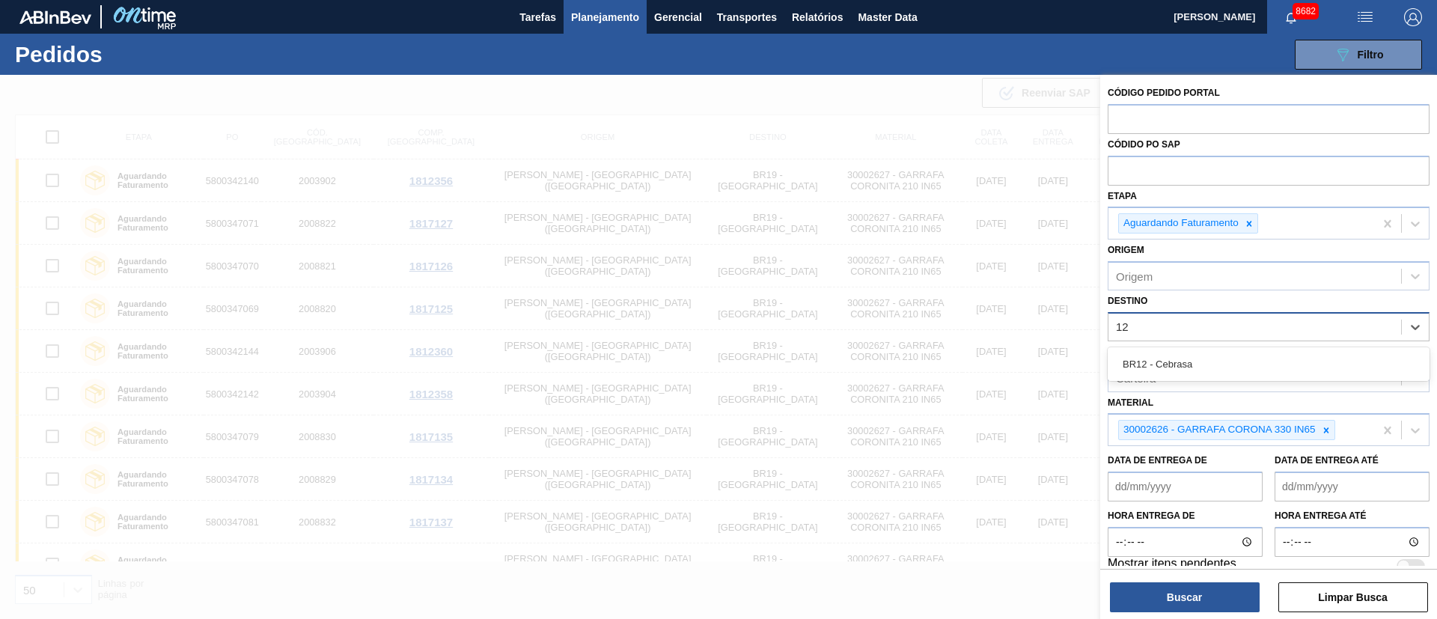
type input "1"
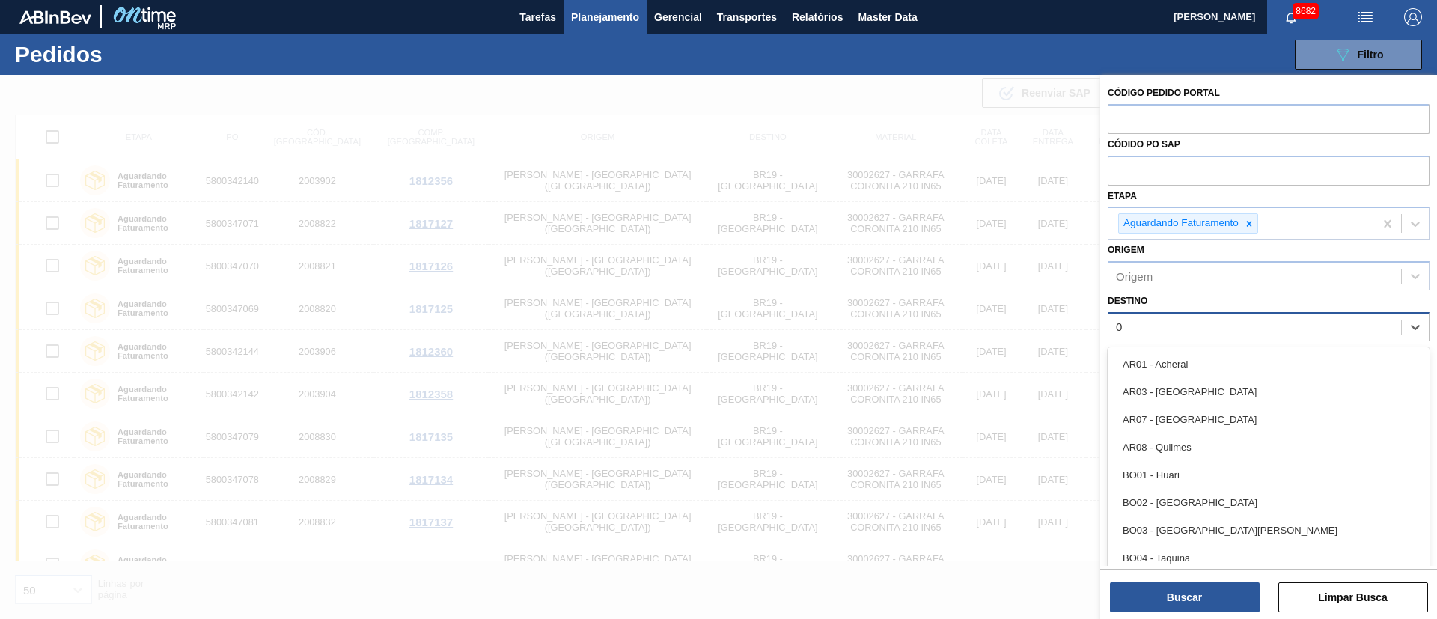
type input "03"
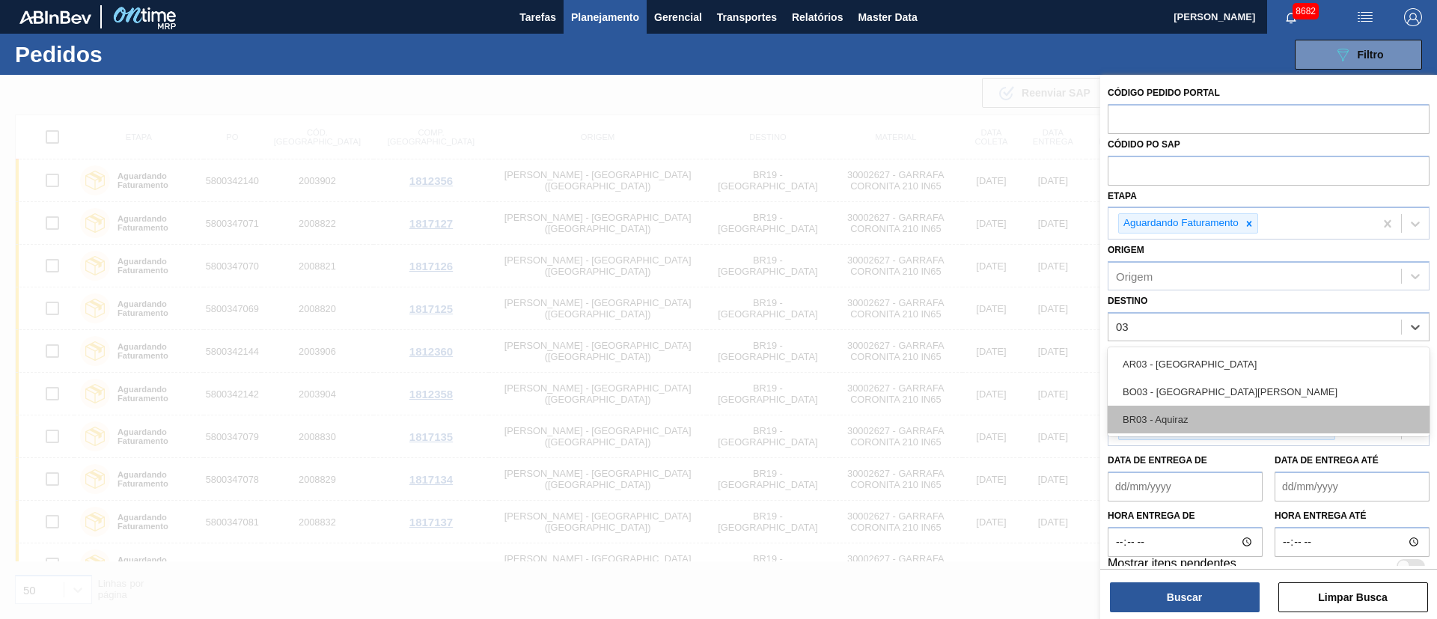
click at [1207, 424] on div "BR03 - Aquiraz" at bounding box center [1269, 420] width 322 height 28
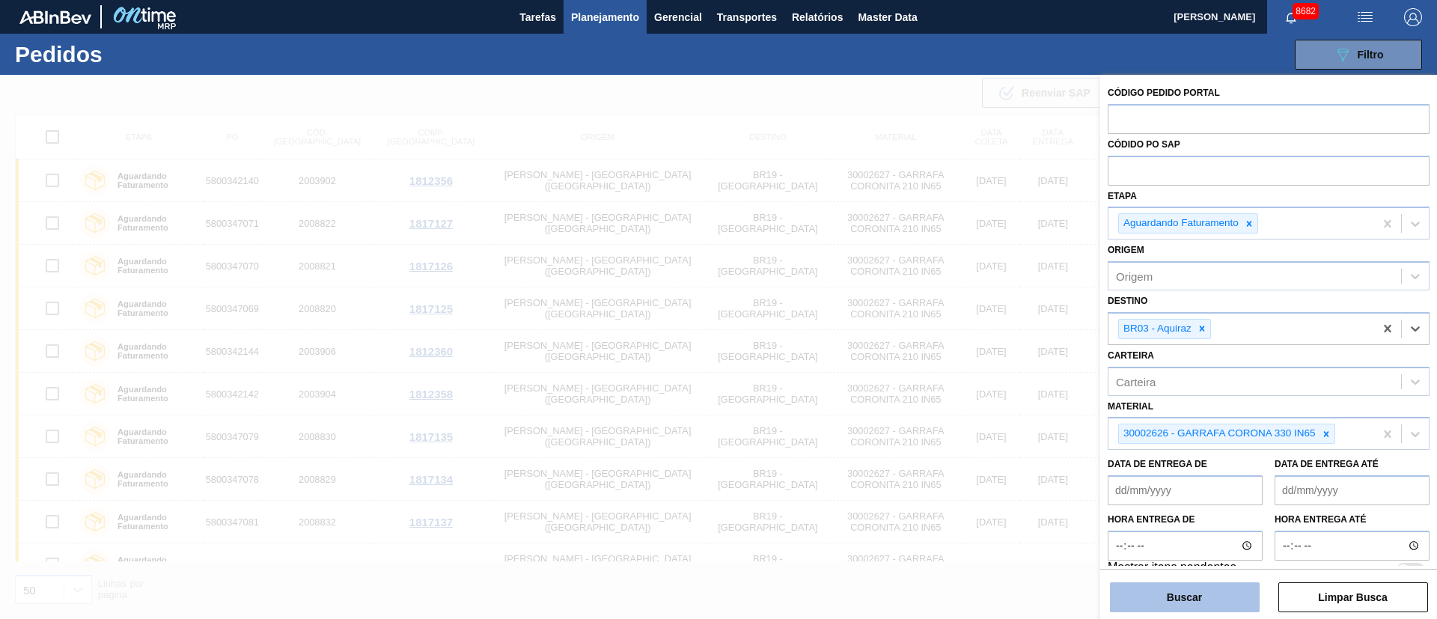
click at [1174, 603] on button "Buscar" at bounding box center [1185, 597] width 150 height 30
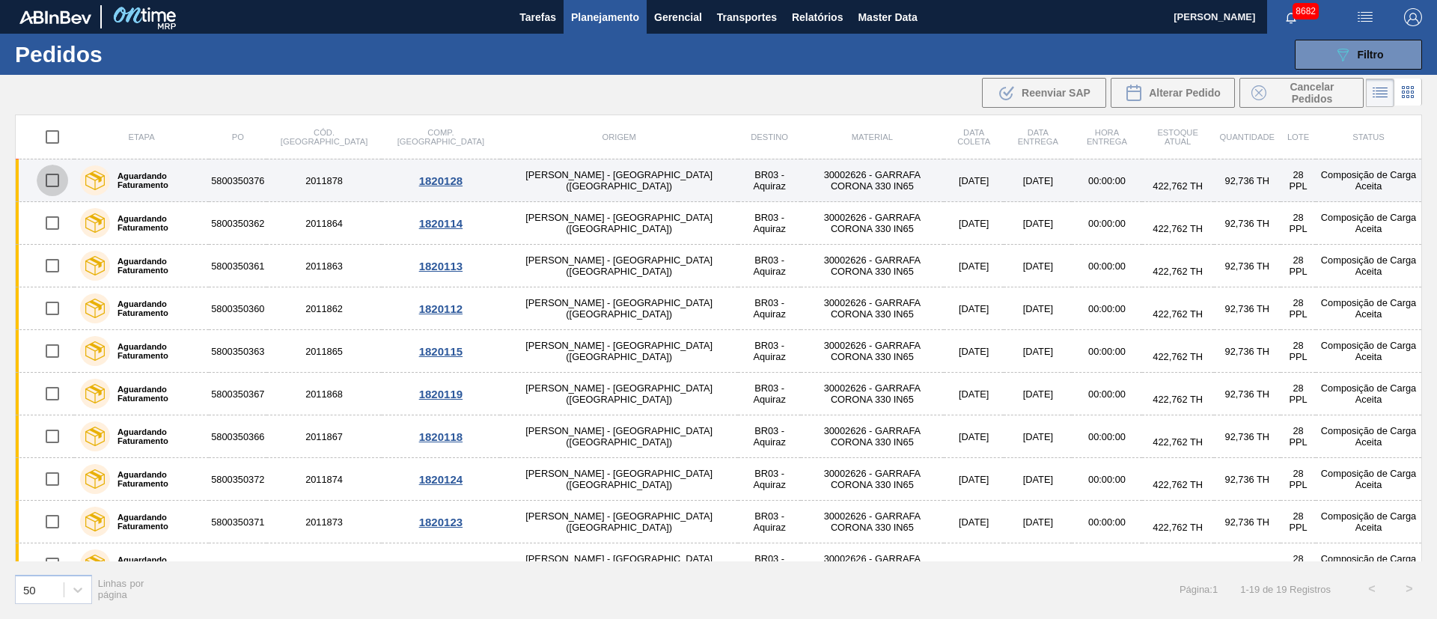
click at [46, 180] on input "checkbox" at bounding box center [52, 180] width 31 height 31
checkbox input "true"
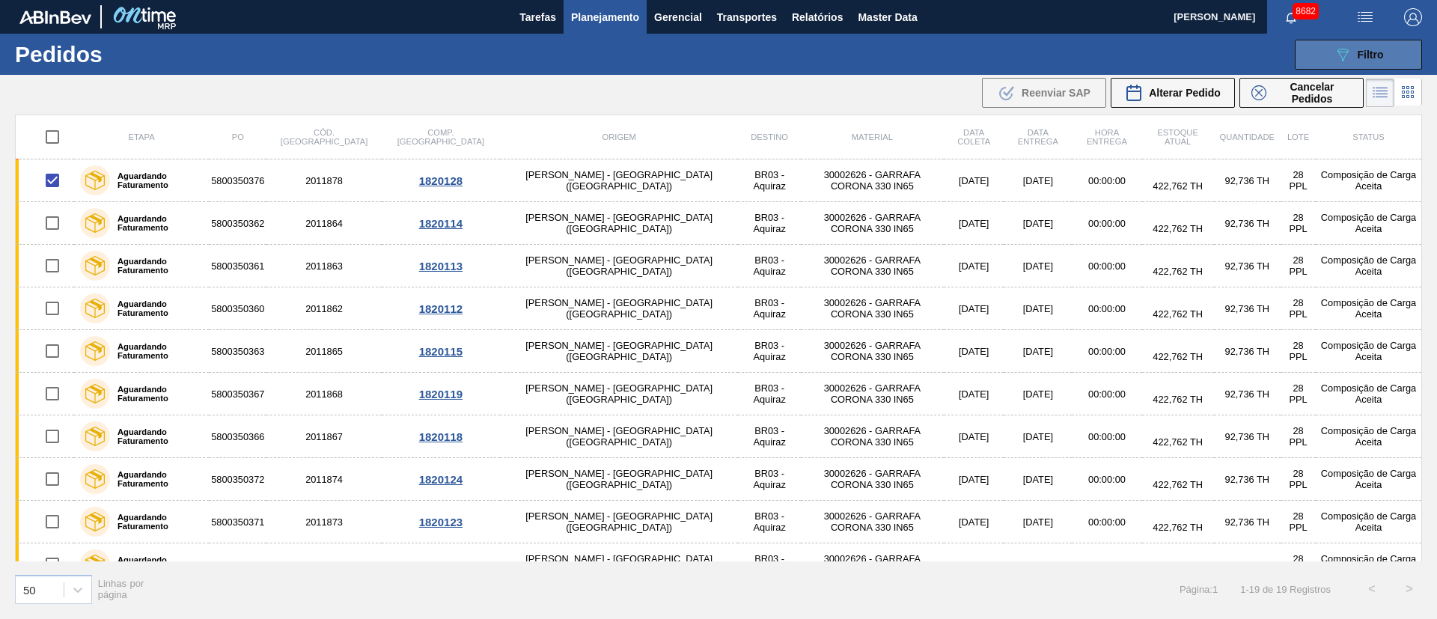
click at [1371, 49] on span "Filtro" at bounding box center [1371, 55] width 26 height 12
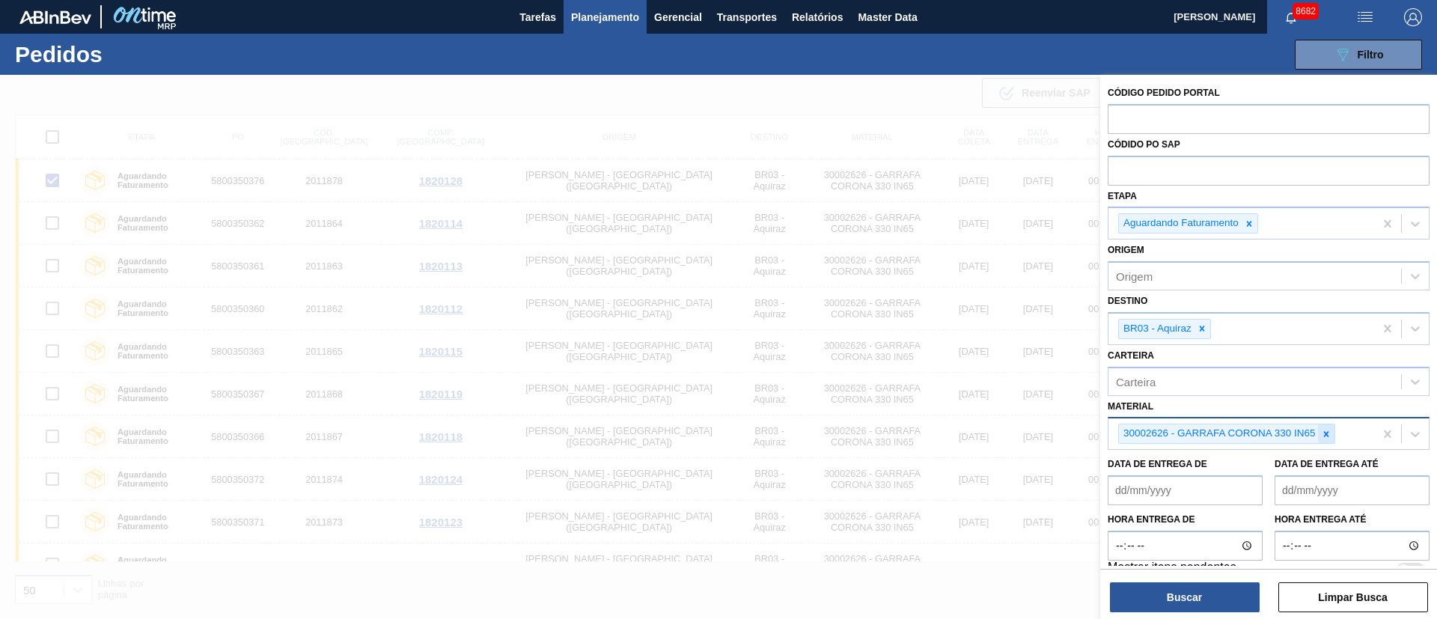
click at [1332, 440] on div at bounding box center [1326, 433] width 16 height 19
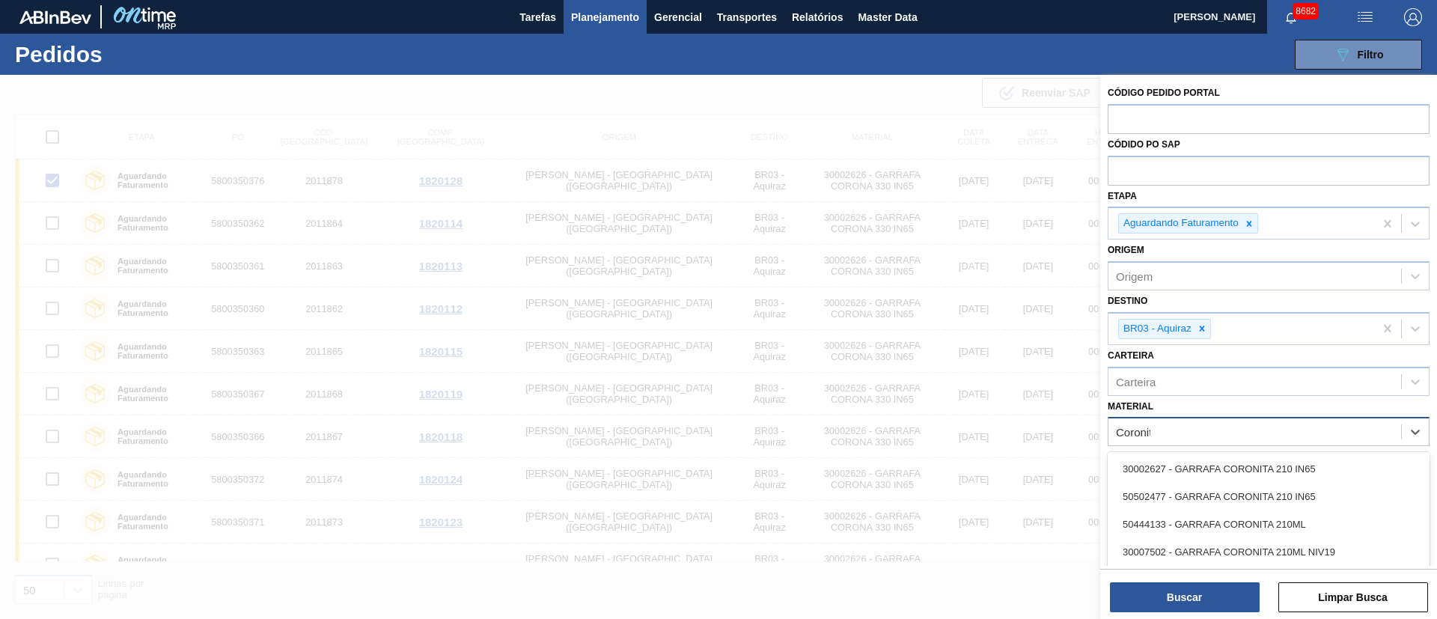
type input "Coronita"
click at [1267, 468] on div "30002627 - GARRAFA CORONITA 210 IN65" at bounding box center [1269, 469] width 322 height 28
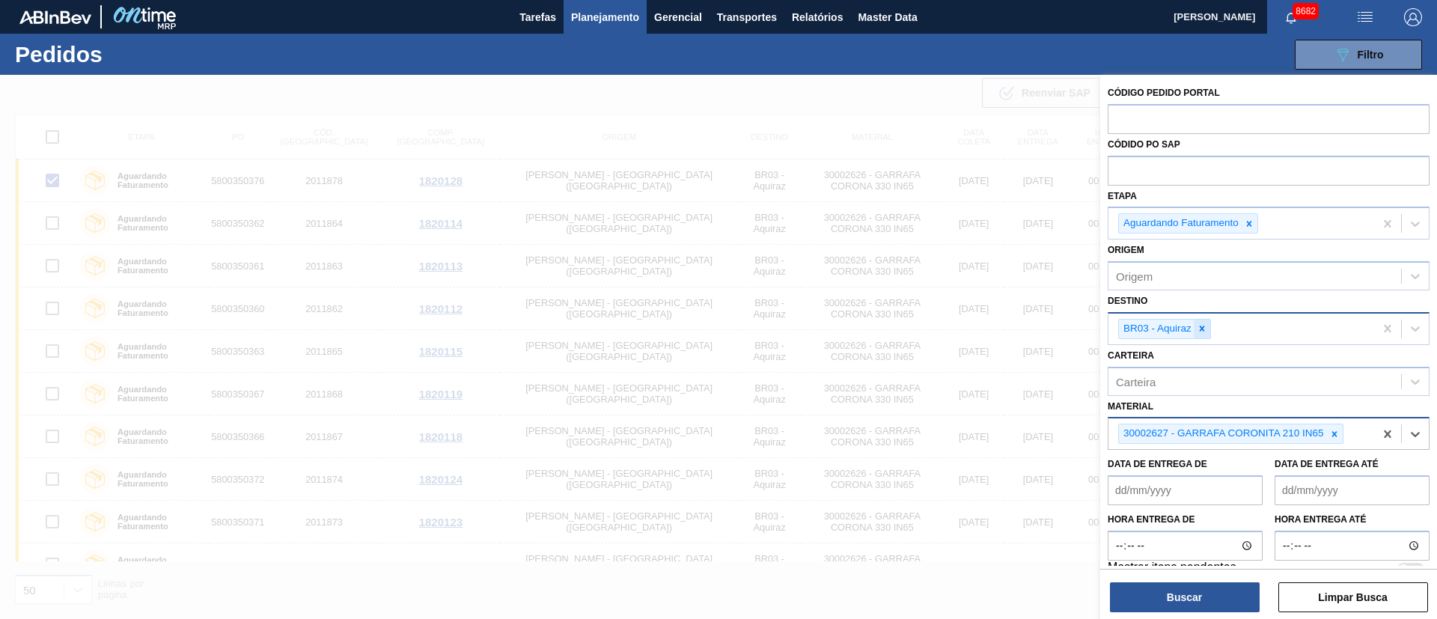
click at [1204, 327] on icon at bounding box center [1202, 328] width 10 height 10
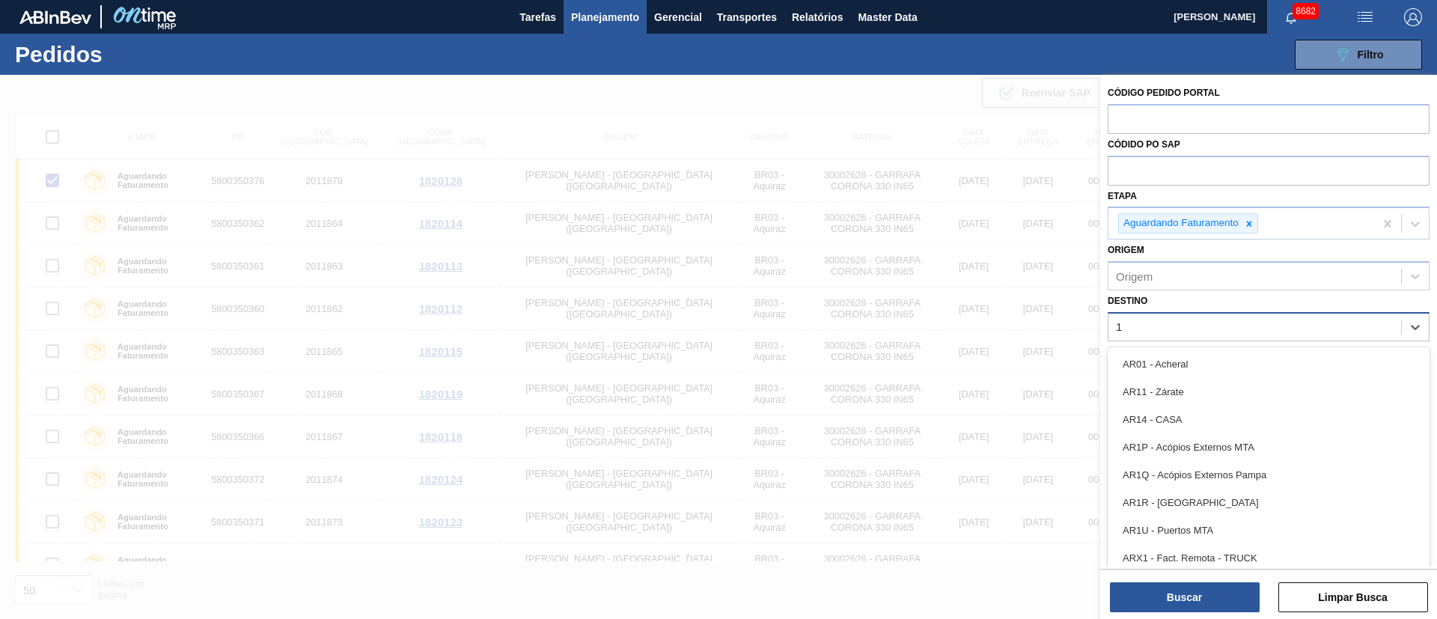
type input "19"
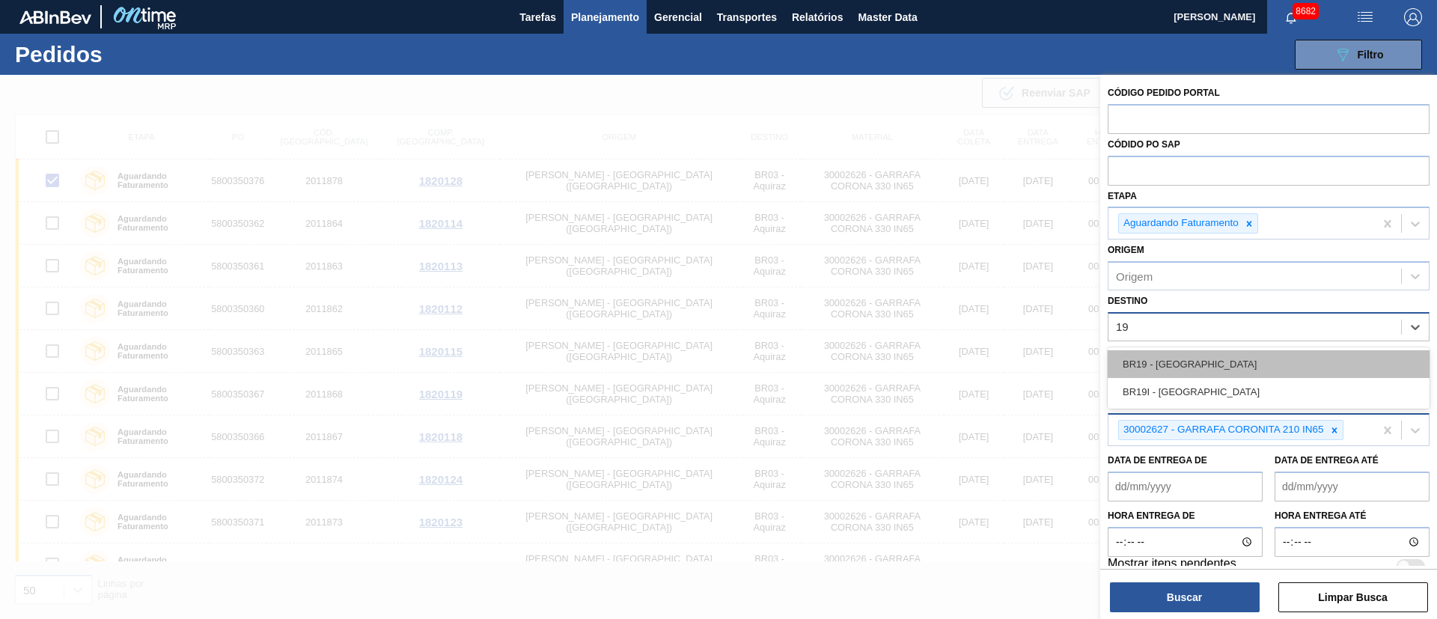
click at [1186, 369] on div "BR19 - [GEOGRAPHIC_DATA]" at bounding box center [1269, 364] width 322 height 28
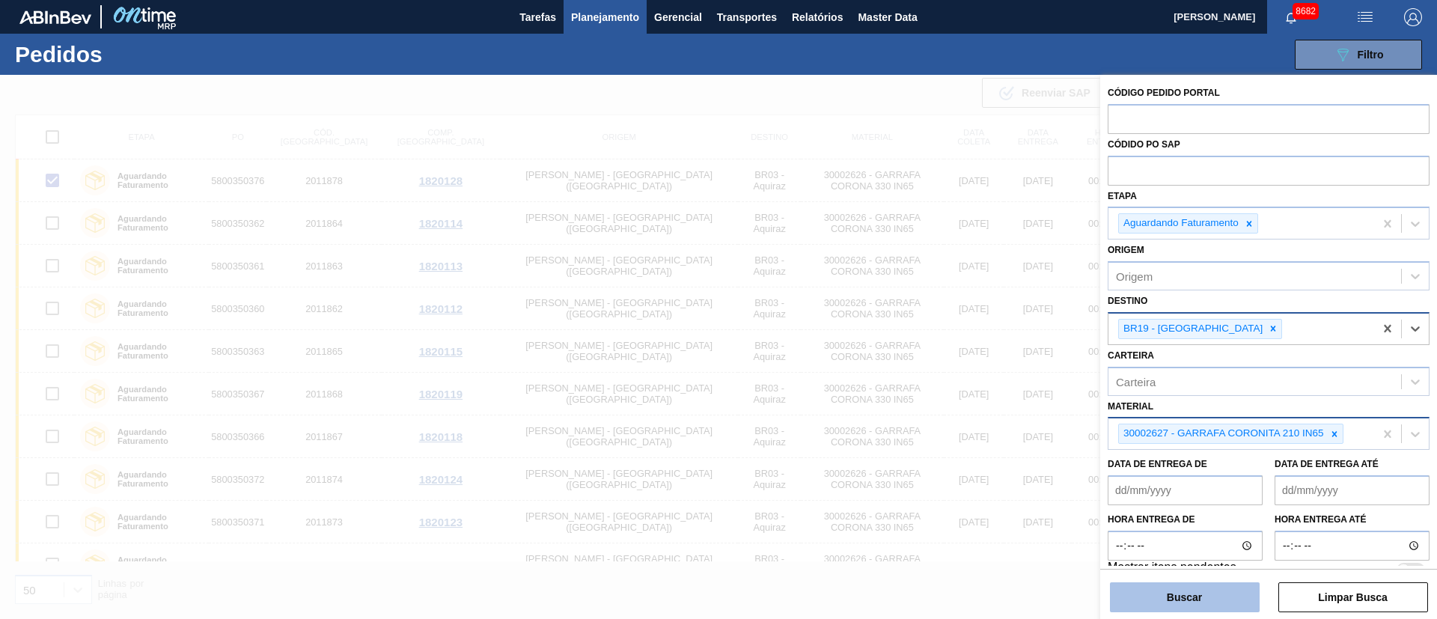
click at [1171, 603] on button "Buscar" at bounding box center [1185, 597] width 150 height 30
checkbox input "false"
